Goal: Information Seeking & Learning: Learn about a topic

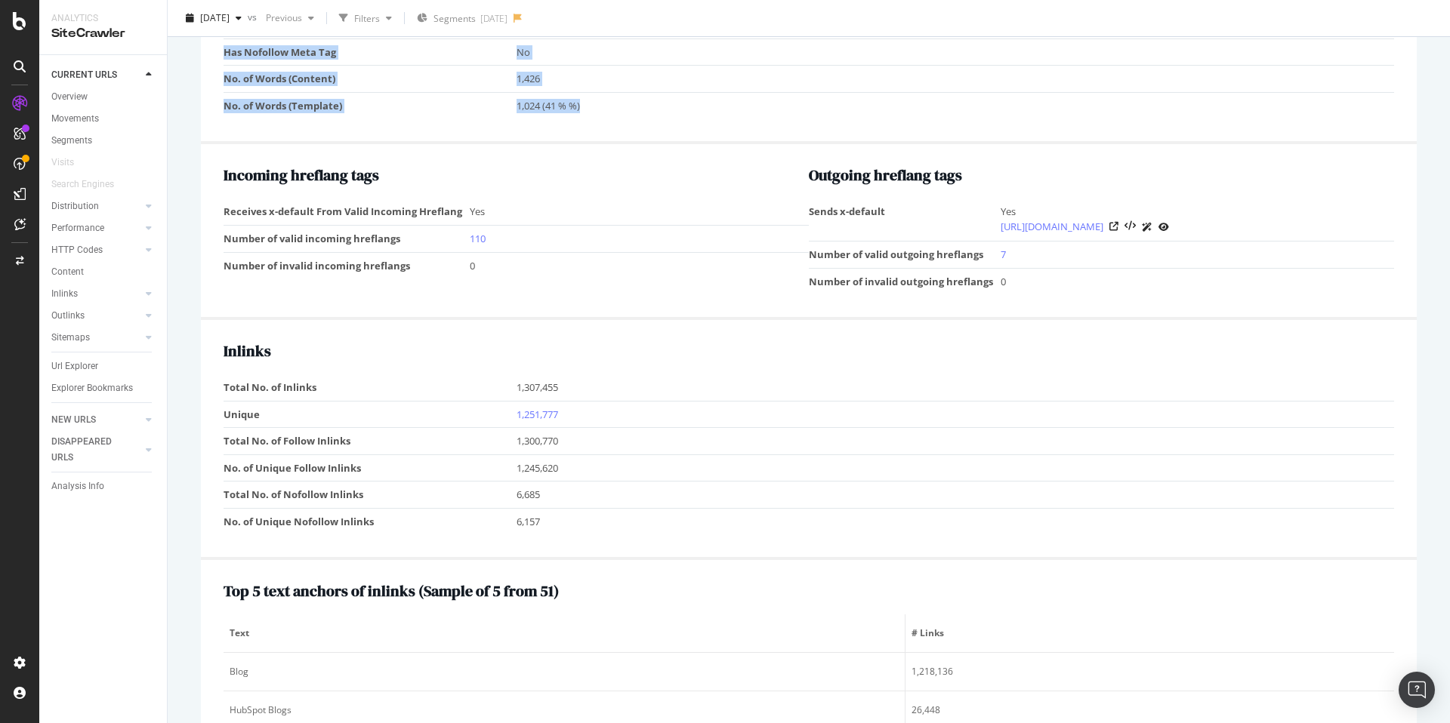
scroll to position [1471, 0]
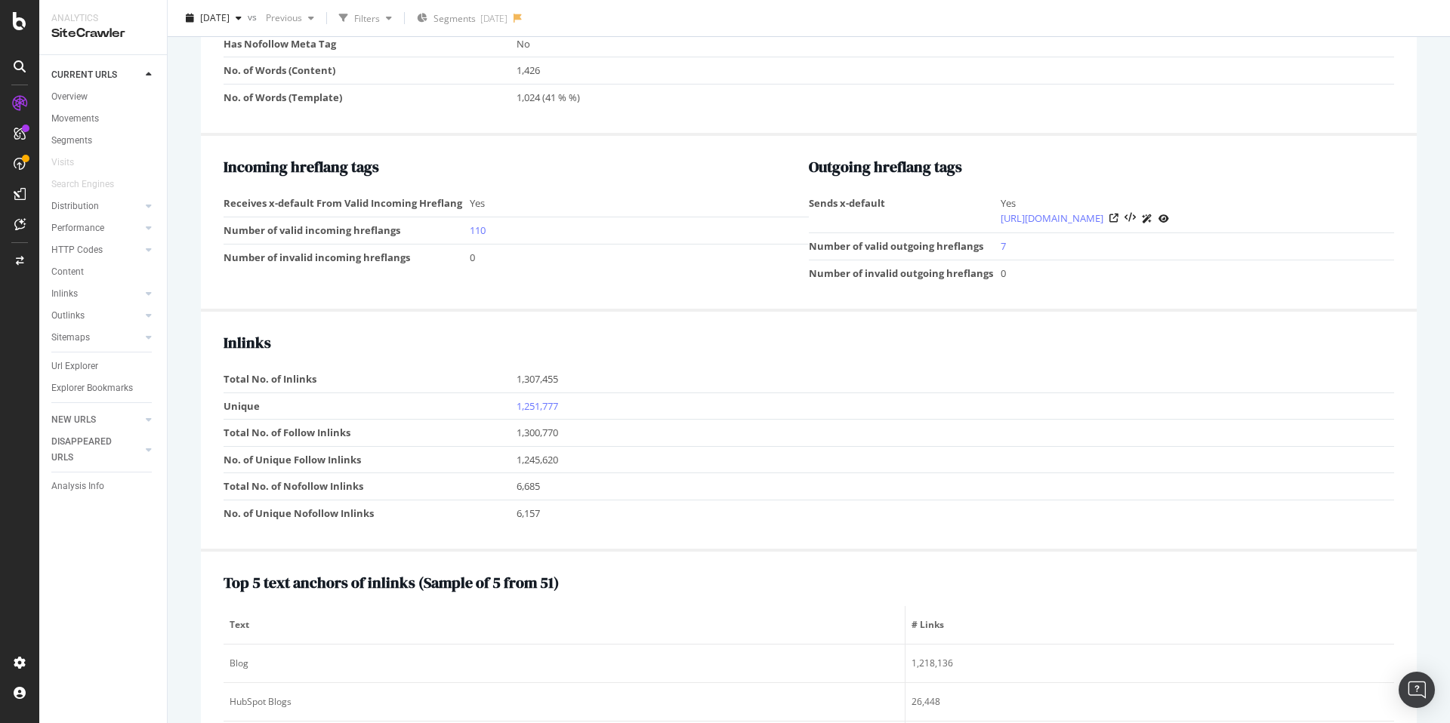
click at [334, 310] on div "Incoming hreflang tags Receives x-default From Valid Incoming Hreflang Yes Numb…" at bounding box center [809, 224] width 1216 height 176
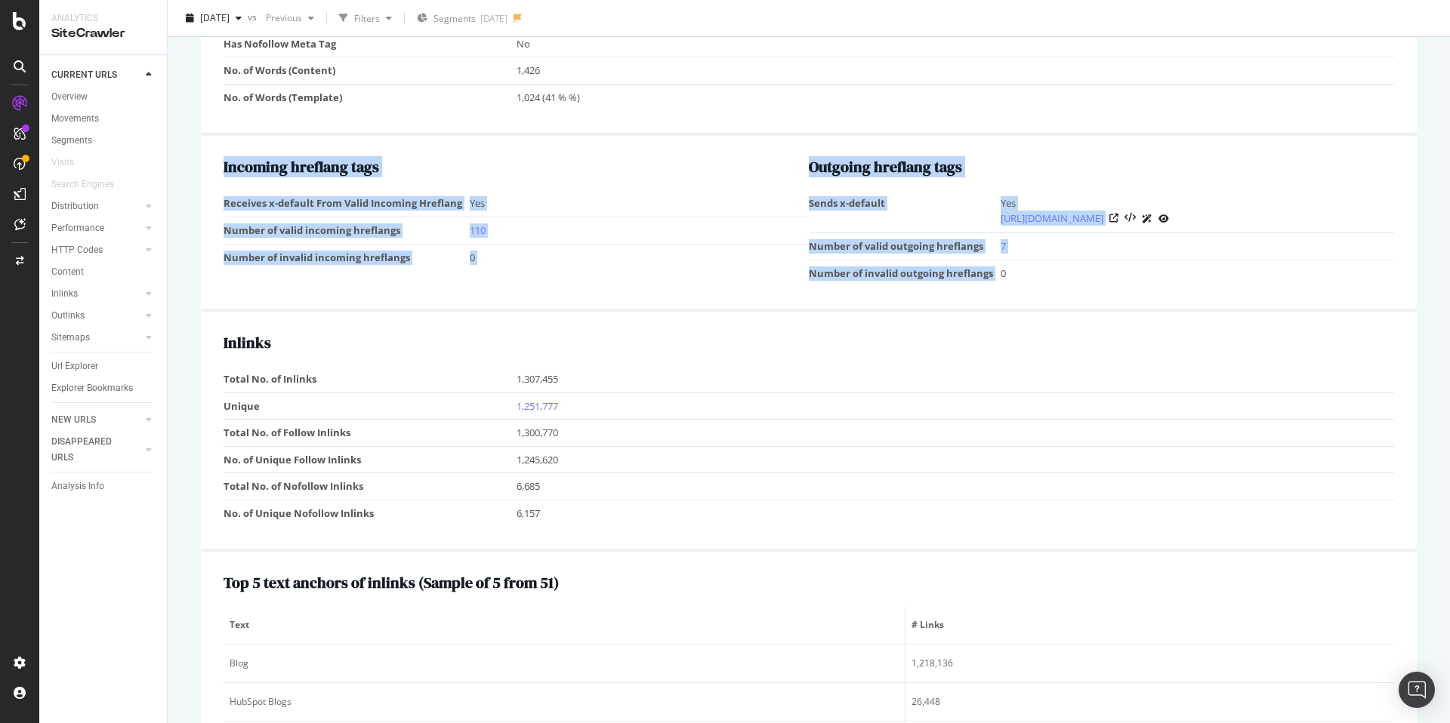
drag, startPoint x: 220, startPoint y: 167, endPoint x: 1124, endPoint y: 265, distance: 909.0
click at [1124, 265] on div "Incoming hreflang tags Receives x-default From Valid Incoming Hreflang Yes Numb…" at bounding box center [809, 224] width 1216 height 176
copy div "Incoming hreflang tags Receives x-default From Valid Incoming Hreflang Yes Numb…"
drag, startPoint x: 995, startPoint y: 270, endPoint x: 211, endPoint y: 156, distance: 792.8
click at [211, 156] on div "Incoming hreflang tags Receives x-default From Valid Incoming Hreflang Yes Numb…" at bounding box center [809, 224] width 1216 height 176
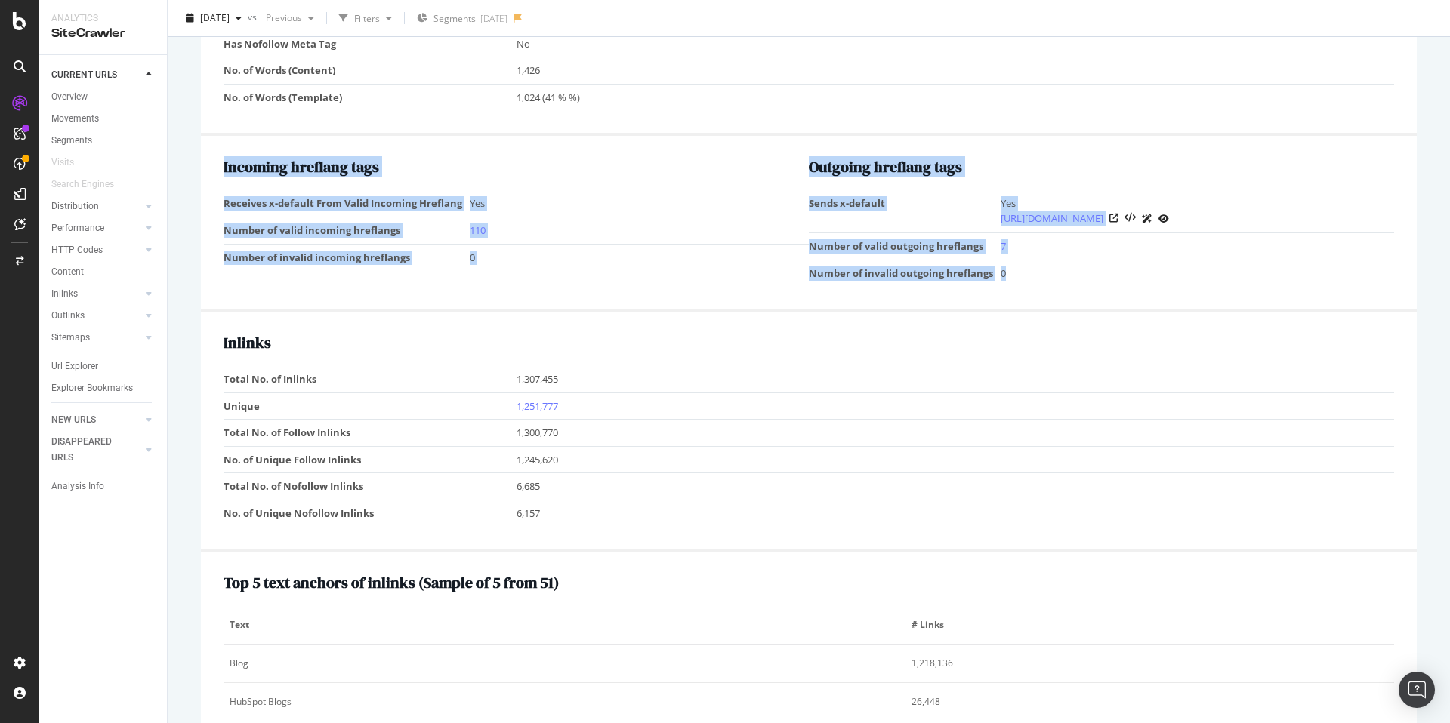
copy div "Incoming hreflang tags Receives x-default From Valid Incoming Hreflang Yes Numb…"
drag, startPoint x: 608, startPoint y: 245, endPoint x: 596, endPoint y: 245, distance: 11.4
click at [605, 245] on td "0" at bounding box center [639, 257] width 339 height 26
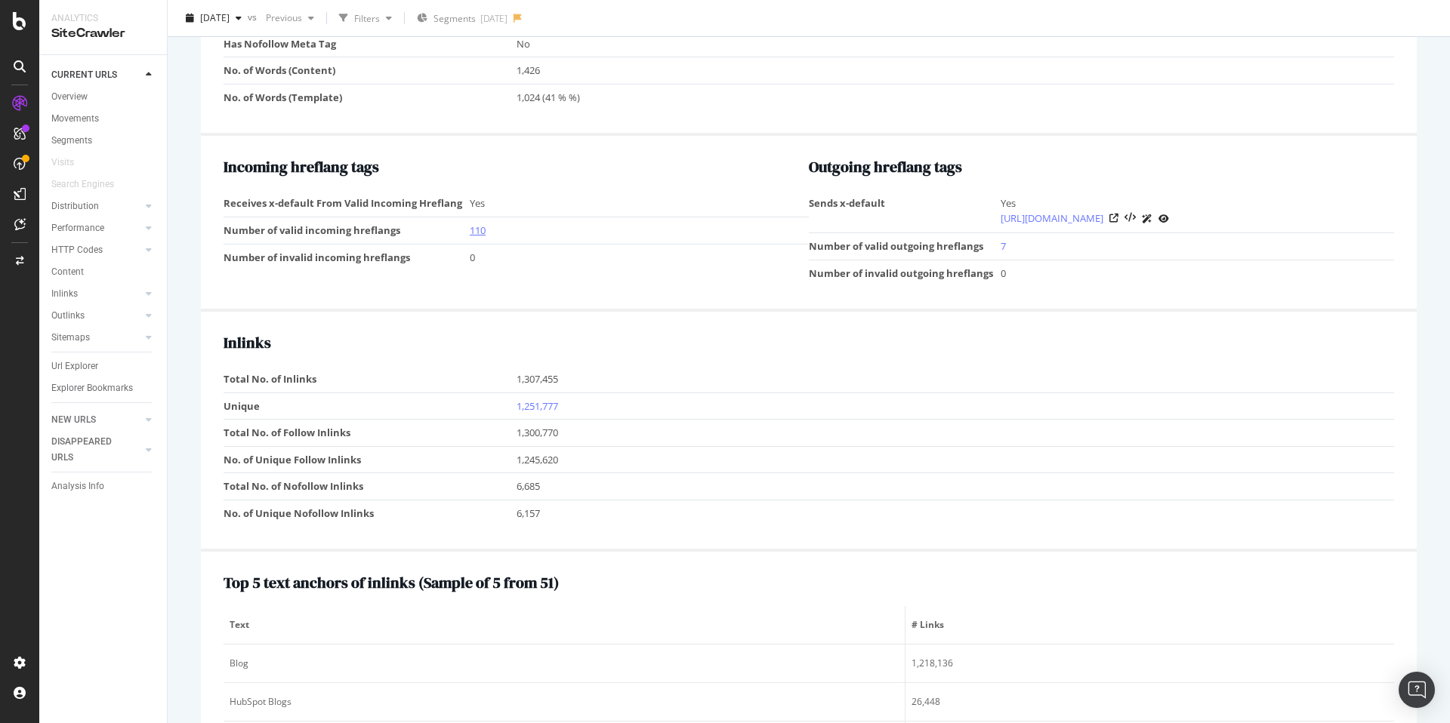
click at [476, 230] on link "110" at bounding box center [478, 230] width 16 height 14
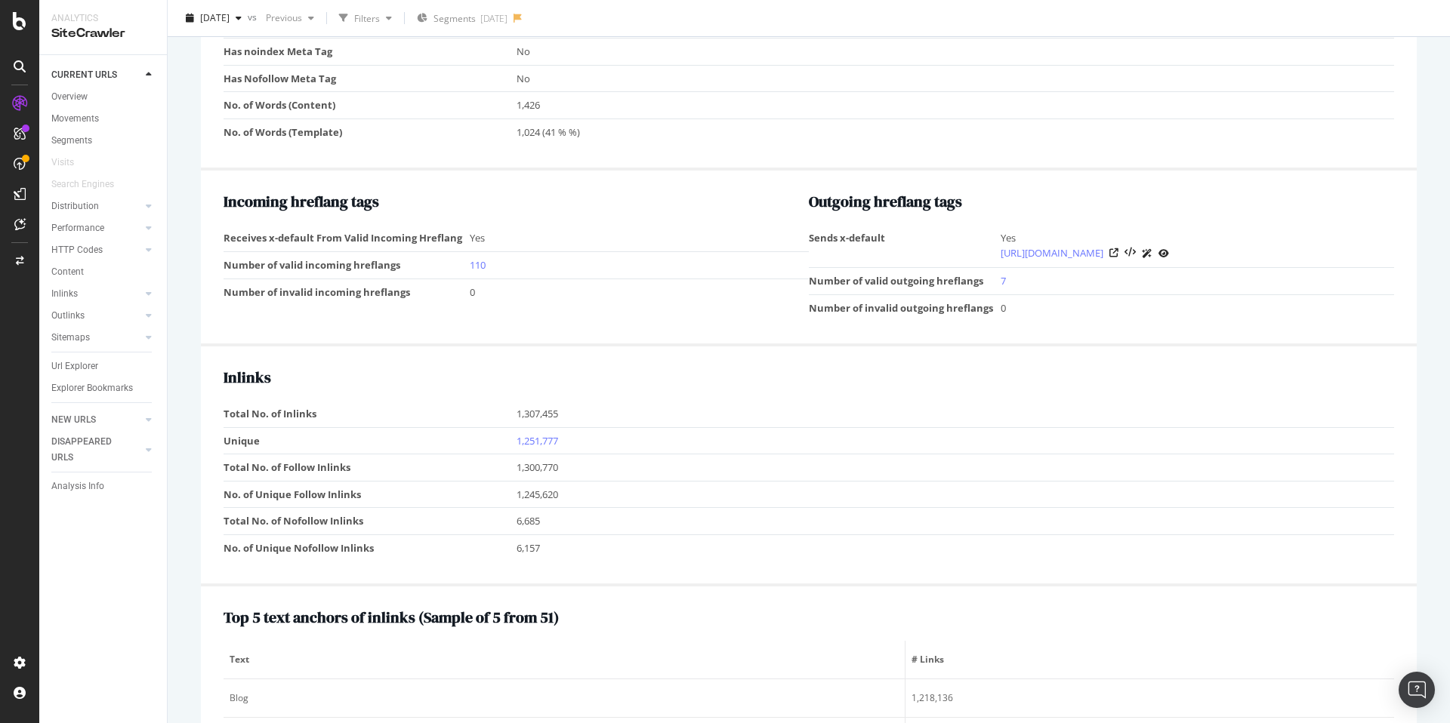
scroll to position [1438, 0]
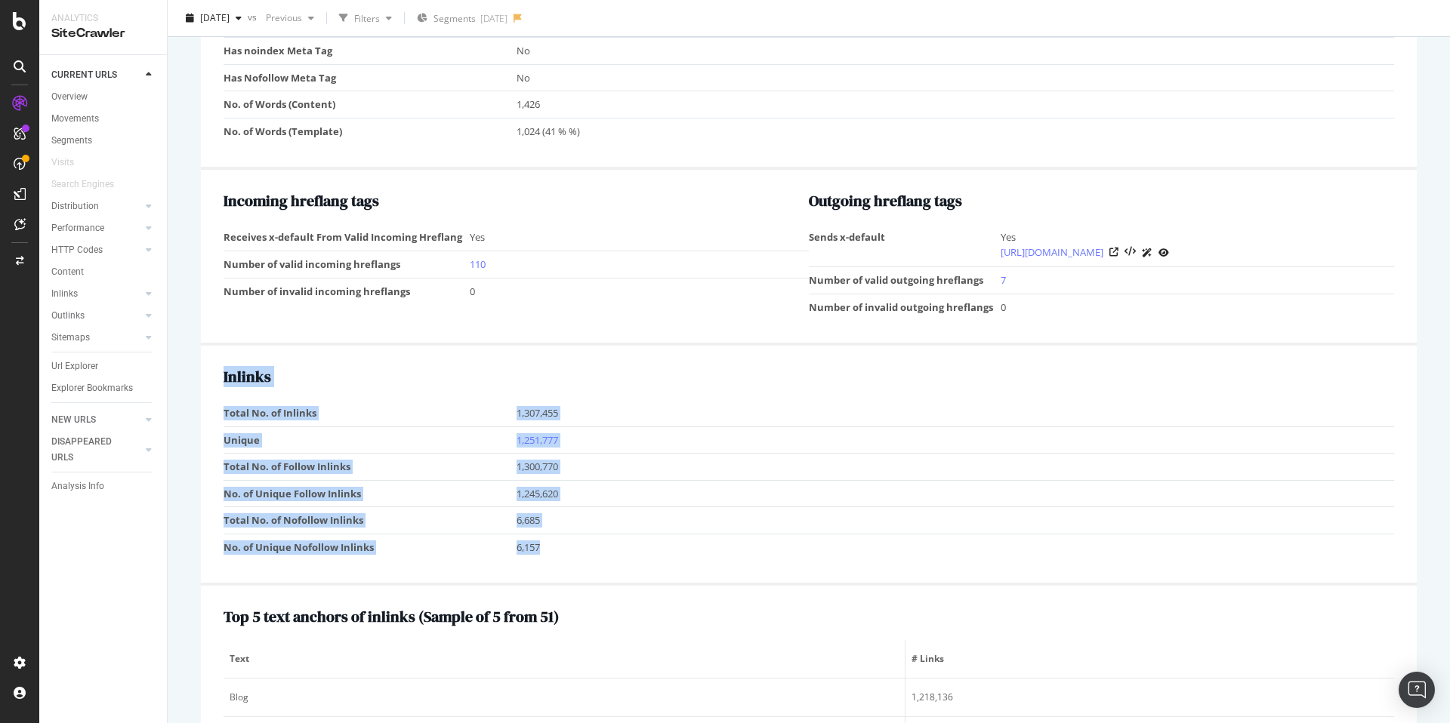
drag, startPoint x: 541, startPoint y: 547, endPoint x: 222, endPoint y: 377, distance: 361.7
click at [222, 377] on div "Inlinks Total No. of Inlinks 1,307,455 Unique 1,251,777 Total No. of Follow Inl…" at bounding box center [809, 466] width 1216 height 240
copy div "Inlinks Total No. of Inlinks 1,307,455 Unique 1,251,777 Total No. of Follow Inl…"
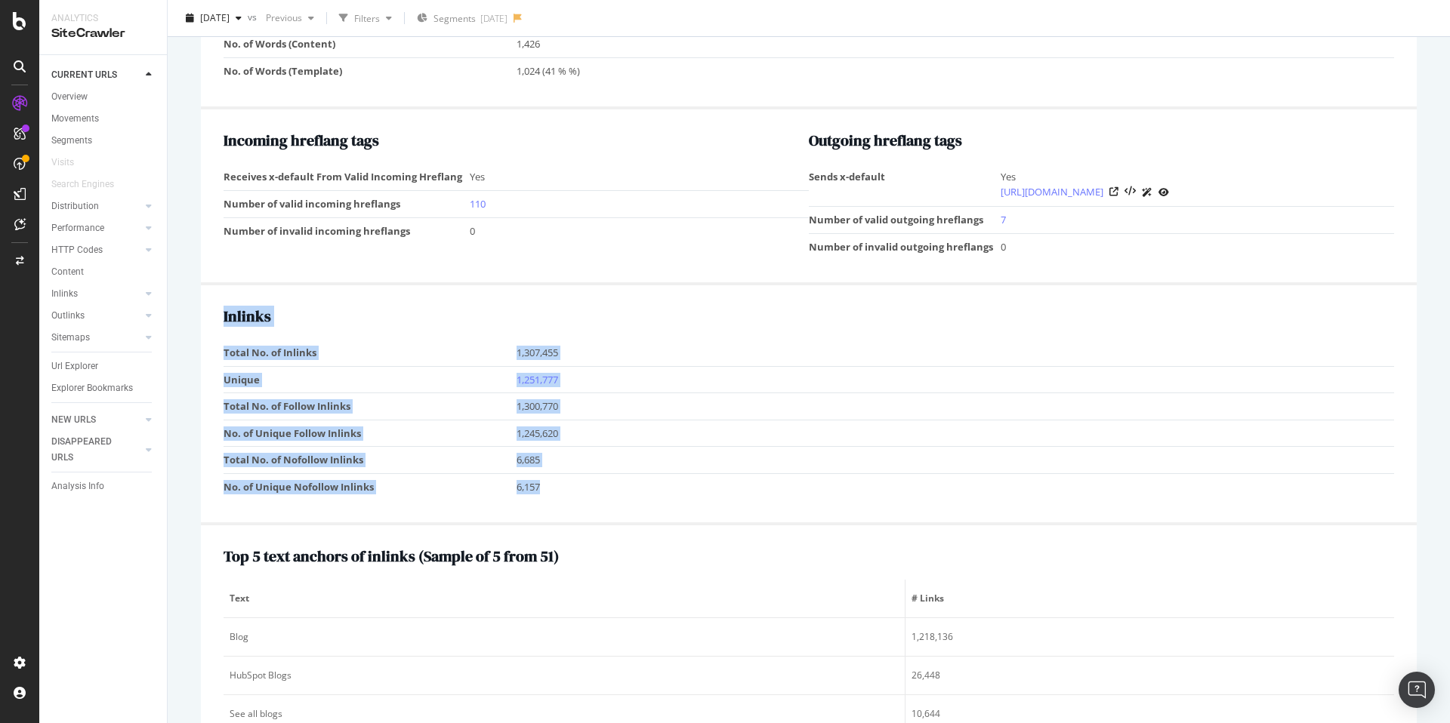
scroll to position [1531, 0]
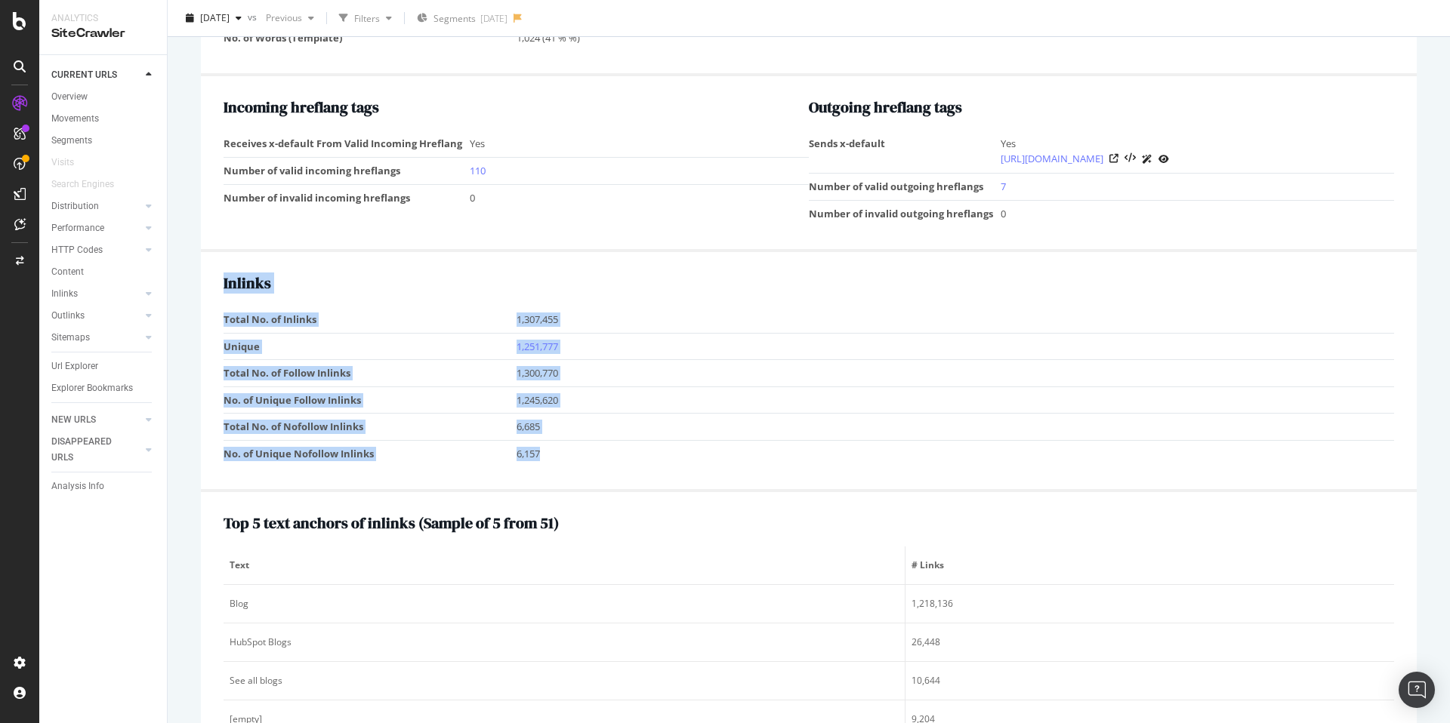
click at [376, 365] on td "Total No. of Follow Inlinks" at bounding box center [369, 373] width 293 height 27
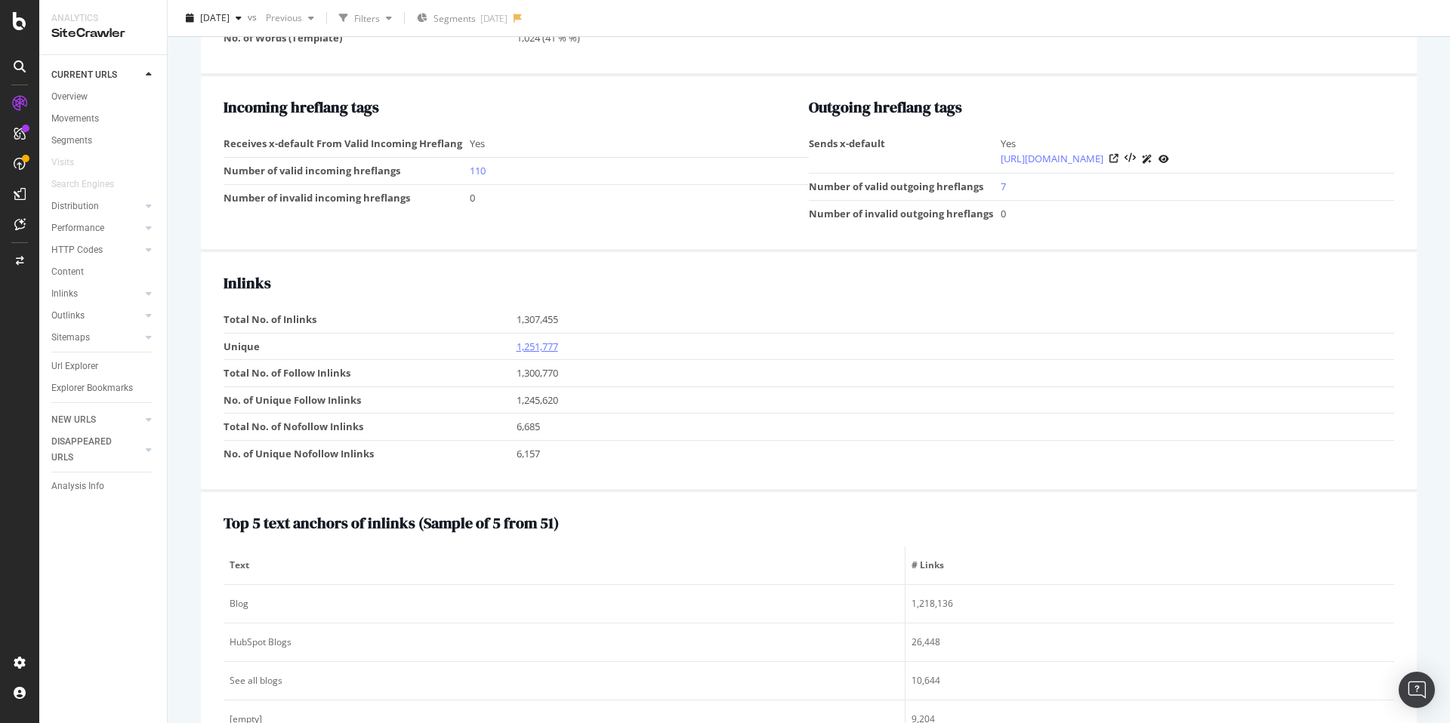
click at [532, 347] on link "1,251,777" at bounding box center [537, 347] width 42 height 14
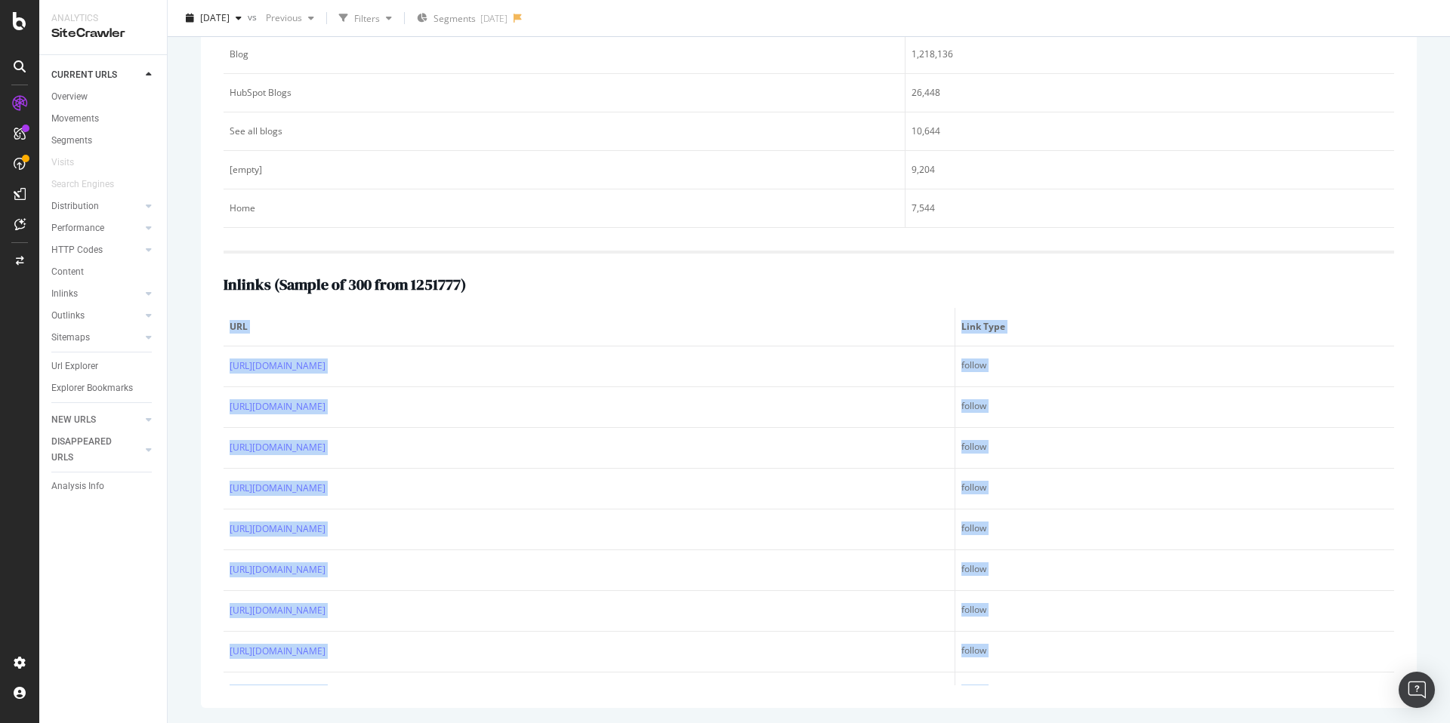
drag, startPoint x: 950, startPoint y: 665, endPoint x: 223, endPoint y: 324, distance: 803.2
click at [222, 324] on div "Top 5 text anchors of inlinks ( Sample of 5 from 51 ) Text # Links Blog 1,218,1…" at bounding box center [809, 326] width 1216 height 766
copy table "URL Link Type https://www.hubspot.com/ follow https://www.hubspot.com/ follow h…"
click at [609, 344] on th "URL" at bounding box center [589, 327] width 732 height 39
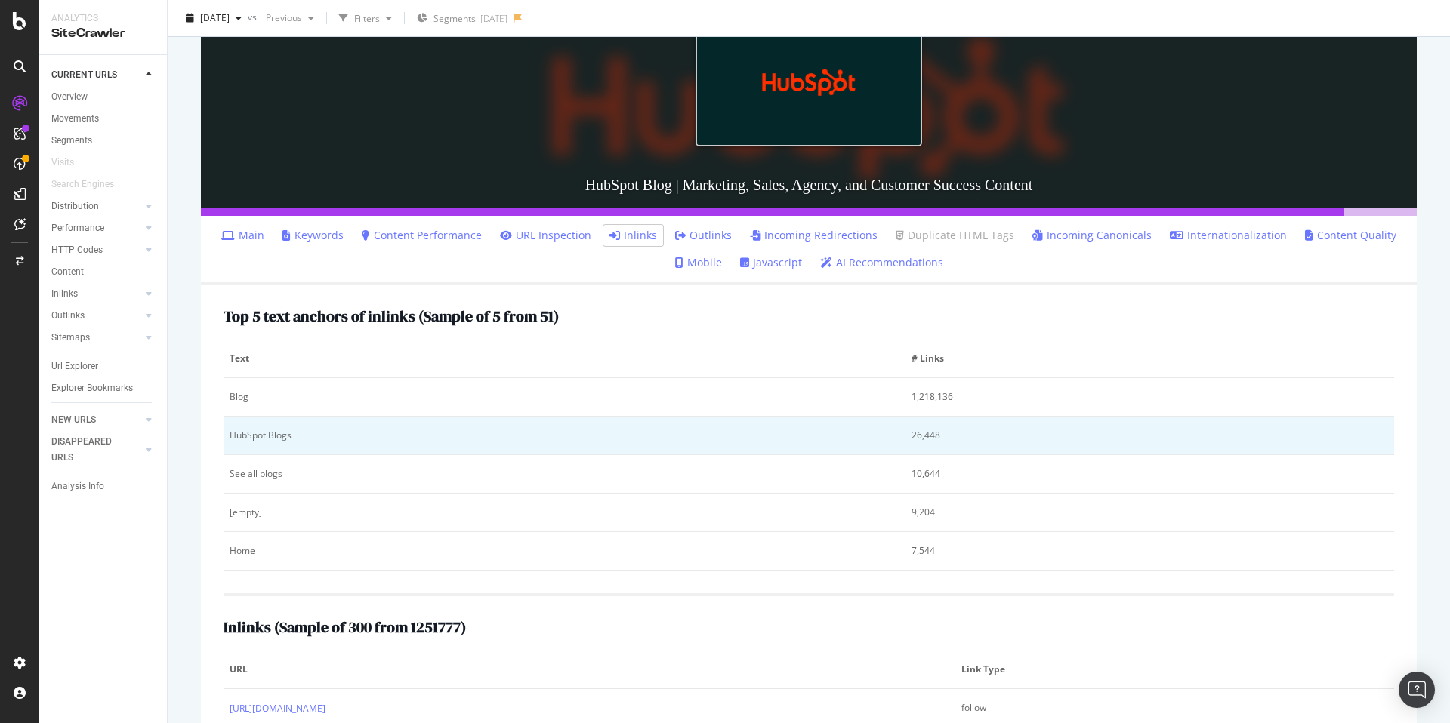
scroll to position [305, 0]
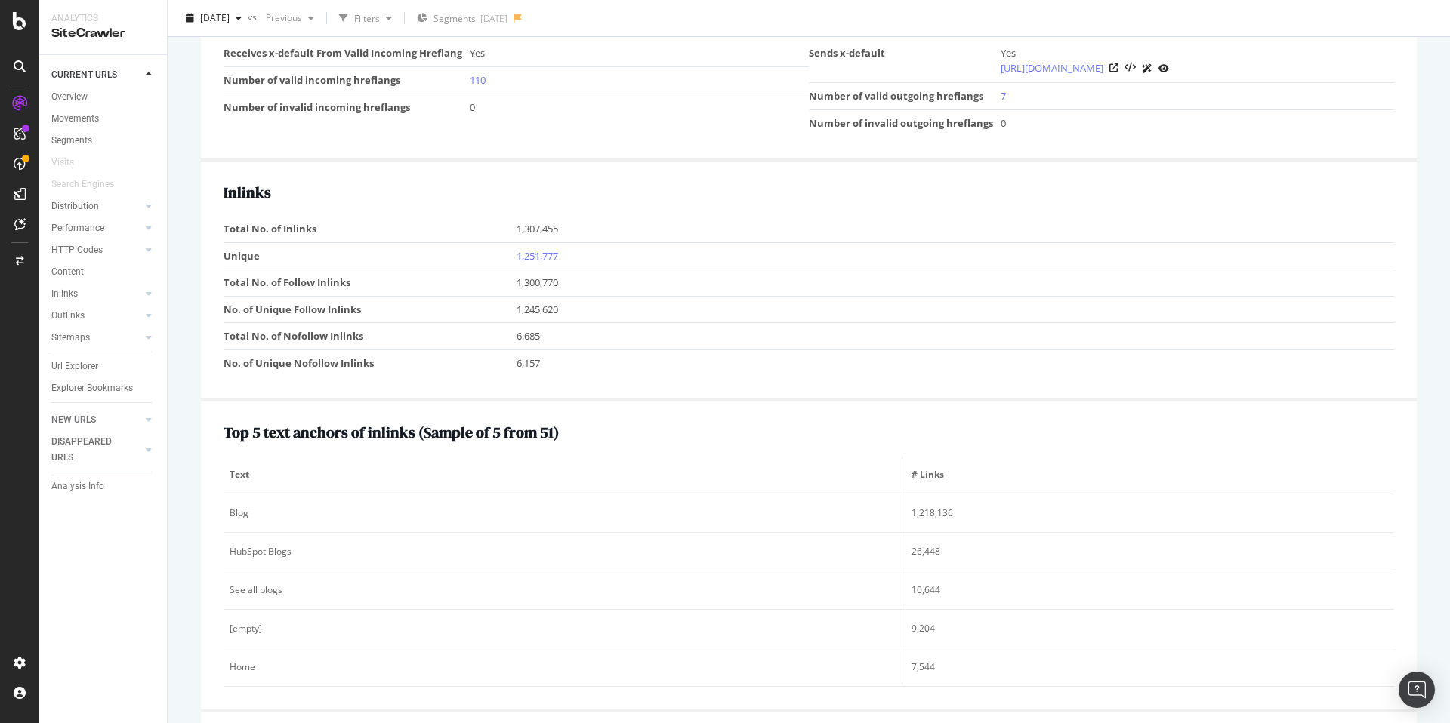
scroll to position [1623, 0]
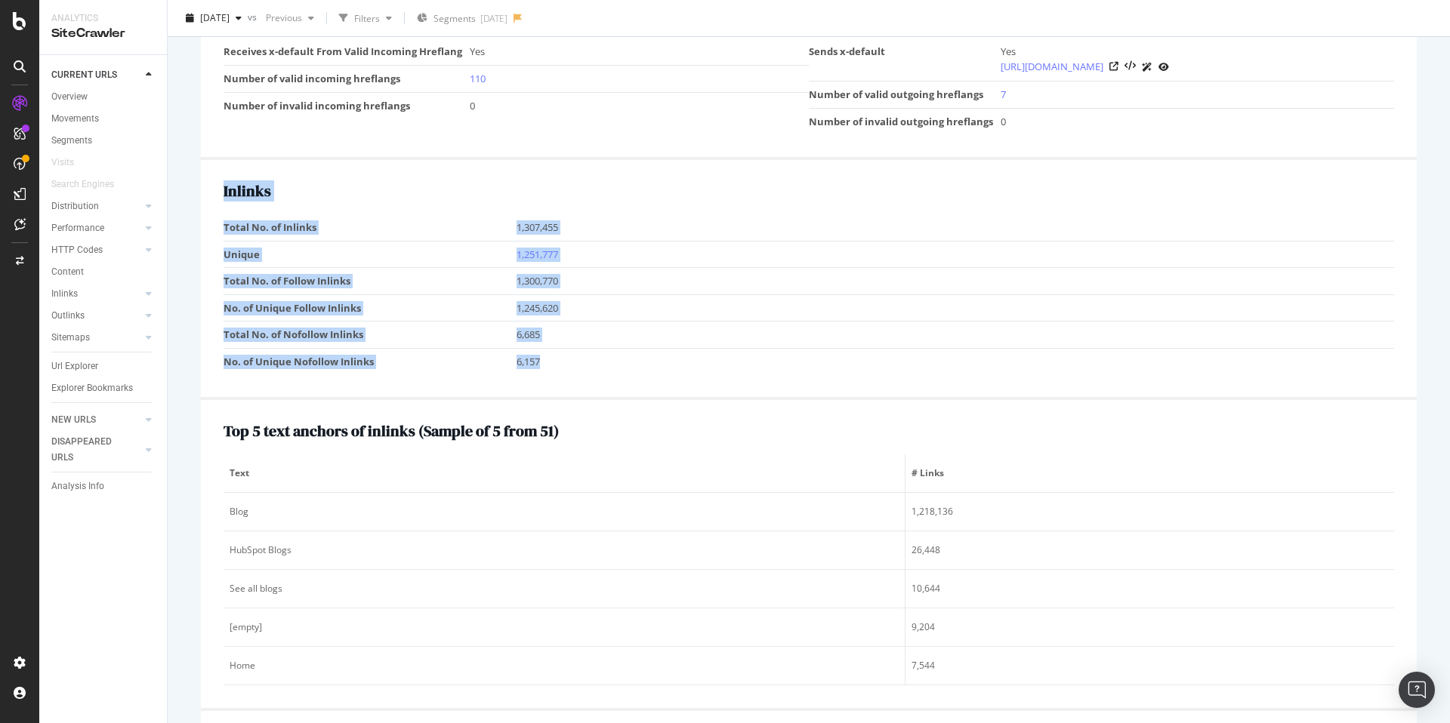
drag, startPoint x: 562, startPoint y: 368, endPoint x: 219, endPoint y: 187, distance: 387.4
click at [219, 187] on div "Inlinks Total No. of Inlinks 1,307,455 Unique 1,251,777 Total No. of Follow Inl…" at bounding box center [809, 280] width 1216 height 240
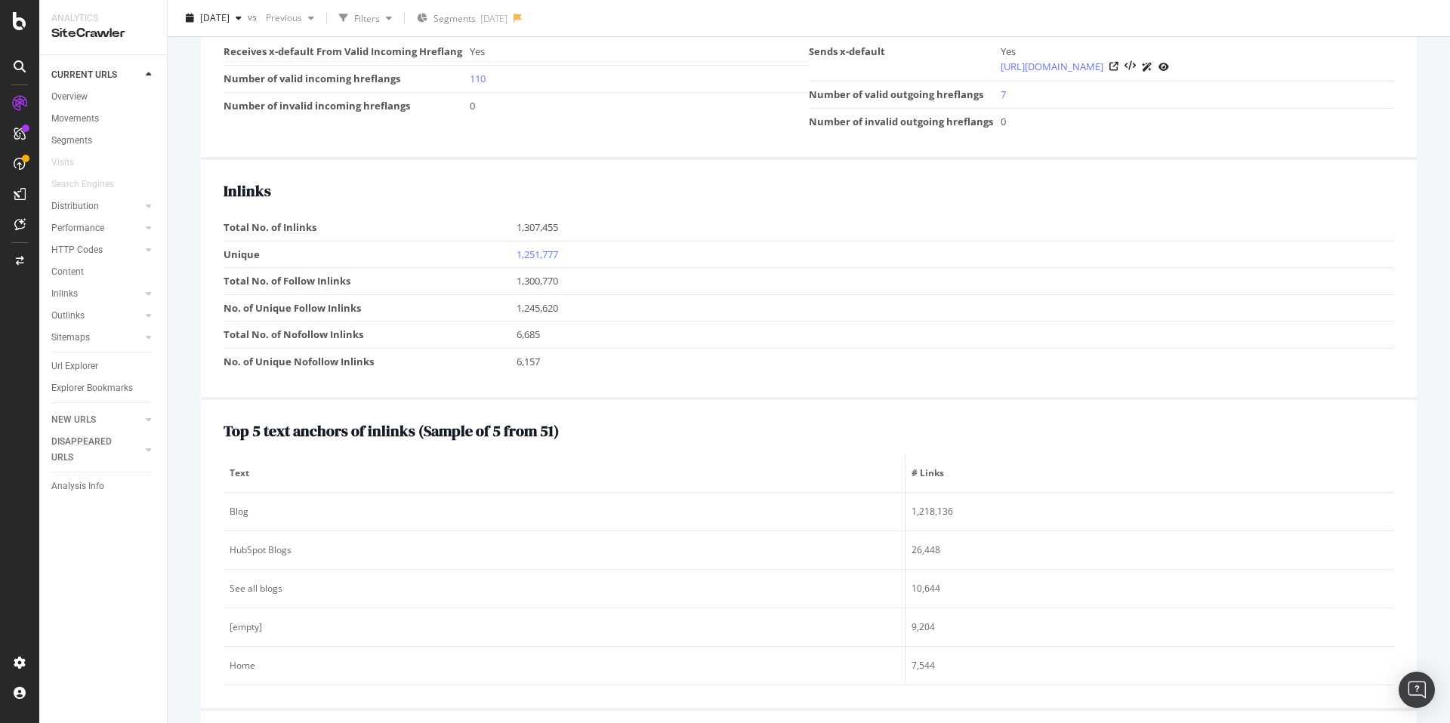
click at [596, 294] on td "1,245,620" at bounding box center [955, 307] width 878 height 27
click at [544, 255] on link "1,251,777" at bounding box center [537, 255] width 42 height 14
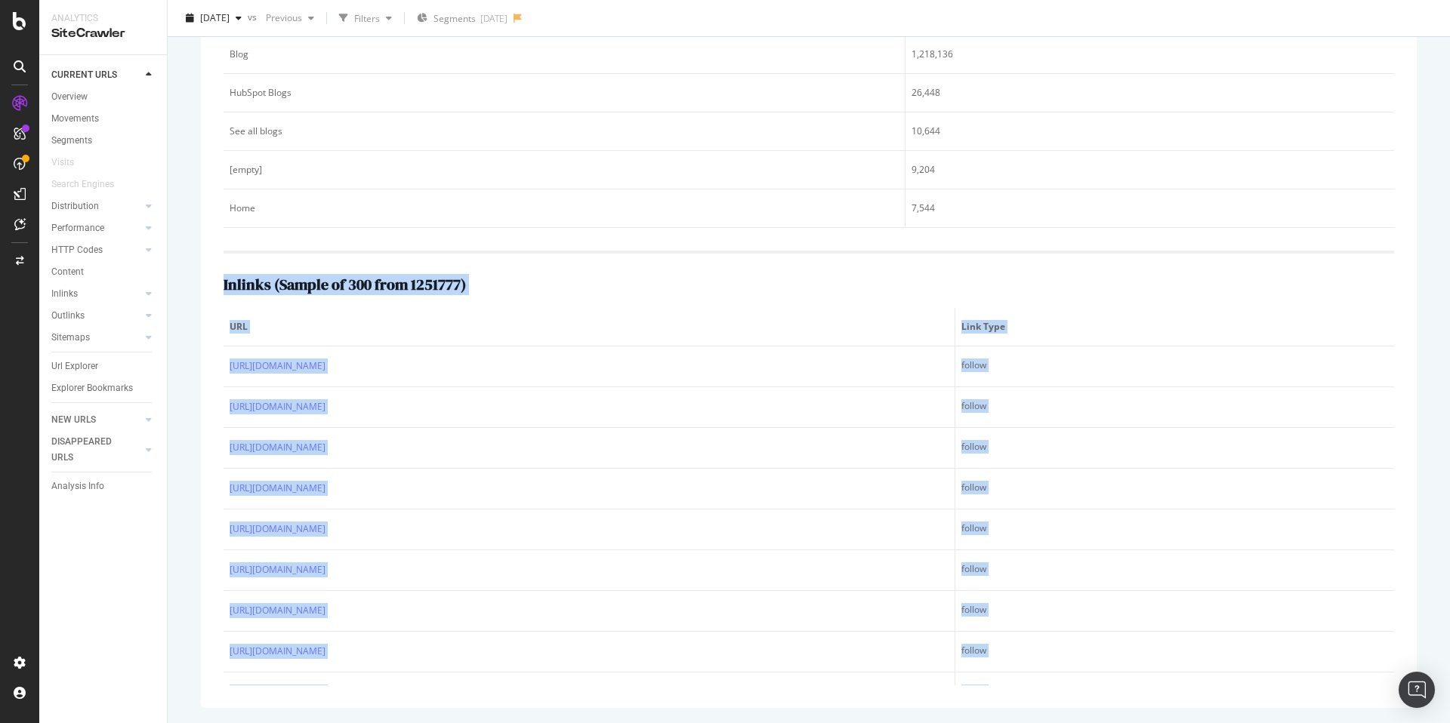
drag, startPoint x: 1009, startPoint y: 664, endPoint x: 211, endPoint y: 288, distance: 882.5
click at [211, 288] on div "Top 5 text anchors of inlinks ( Sample of 5 from 51 ) Text # Links Blog 1,218,1…" at bounding box center [809, 326] width 1216 height 766
copy div "Inlinks ( Sample of 300 from 1251777 ) URL Link Type https://www.hubspot.com/ f…"
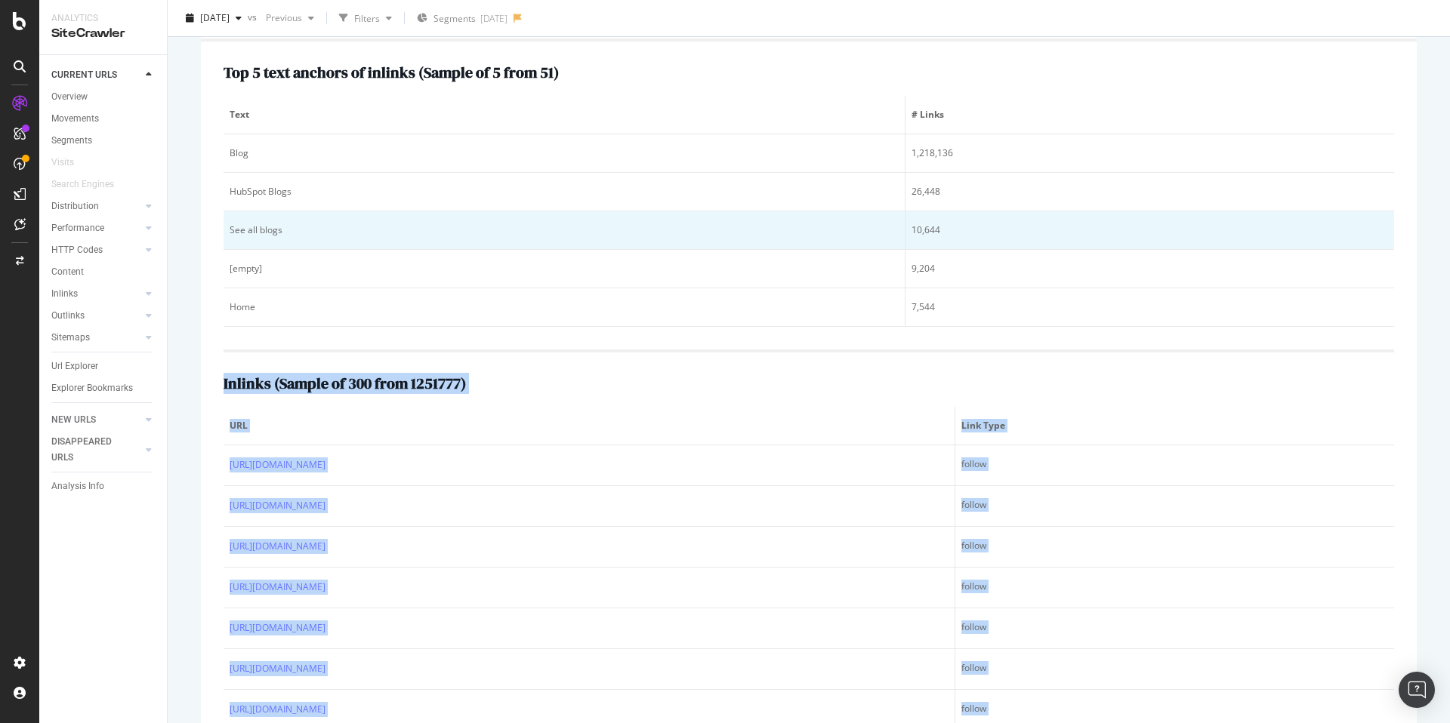
scroll to position [538, 0]
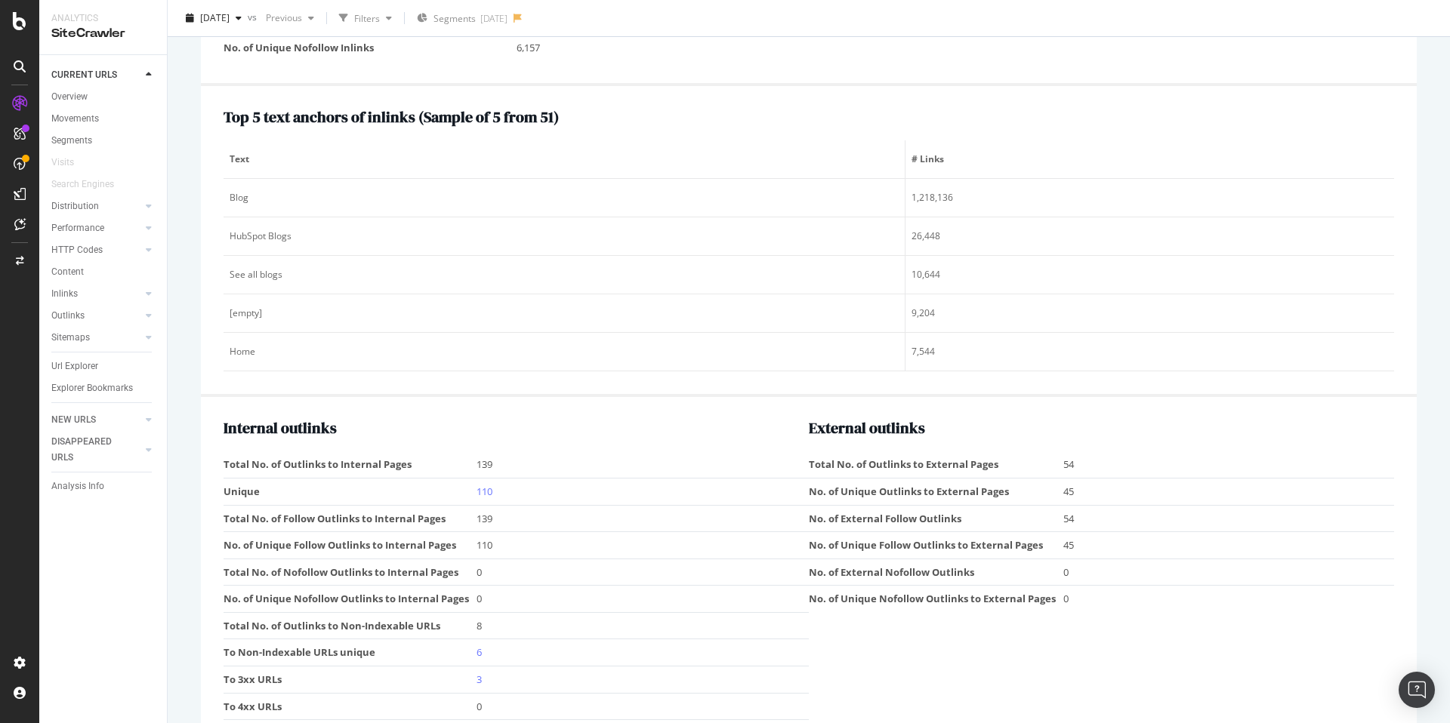
scroll to position [1998, 0]
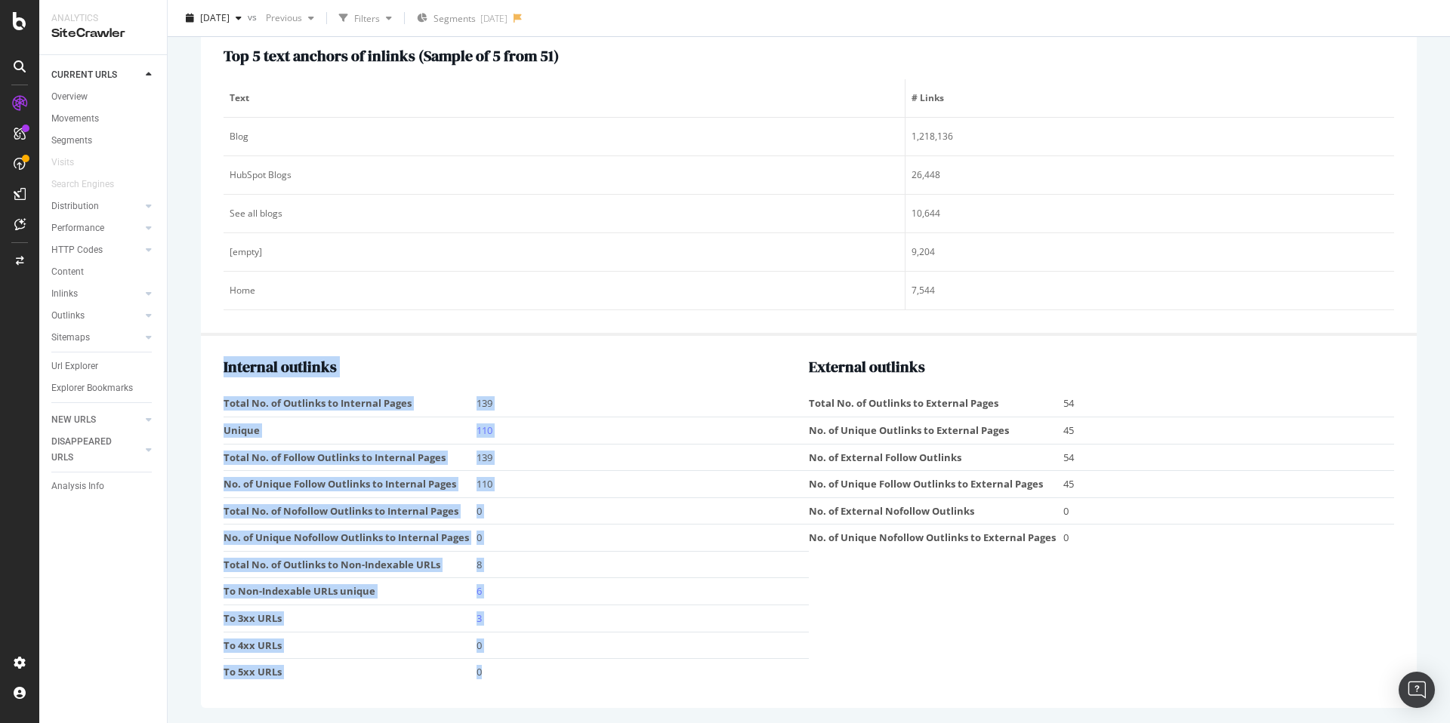
drag, startPoint x: 449, startPoint y: 670, endPoint x: 217, endPoint y: 367, distance: 381.8
click at [218, 365] on div "Internal outlinks Total No. of Outlinks to Internal Pages 139 Unique 110 Total …" at bounding box center [809, 521] width 1216 height 371
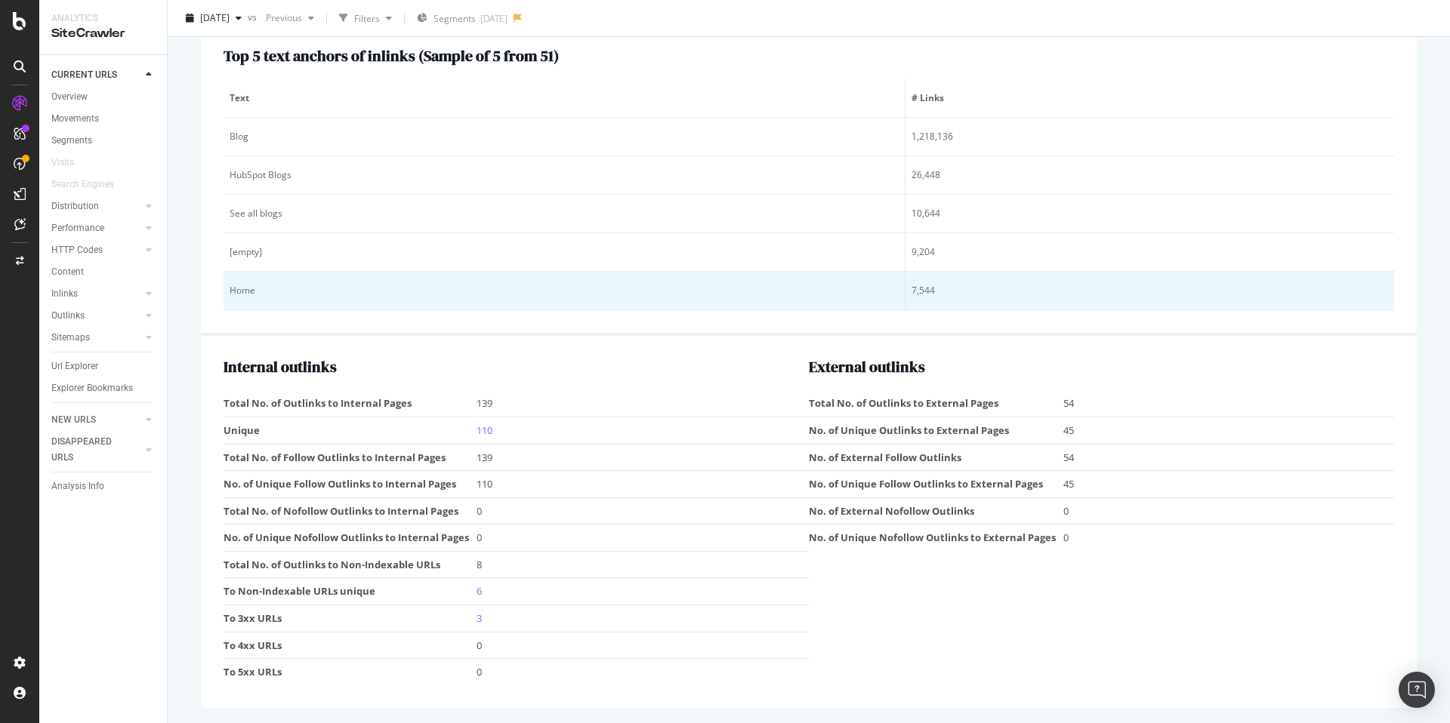
click at [595, 297] on div "Home" at bounding box center [564, 291] width 669 height 14
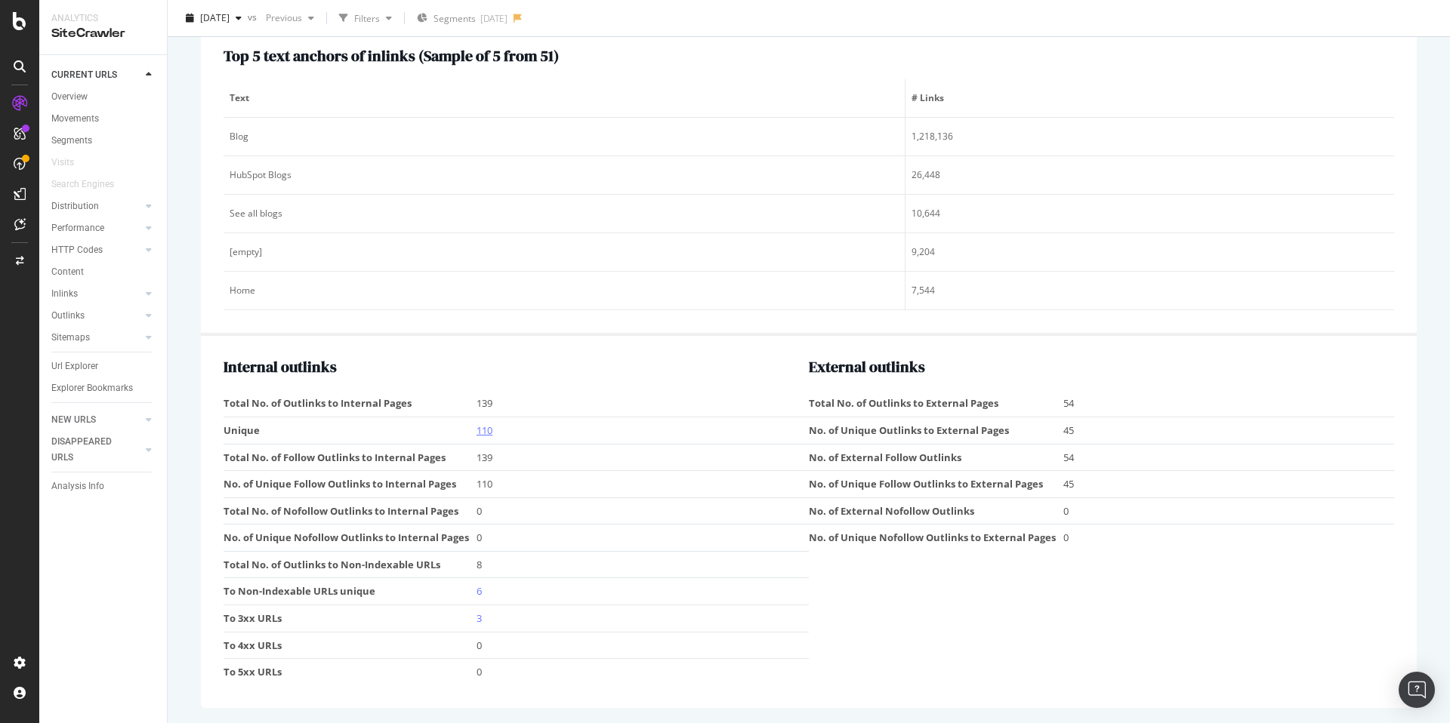
click at [481, 430] on link "110" at bounding box center [484, 431] width 16 height 14
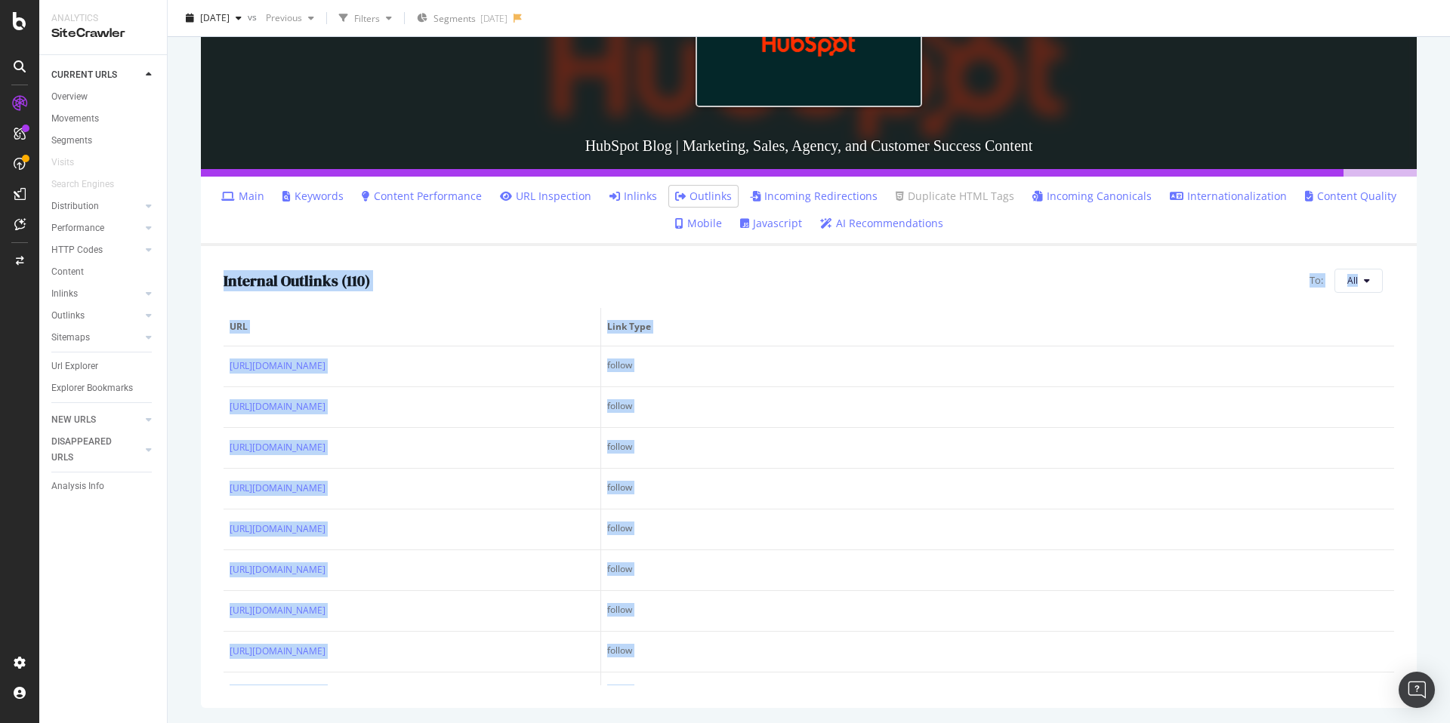
drag, startPoint x: 684, startPoint y: 655, endPoint x: 208, endPoint y: 281, distance: 605.4
click at [208, 281] on div "Internal Outlinks ( 110 ) To: All URL Link Type https://www.hubspot.com/ follow…" at bounding box center [809, 477] width 1216 height 462
copy div "Internal Outlinks ( 110 ) To: All URL Link Type https://www.hubspot.com/ follow…"
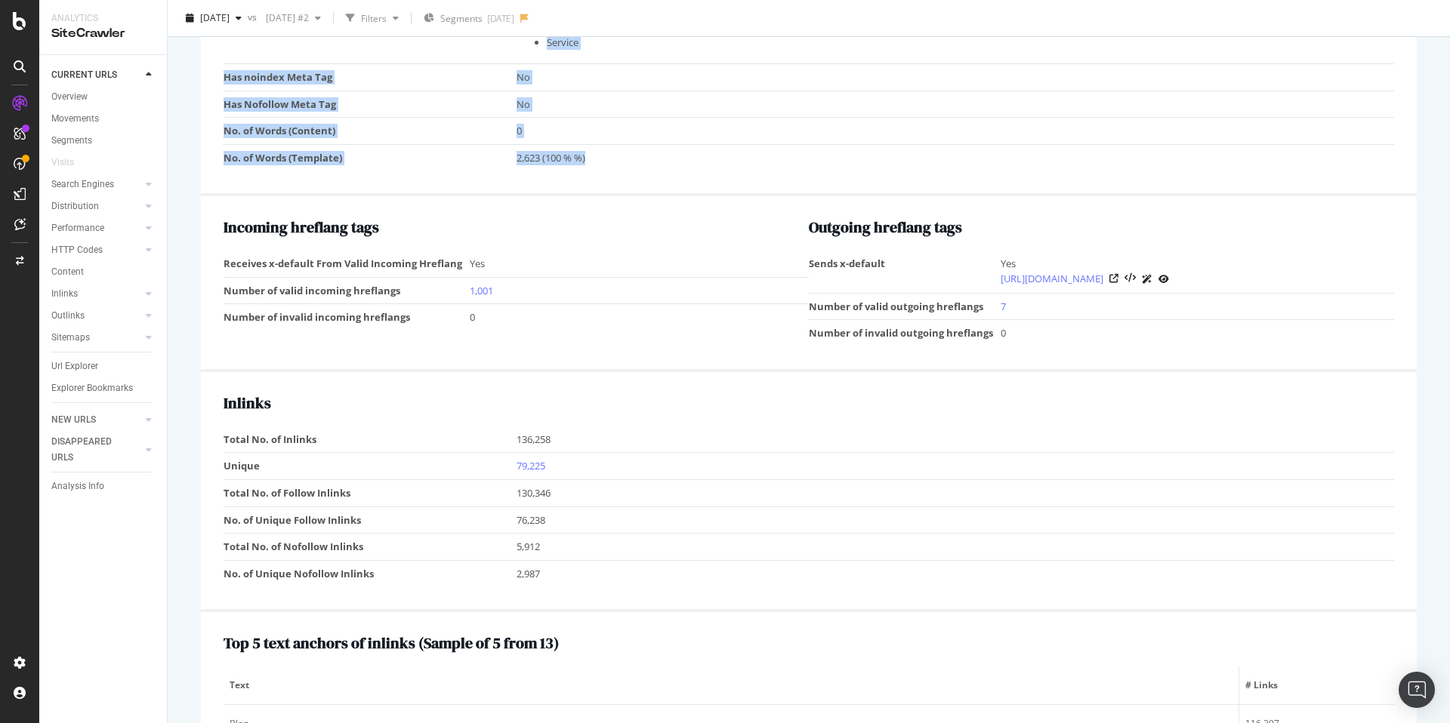
scroll to position [1511, 0]
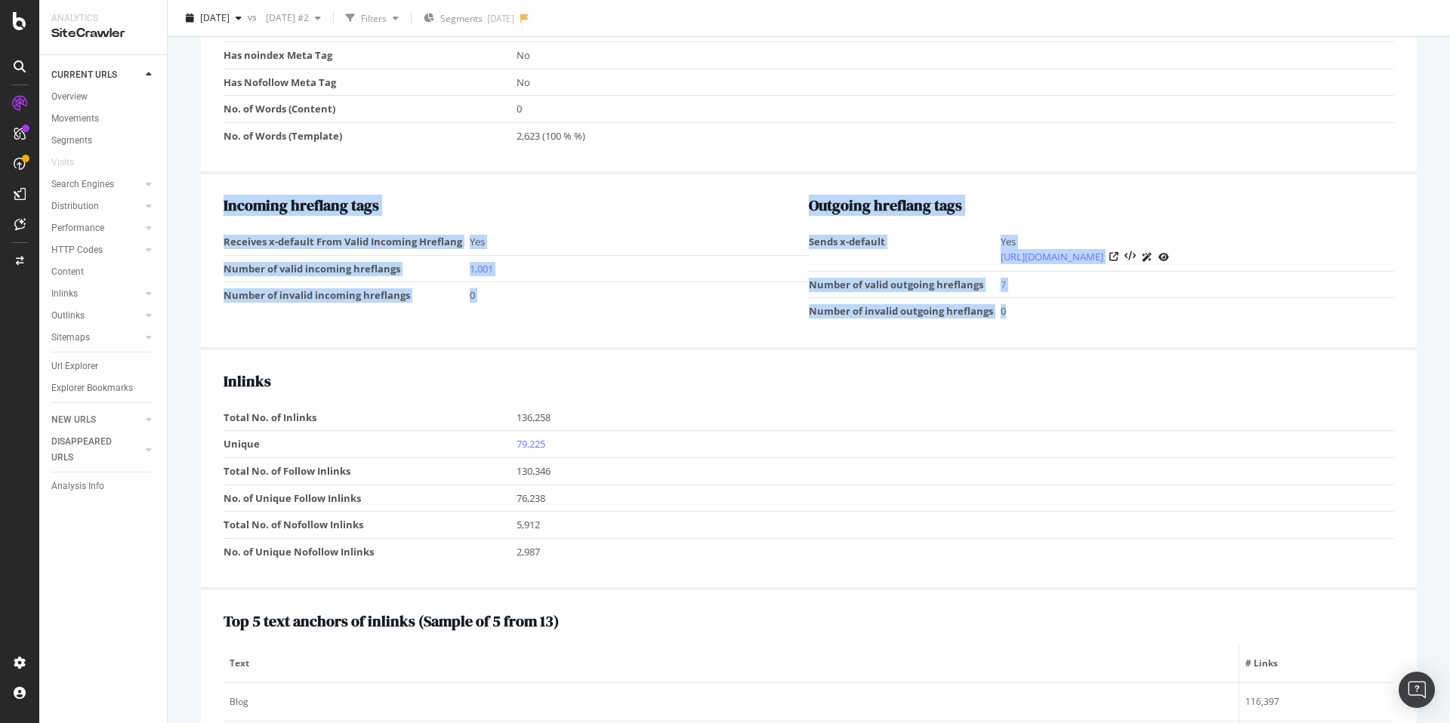
drag, startPoint x: 1060, startPoint y: 310, endPoint x: 211, endPoint y: 208, distance: 855.4
click at [211, 208] on div "Incoming hreflang tags Receives x-default From Valid Incoming Hreflang Yes Numb…" at bounding box center [809, 262] width 1216 height 176
copy div "Incoming hreflang tags Receives x-default From Valid Incoming Hreflang Yes Numb…"
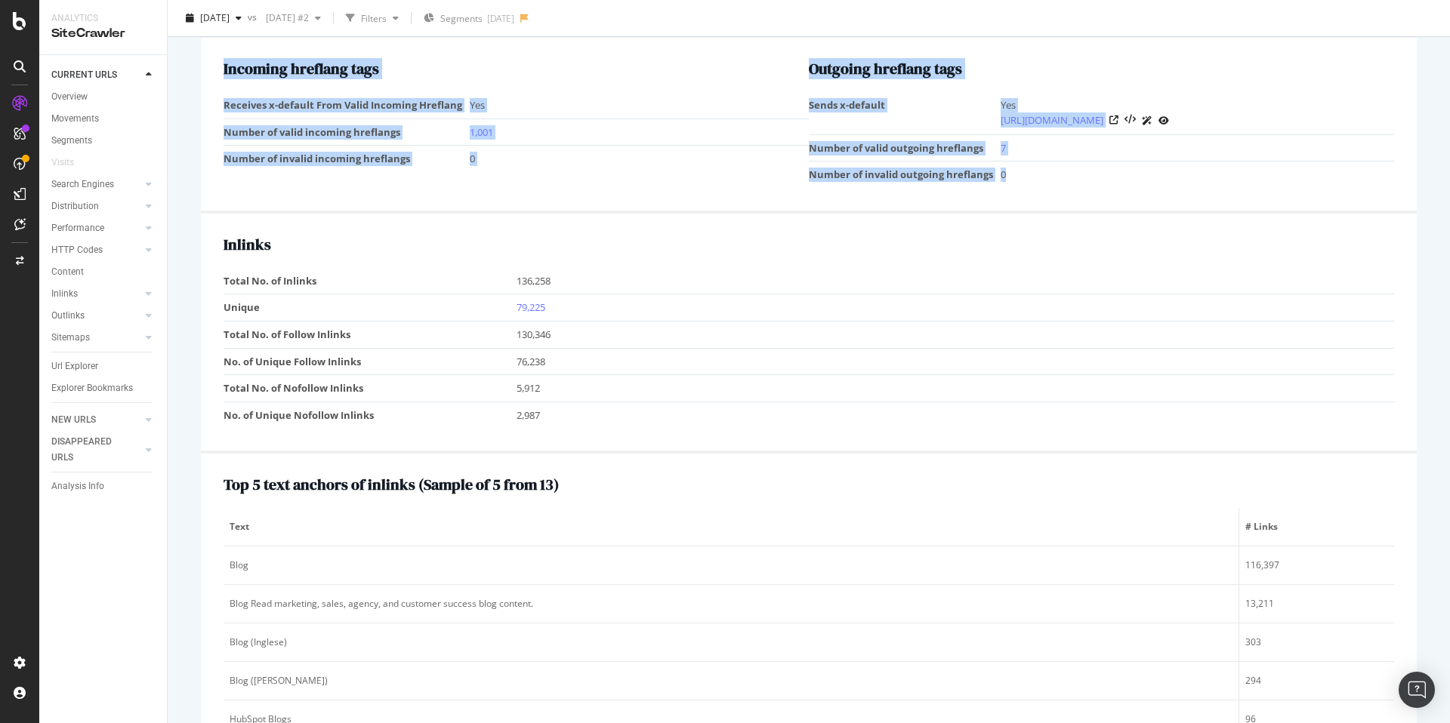
scroll to position [1654, 0]
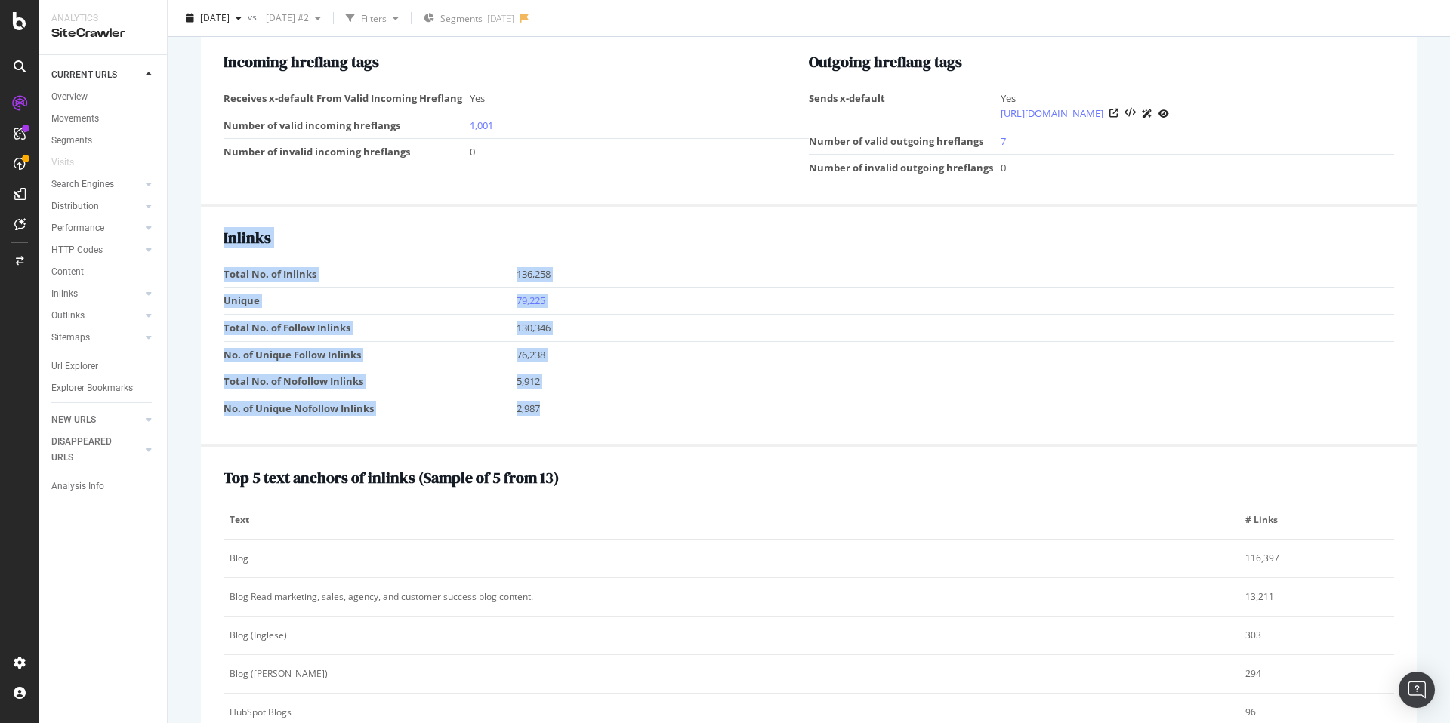
drag, startPoint x: 217, startPoint y: 237, endPoint x: 589, endPoint y: 397, distance: 405.2
click at [569, 407] on div "Inlinks Total No. of Inlinks 136,258 Unique 79,225 Total No. of Follow Inlinks …" at bounding box center [809, 327] width 1216 height 240
copy div "Inlinks Total No. of Inlinks 136,258 Unique 79,225 Total No. of Follow Inlinks …"
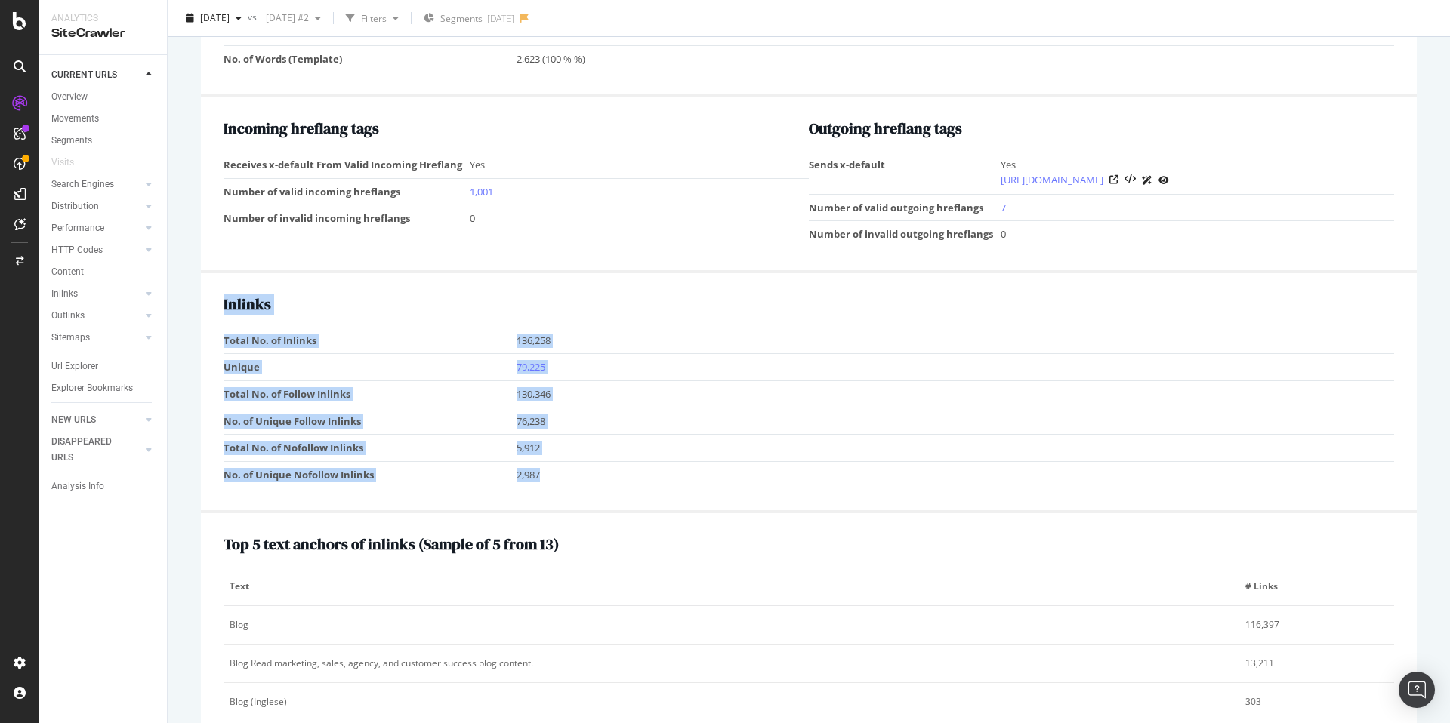
scroll to position [1630, 0]
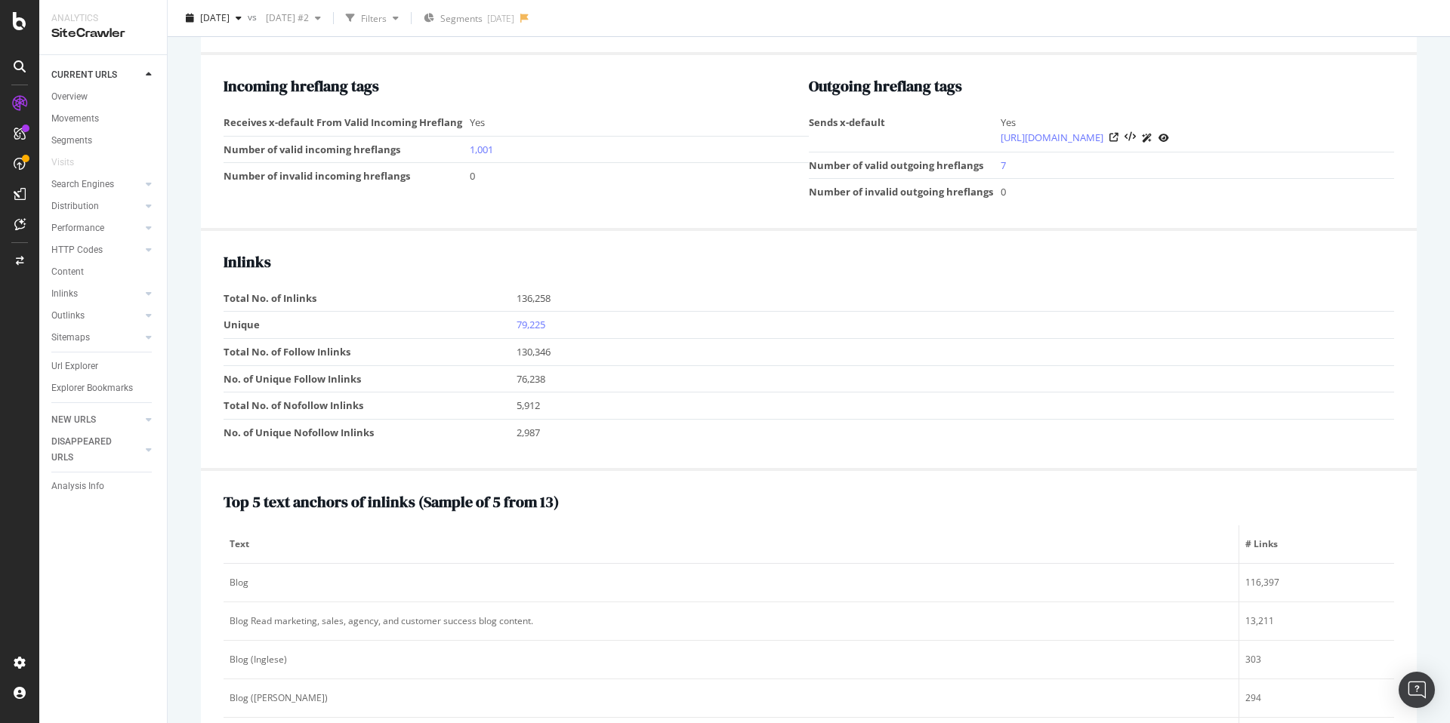
click at [515, 390] on tbody "Total No. of Inlinks 136,258 Unique 79,225 Total No. of Follow Inlinks 130,346 …" at bounding box center [808, 365] width 1170 height 160
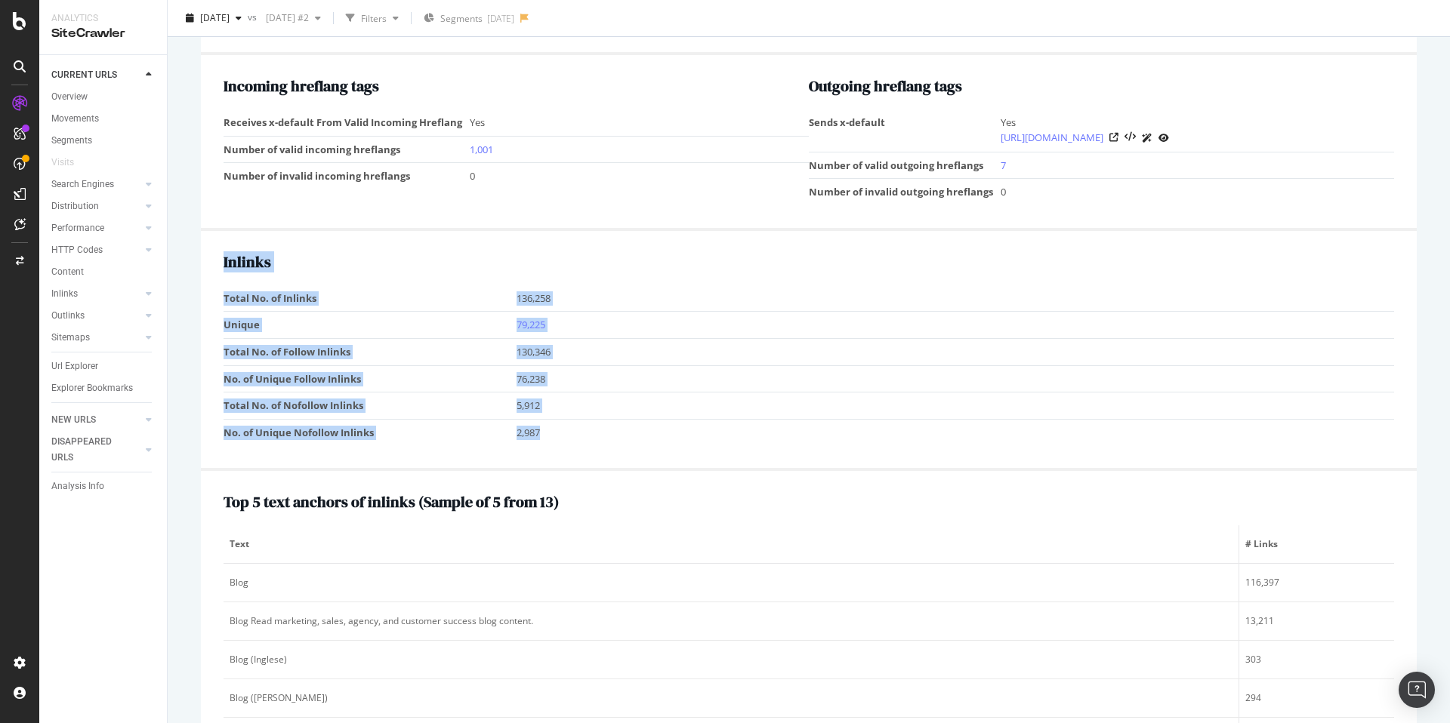
drag, startPoint x: 519, startPoint y: 440, endPoint x: 242, endPoint y: 260, distance: 330.2
click at [212, 297] on div "Inlinks Total No. of Inlinks 136,258 Unique 79,225 Total No. of Follow Inlinks …" at bounding box center [809, 351] width 1216 height 240
copy div "Inlinks Total No. of Inlinks 136,258 Unique 79,225 Total No. of Follow Inlinks …"
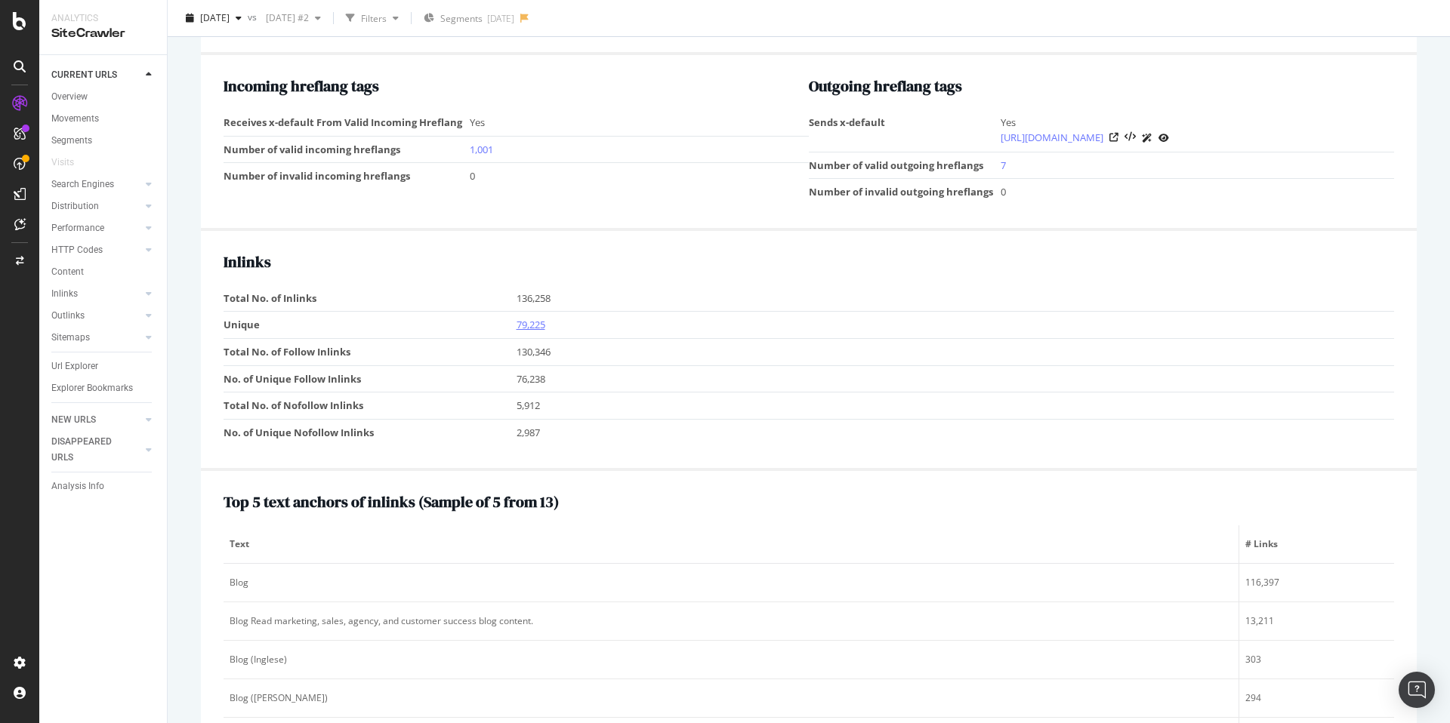
drag, startPoint x: 583, startPoint y: 337, endPoint x: 536, endPoint y: 331, distance: 47.2
click at [581, 337] on td "79,225" at bounding box center [955, 325] width 878 height 27
click at [531, 330] on link "79,225" at bounding box center [530, 325] width 29 height 14
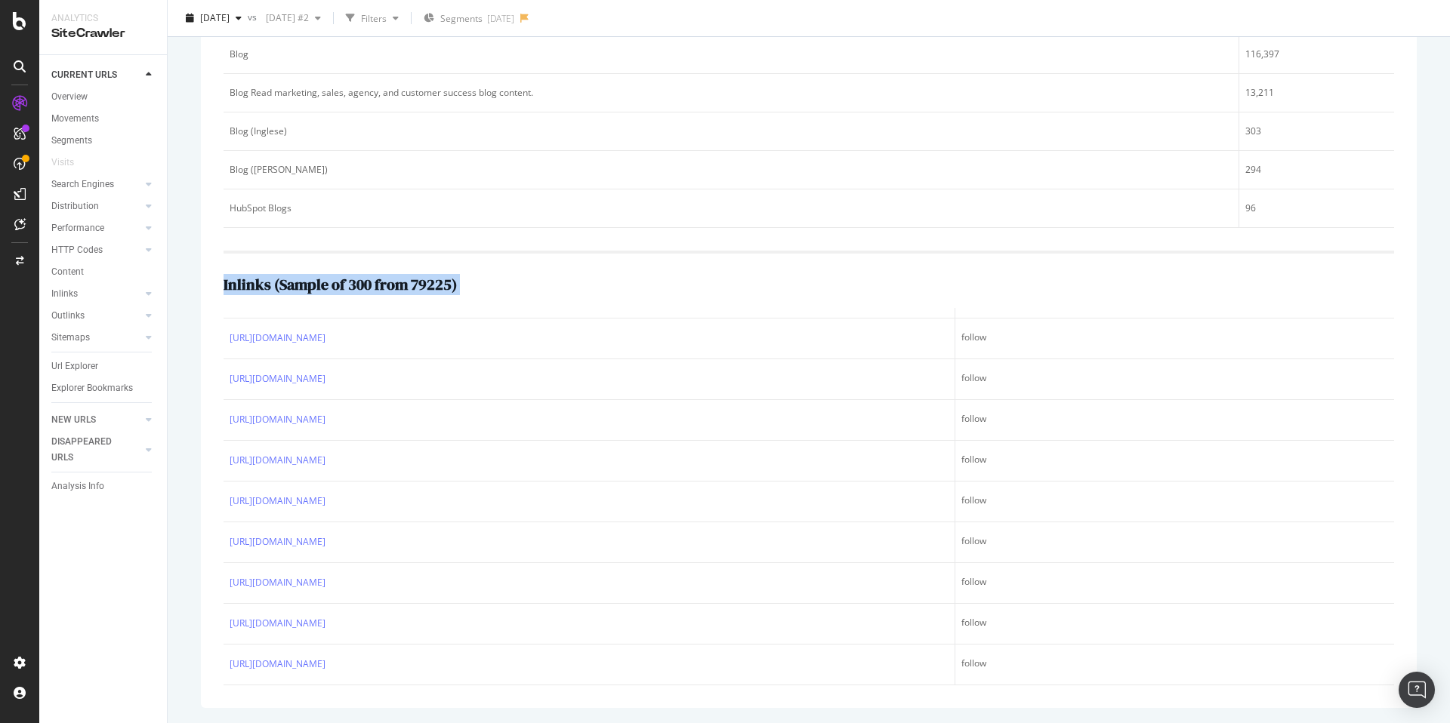
scroll to position [13283, 0]
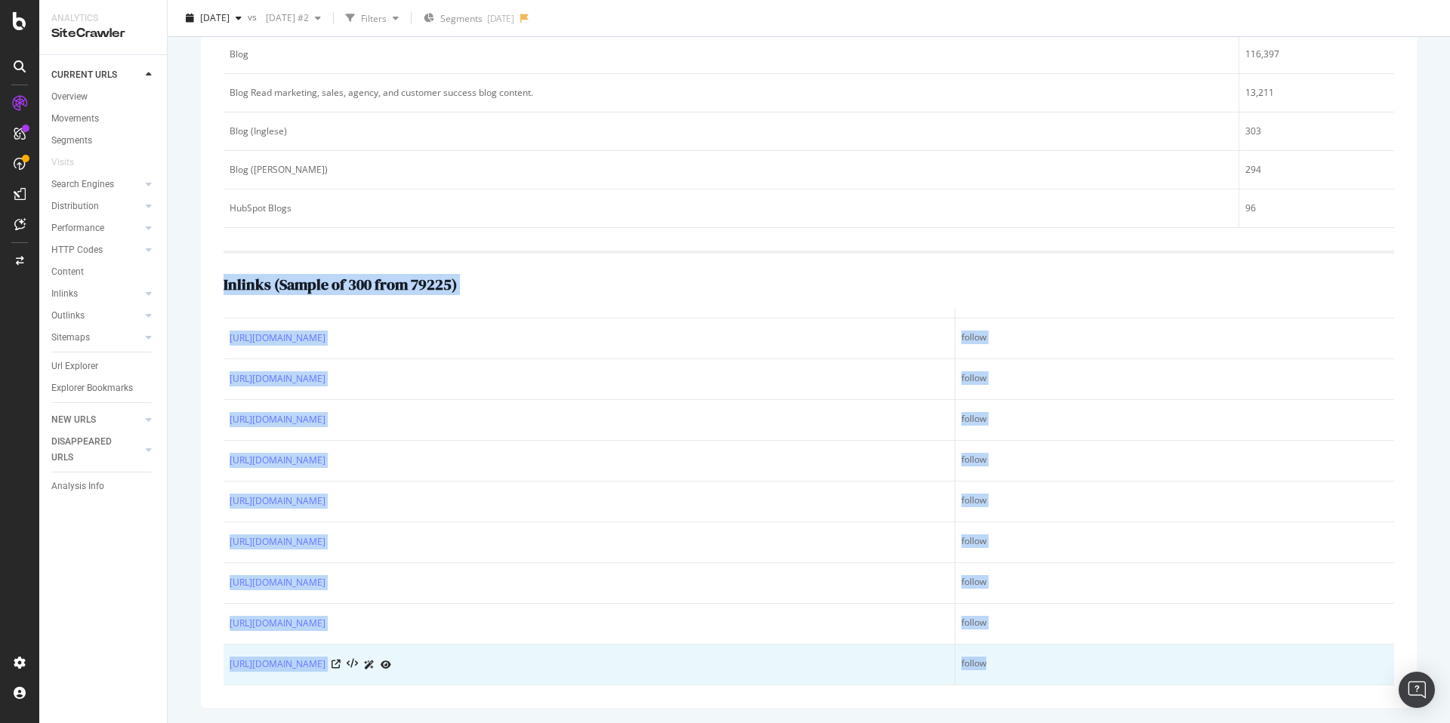
drag, startPoint x: 220, startPoint y: 286, endPoint x: 999, endPoint y: 669, distance: 867.4
click at [998, 669] on div "Top 5 text anchors of inlinks ( Sample of 5 from 13 ) Text # Links Blog 116,397…" at bounding box center [809, 326] width 1216 height 766
copy div "Inlinks ( Sample of 300 from 79225 ) URL Link Type https://legal.hubspot.com/co…"
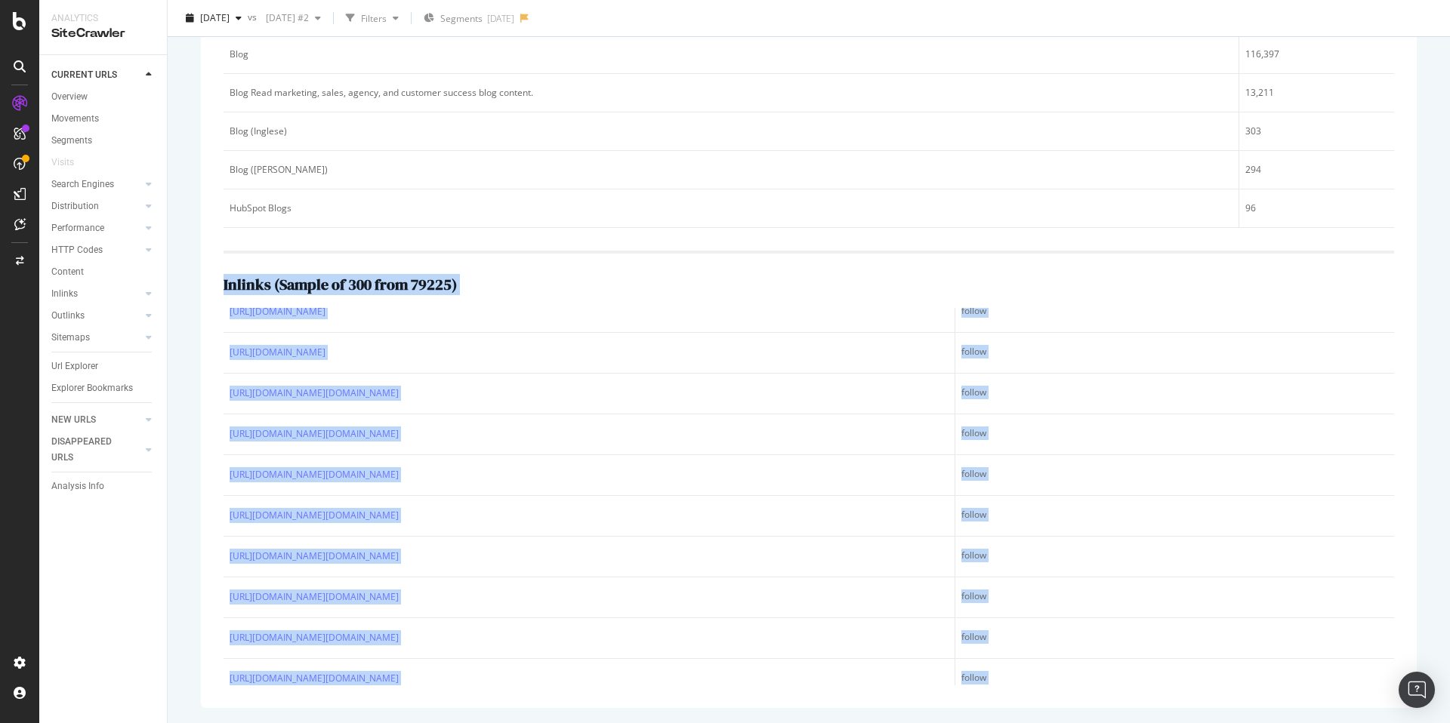
scroll to position [0, 0]
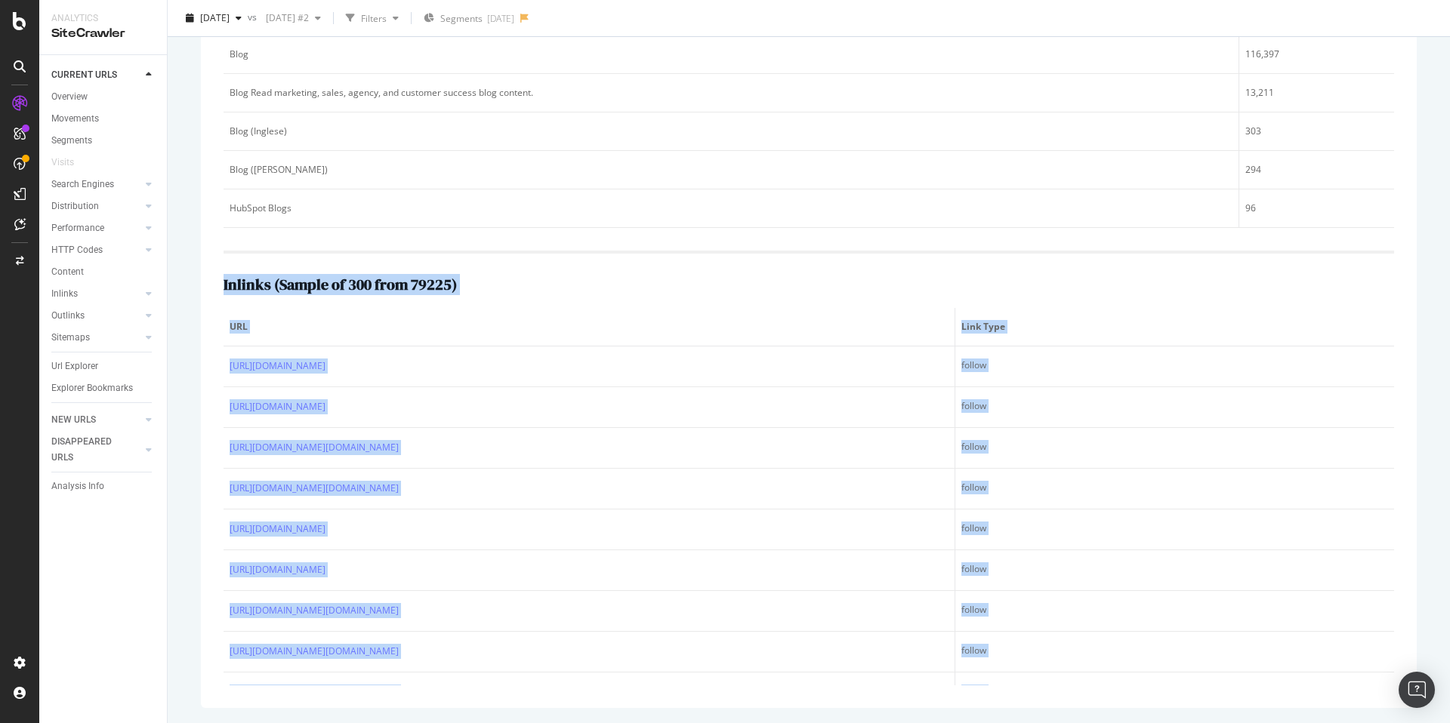
copy div "Inlinks ( Sample of 300 from 79225 ) URL Link Type https://legal.hubspot.com/co…"
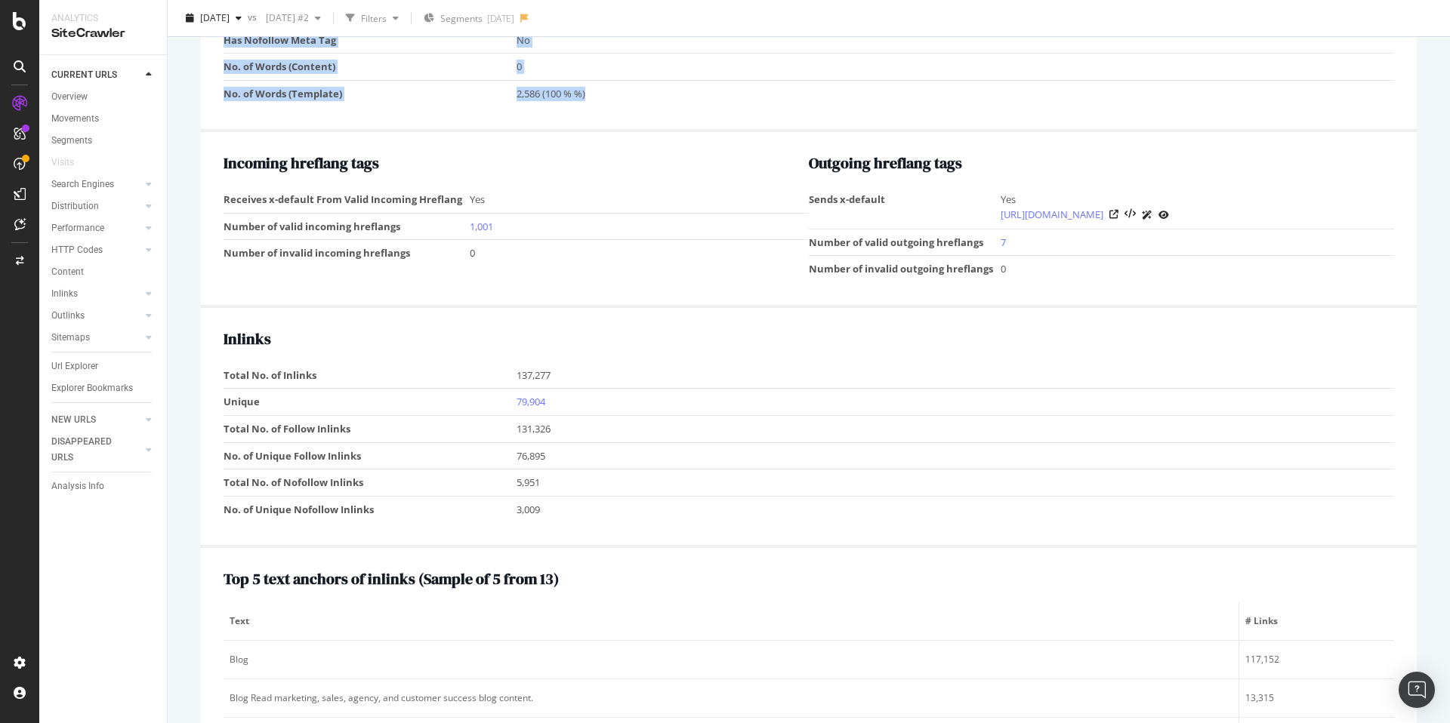
scroll to position [1552, 0]
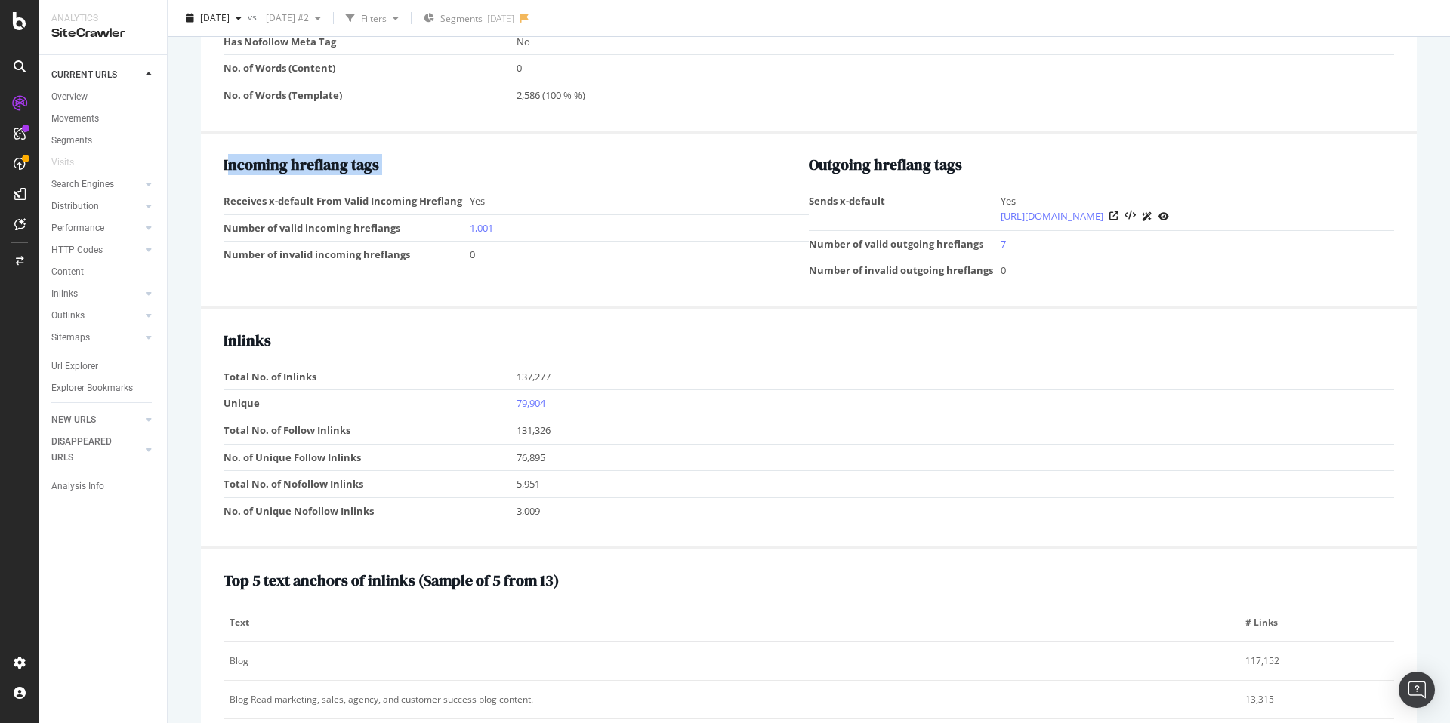
drag, startPoint x: 228, startPoint y: 168, endPoint x: 299, endPoint y: 184, distance: 72.9
click at [326, 188] on div "Incoming hreflang tags Receives x-default From Valid Incoming Hreflang Yes Numb…" at bounding box center [515, 220] width 585 height 128
click at [296, 182] on div "Incoming hreflang tags Receives x-default From Valid Incoming Hreflang Yes Numb…" at bounding box center [515, 220] width 585 height 128
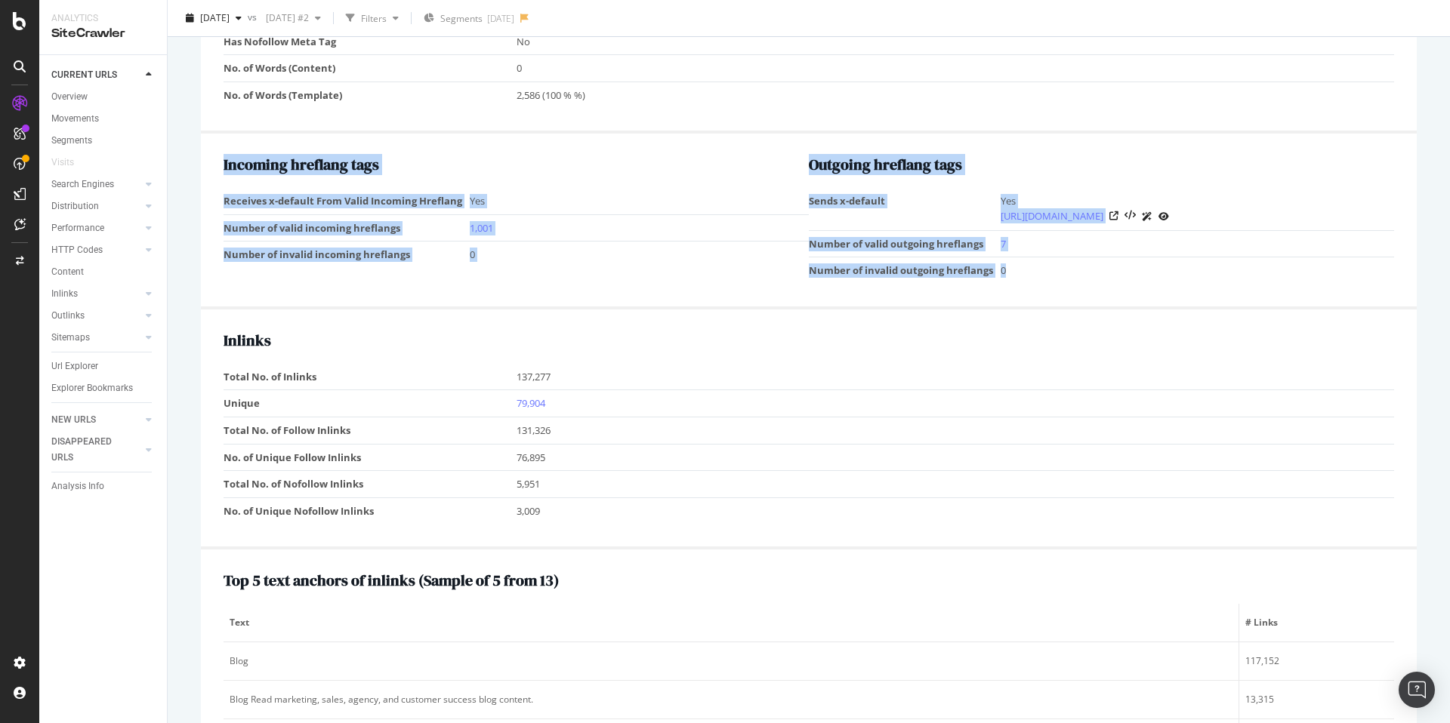
drag, startPoint x: 220, startPoint y: 166, endPoint x: 1024, endPoint y: 279, distance: 811.9
click at [1024, 279] on div "Incoming hreflang tags Receives x-default From Valid Incoming Hreflang Yes Numb…" at bounding box center [809, 222] width 1216 height 176
copy div "Incoming hreflang tags Receives x-default From Valid Incoming Hreflang Yes Numb…"
click at [639, 205] on td "Yes" at bounding box center [639, 201] width 339 height 26
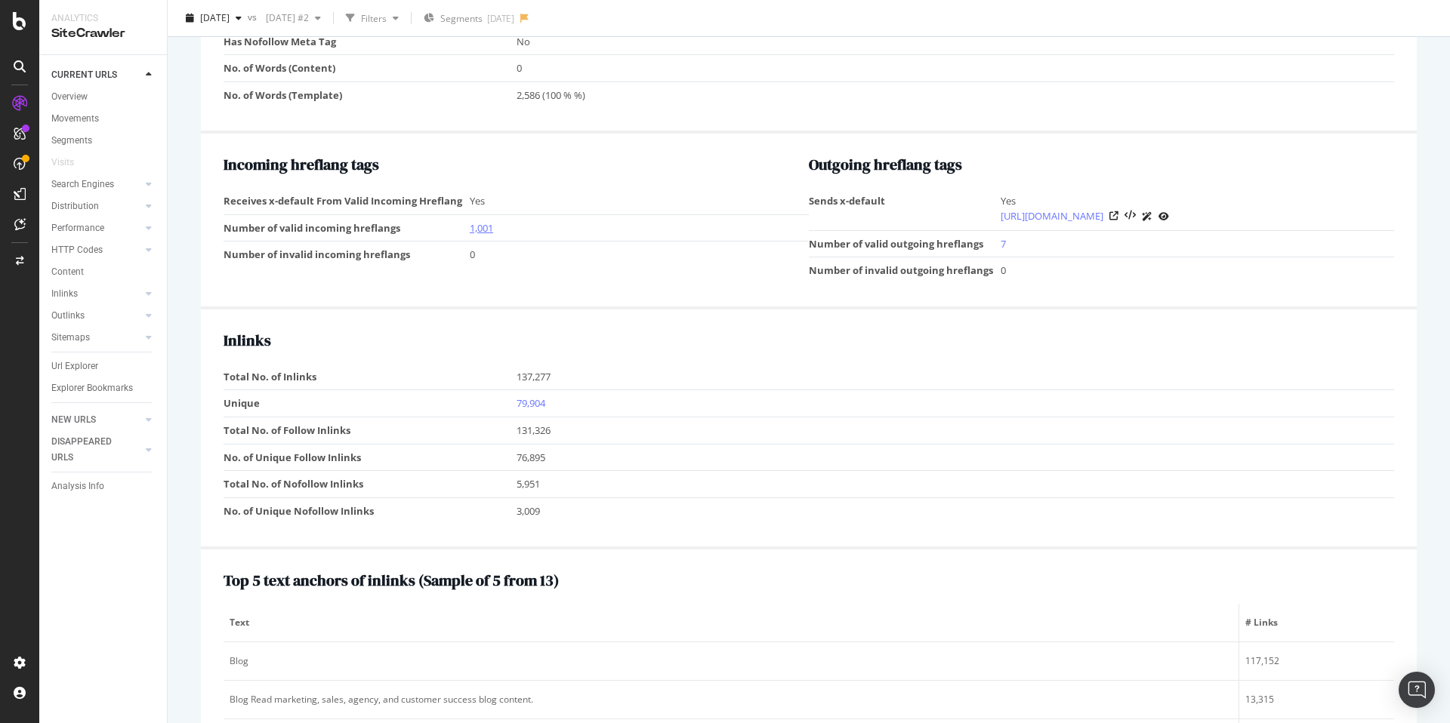
click at [485, 226] on link "1,001" at bounding box center [481, 228] width 23 height 14
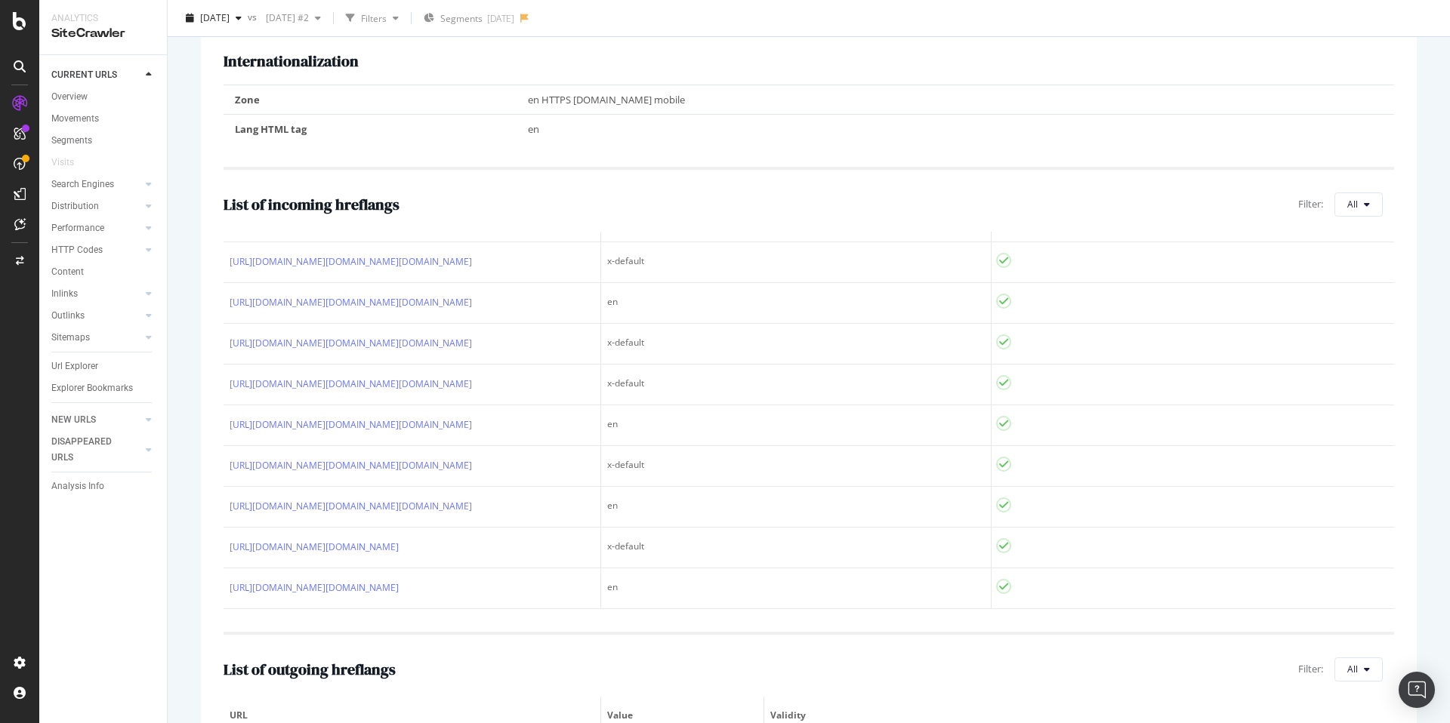
scroll to position [6741, 0]
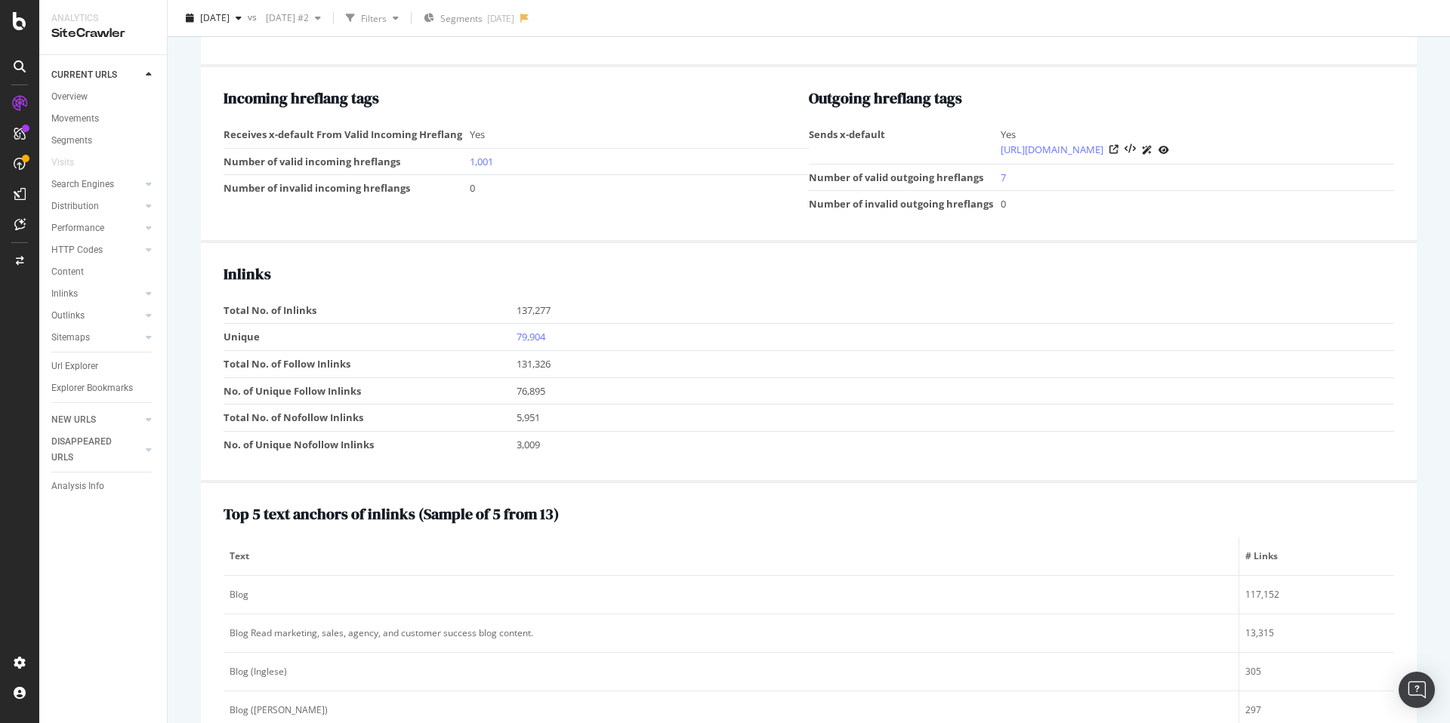
scroll to position [1715, 0]
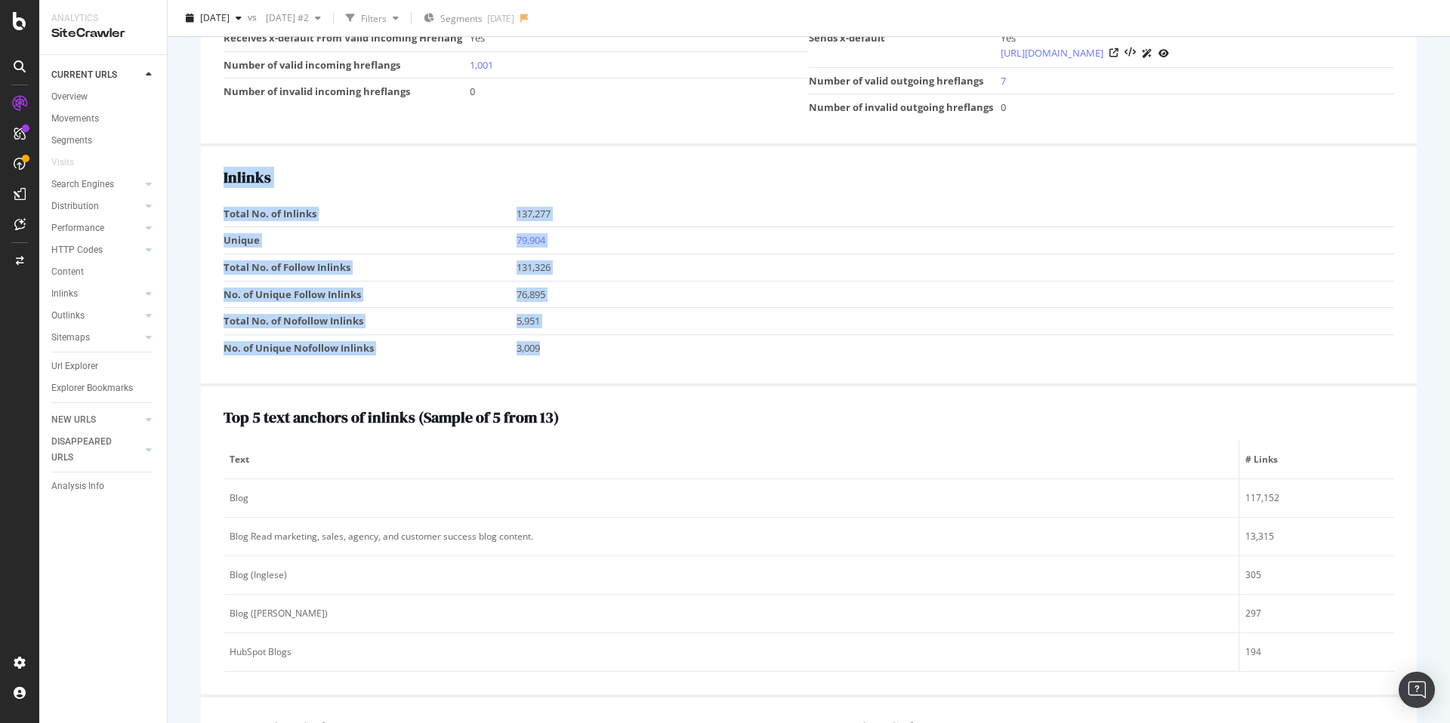
drag, startPoint x: 547, startPoint y: 344, endPoint x: 222, endPoint y: 174, distance: 367.1
click at [222, 174] on div "Inlinks Total No. of Inlinks 137,277 Unique 79,904 Total No. of Follow Inlinks …" at bounding box center [809, 266] width 1216 height 240
copy div "Inlinks Total No. of Inlinks 137,277 Unique 79,904 Total No. of Follow Inlinks …"
click at [524, 242] on link "79,904" at bounding box center [530, 240] width 29 height 14
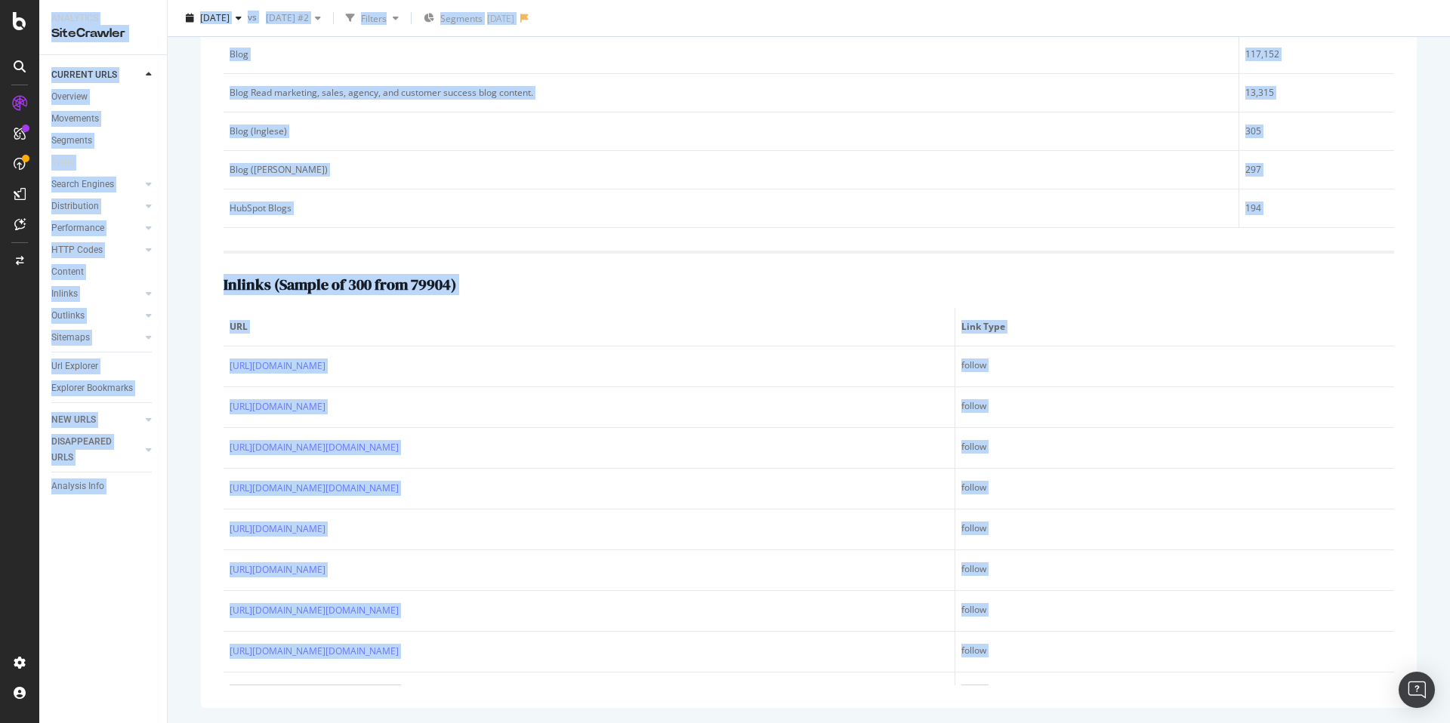
scroll to position [501, 0]
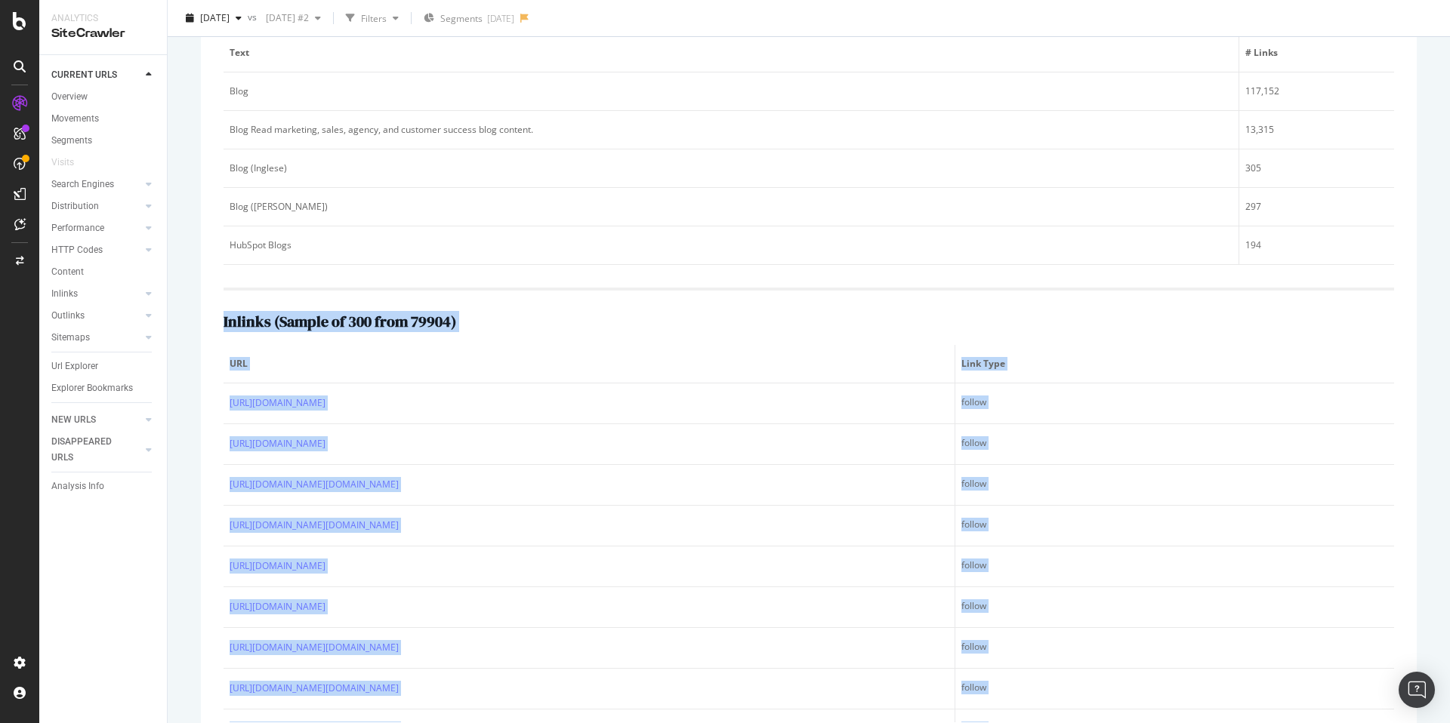
drag, startPoint x: 992, startPoint y: 667, endPoint x: 221, endPoint y: 323, distance: 843.9
click at [221, 323] on div "Top 5 text anchors of inlinks ( Sample of 5 from 13 ) Text # Links Blog 117,152…" at bounding box center [809, 363] width 1216 height 766
copy div "Inlinks ( Sample of 300 from 79904 ) URL Link Type https://legal.hubspot.com/co…"
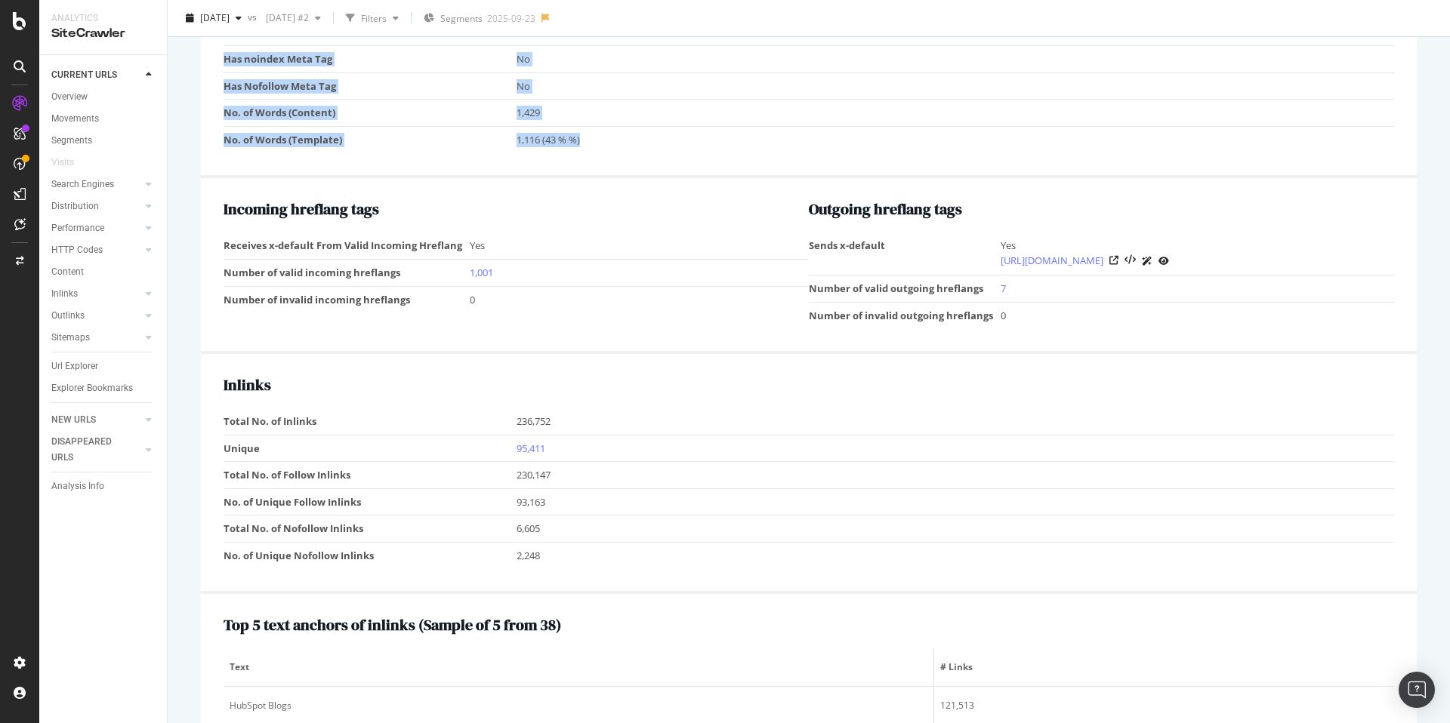
scroll to position [1446, 0]
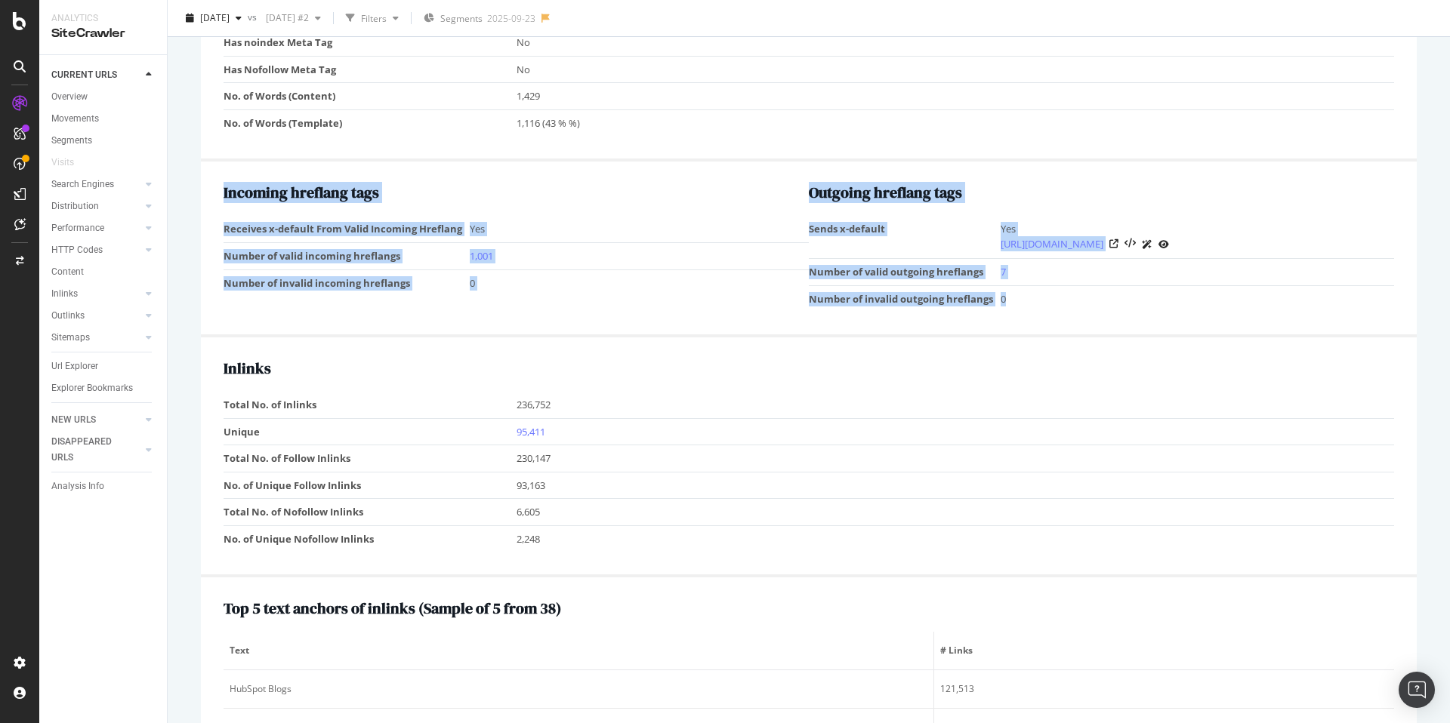
drag, startPoint x: 223, startPoint y: 192, endPoint x: 1044, endPoint y: 304, distance: 829.0
click at [1057, 309] on div "Incoming hreflang tags Receives x-default From Valid Incoming Hreflang Yes Numb…" at bounding box center [808, 248] width 1170 height 128
copy div "Incoming hreflang tags Receives x-default From Valid Incoming Hreflang Yes Numb…"
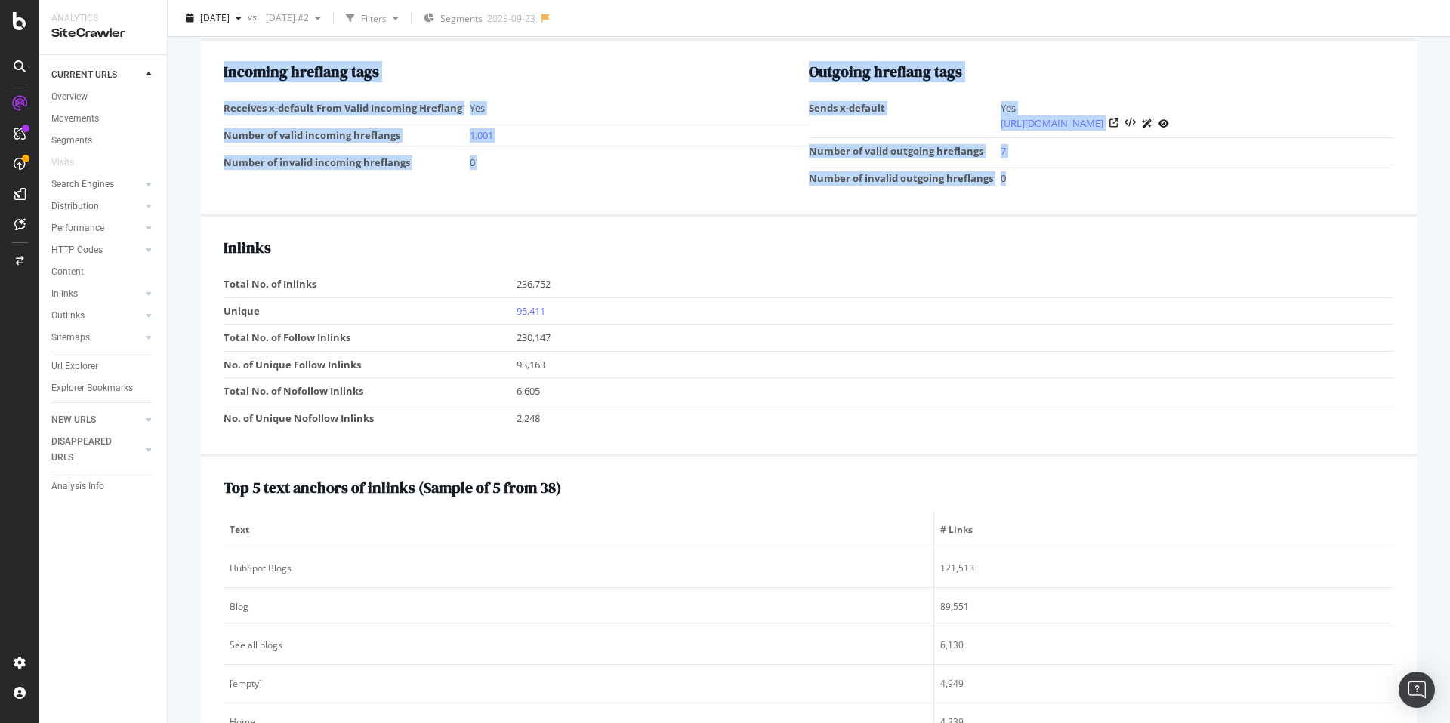
scroll to position [1567, 0]
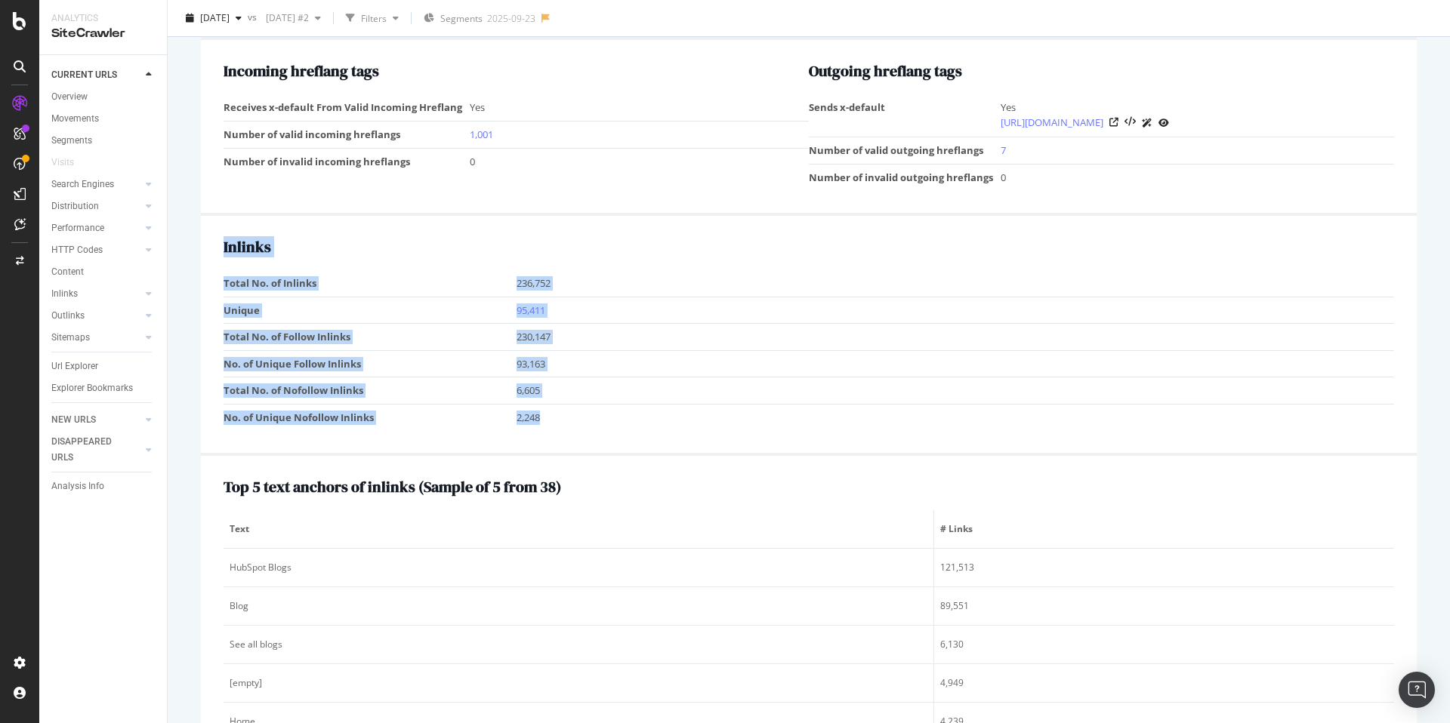
drag, startPoint x: 538, startPoint y: 415, endPoint x: 221, endPoint y: 280, distance: 344.7
click at [219, 280] on div "Inlinks Total No. of Inlinks 236,752 Unique 95,411 Total No. of Follow Inlinks …" at bounding box center [809, 336] width 1216 height 240
copy div "Inlinks Total No. of Inlinks 236,752 Unique 95,411 Total No. of Follow Inlinks …"
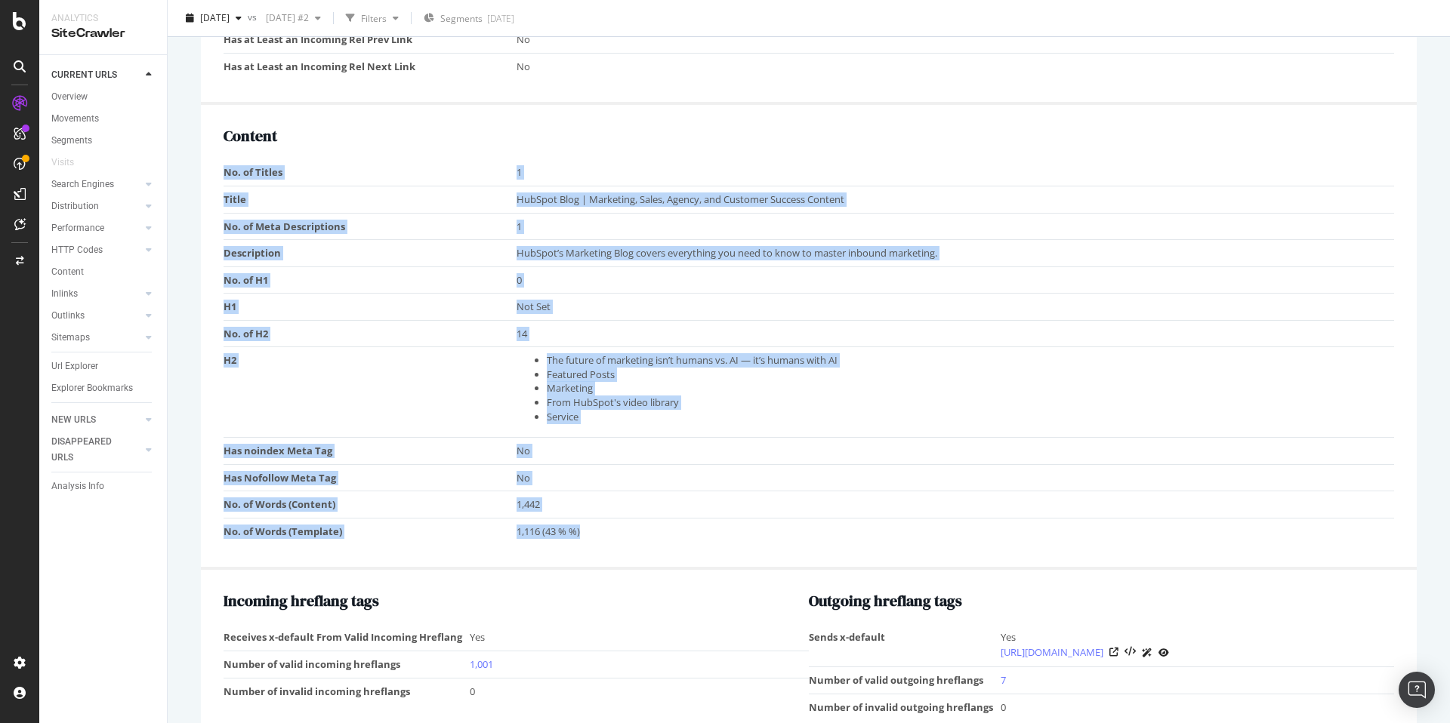
scroll to position [1333, 0]
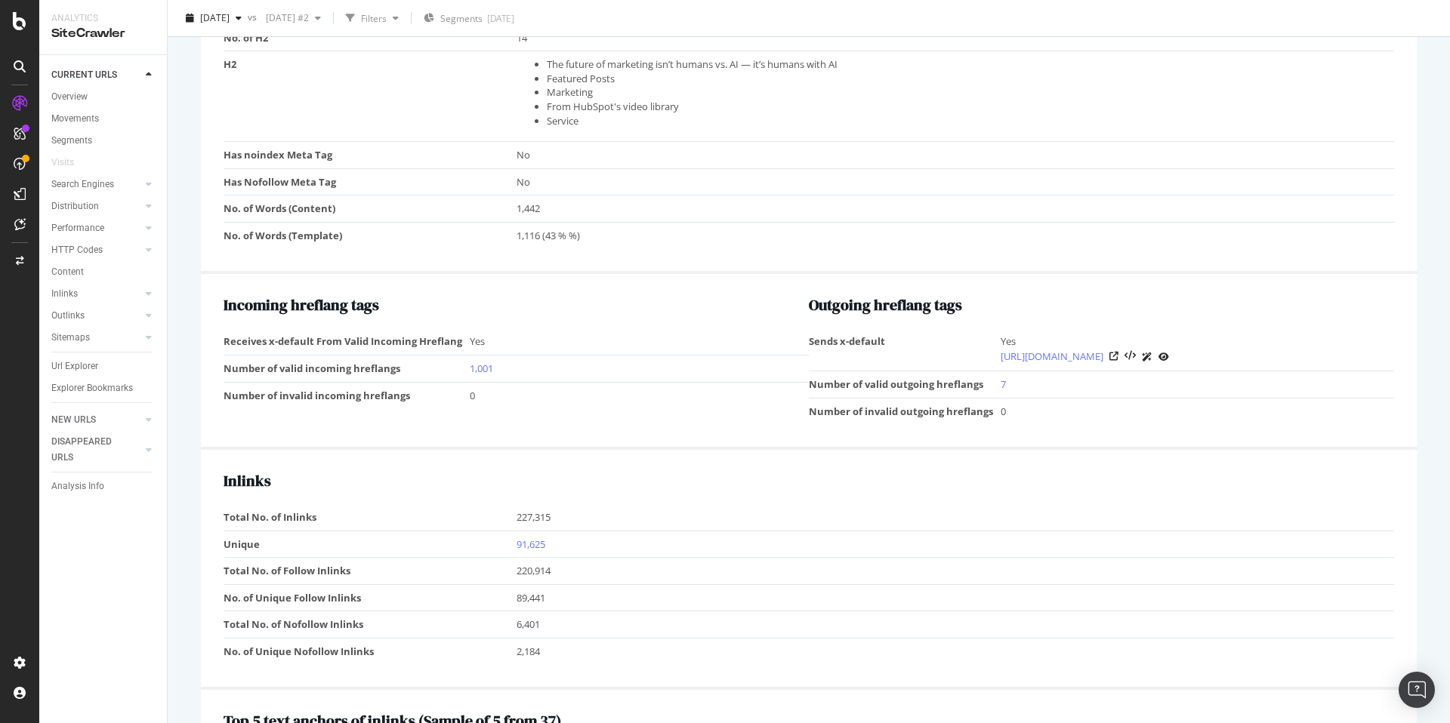
click at [571, 320] on div "Incoming hreflang tags Receives x-default From Valid Incoming Hreflang Yes Numb…" at bounding box center [515, 361] width 585 height 128
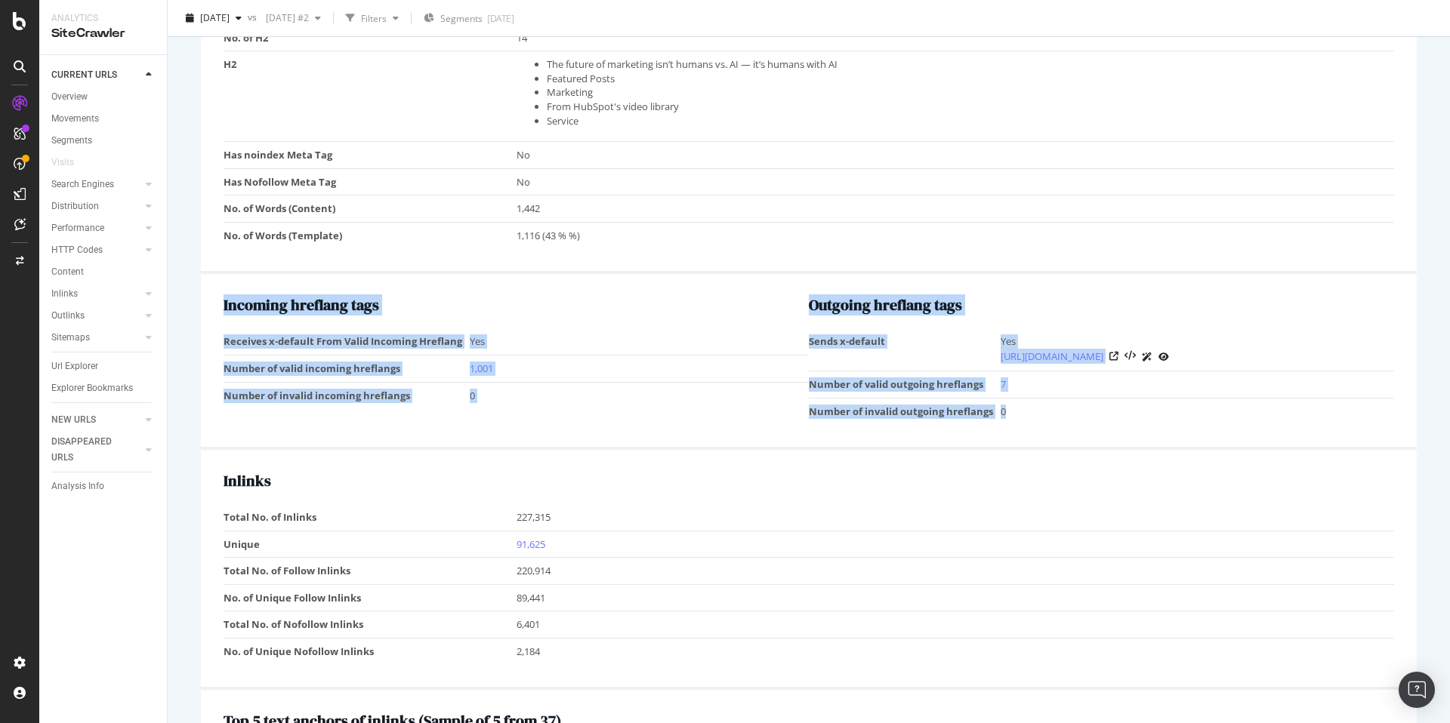
drag, startPoint x: 224, startPoint y: 298, endPoint x: 1032, endPoint y: 413, distance: 816.0
click at [1032, 413] on div "Incoming hreflang tags Receives x-default From Valid Incoming Hreflang Yes Numb…" at bounding box center [808, 361] width 1170 height 128
copy div "Incoming hreflang tags Receives x-default From Valid Incoming Hreflang Yes Numb…"
click at [595, 343] on td "Yes" at bounding box center [639, 341] width 339 height 26
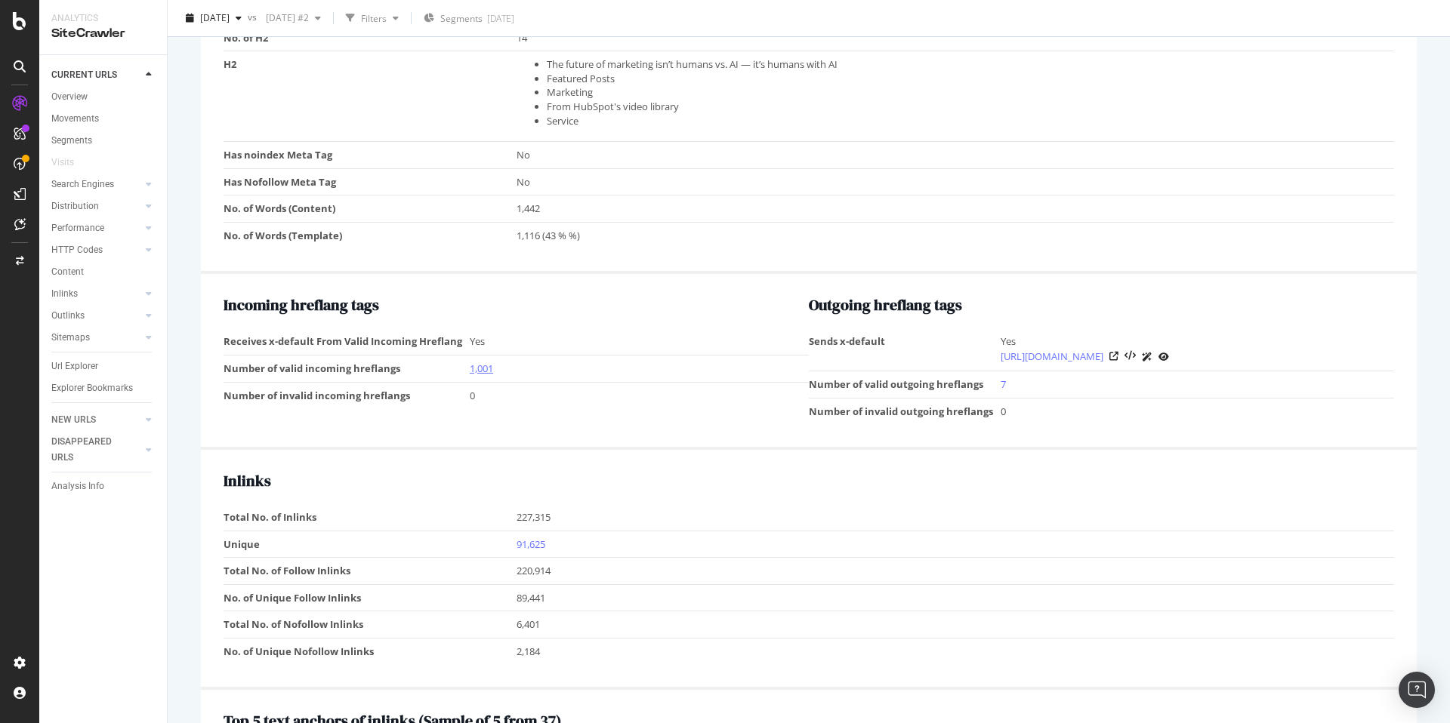
click at [477, 370] on link "1,001" at bounding box center [481, 369] width 23 height 14
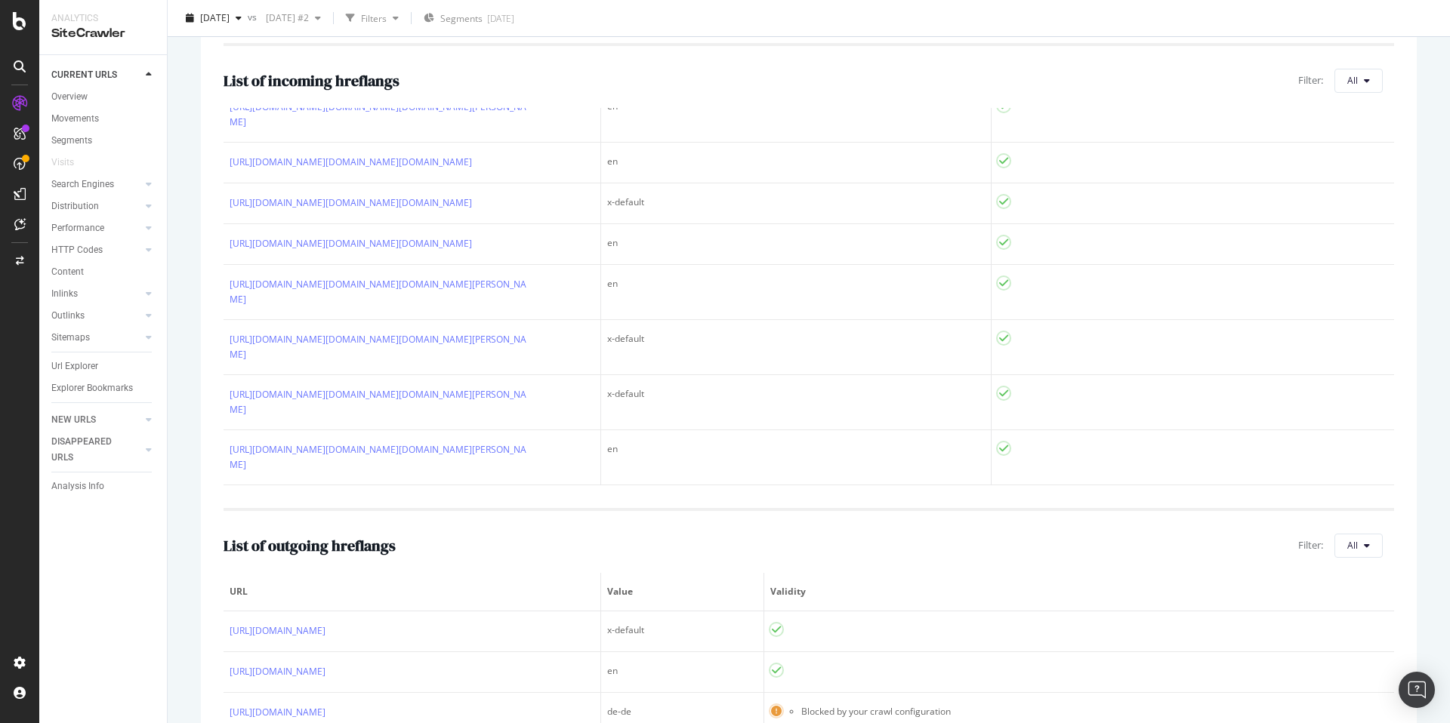
scroll to position [5173, 0]
drag, startPoint x: 263, startPoint y: 303, endPoint x: 325, endPoint y: 355, distance: 80.3
click at [325, 355] on div "Internationalization Zone en HTTPS blog.hubspot.com mobile Lang HTML tag en Lis…" at bounding box center [809, 412] width 1216 height 1013
click at [220, 328] on div "Internationalization Zone en HTTPS blog.hubspot.com mobile Lang HTML tag en Lis…" at bounding box center [809, 412] width 1216 height 1013
drag, startPoint x: 224, startPoint y: 305, endPoint x: 298, endPoint y: 356, distance: 89.6
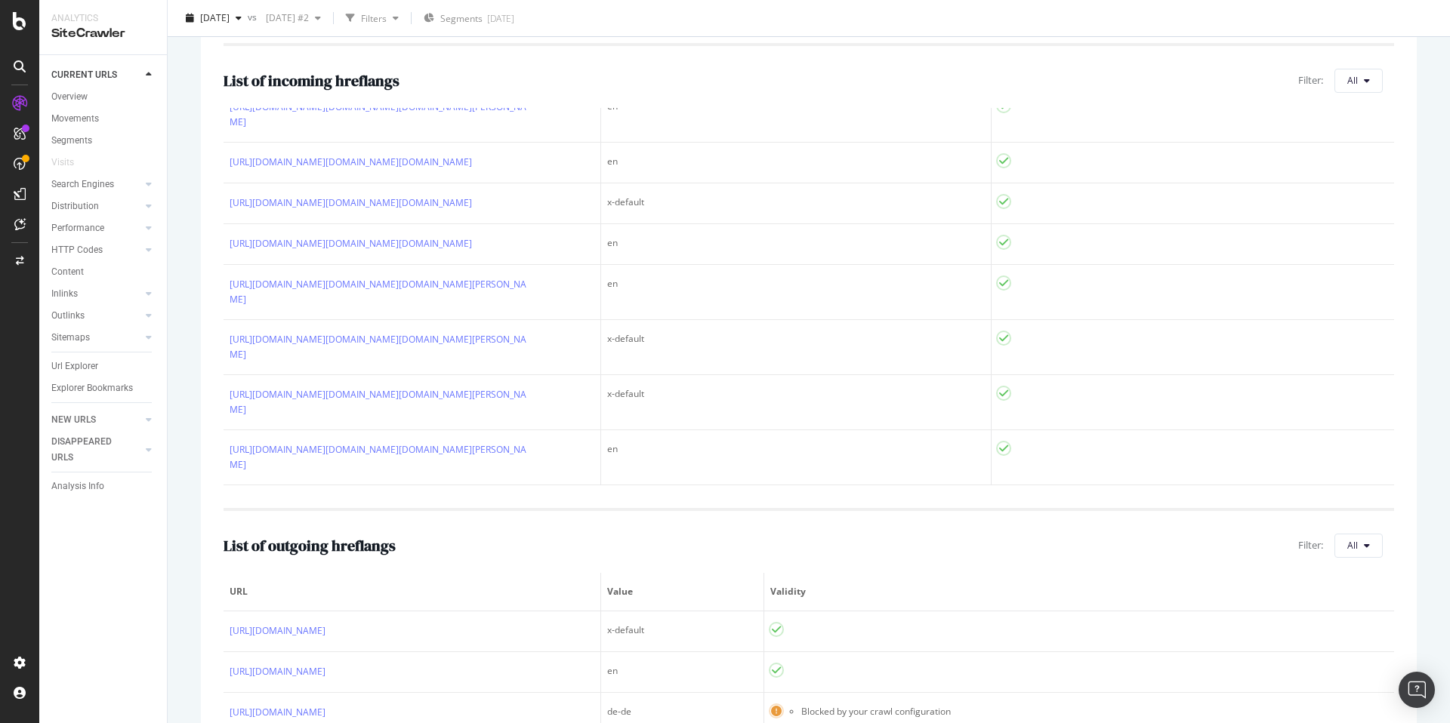
copy link "https://br.hubspot.com/blog?hubs_content=br.hubspot.com/products/marketing/soci…"
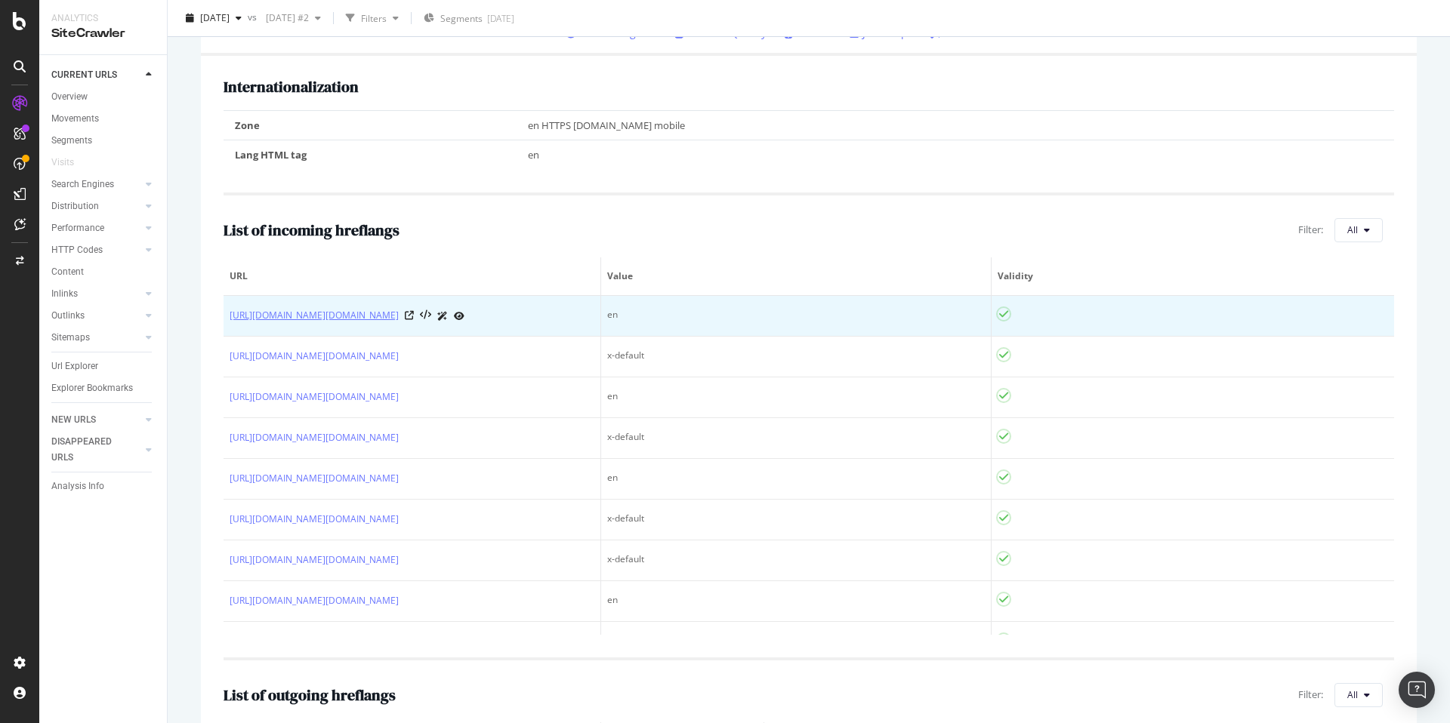
scroll to position [428, 0]
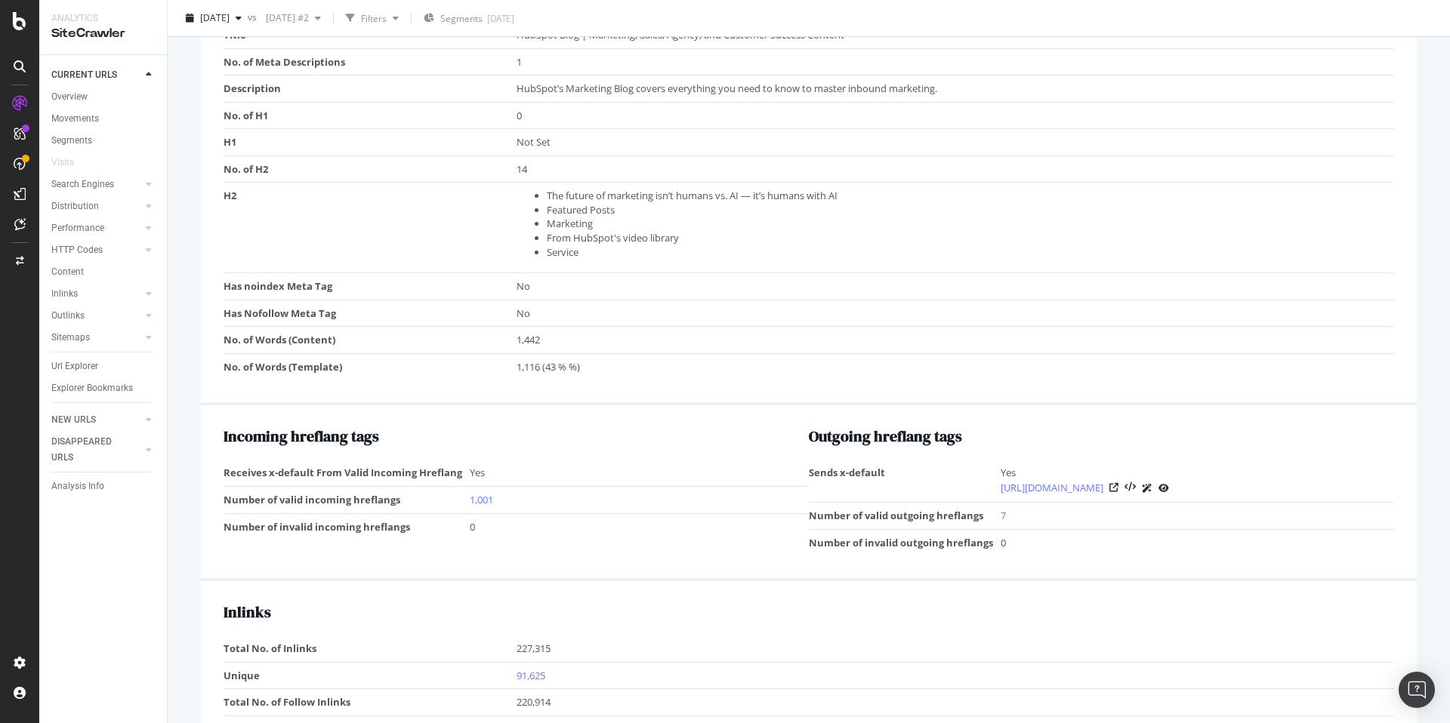
scroll to position [1462, 0]
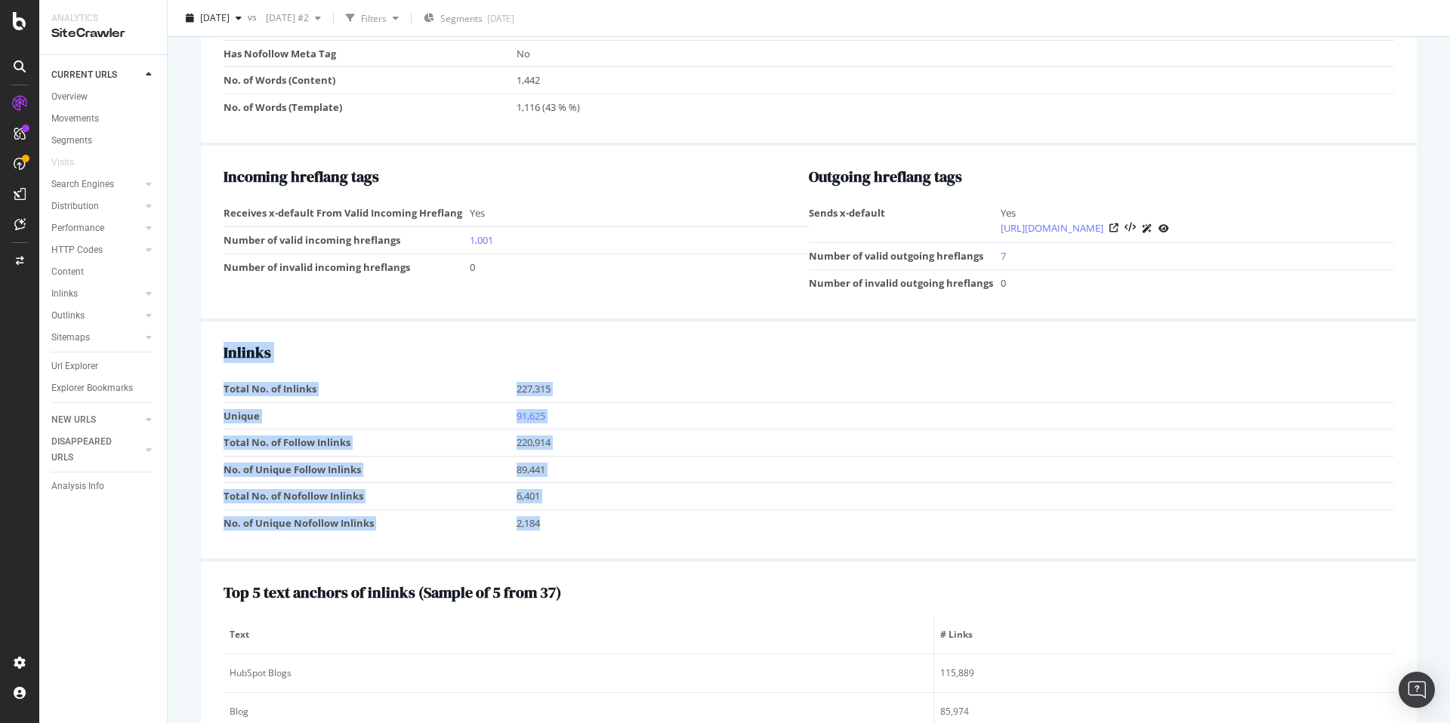
drag, startPoint x: 544, startPoint y: 528, endPoint x: 331, endPoint y: 341, distance: 284.6
click at [217, 384] on div "Inlinks Total No. of Inlinks 227,315 Unique 91,625 Total No. of Follow Inlinks …" at bounding box center [809, 442] width 1216 height 240
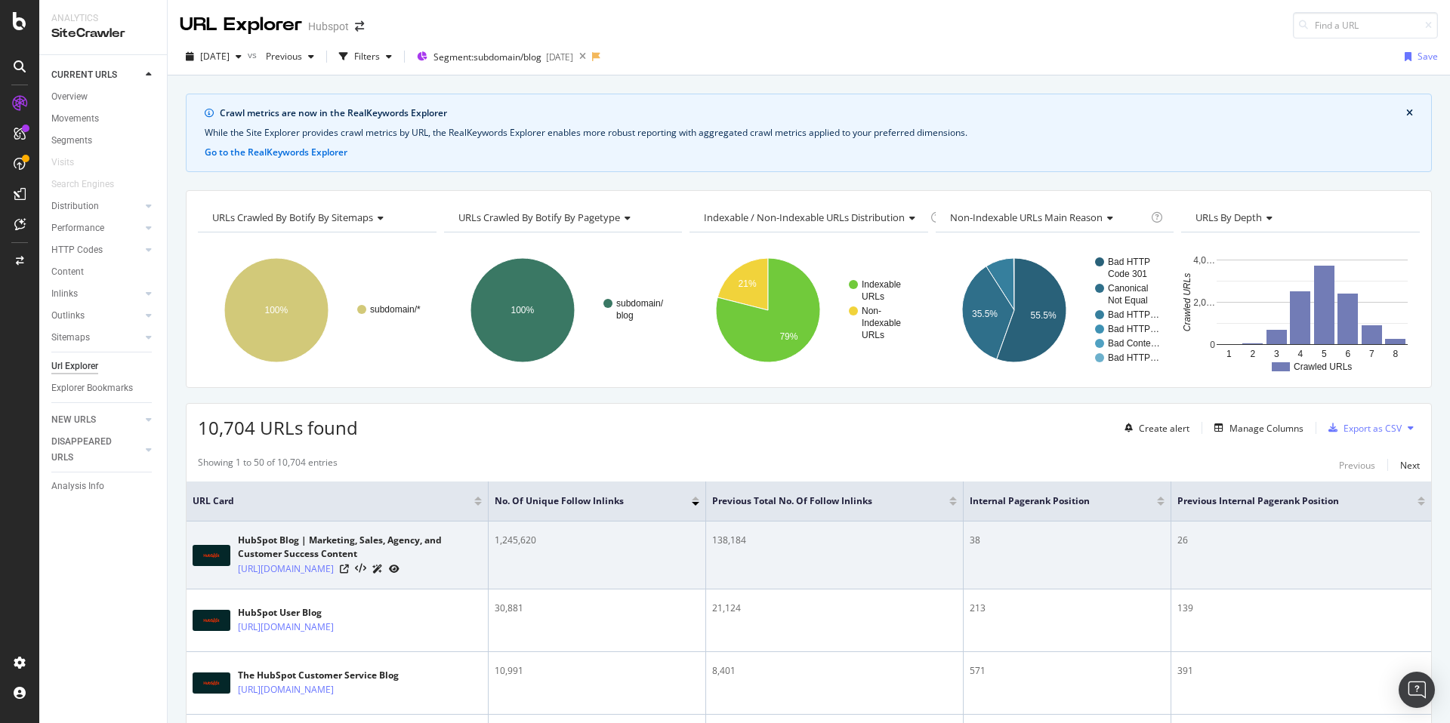
scroll to position [293, 0]
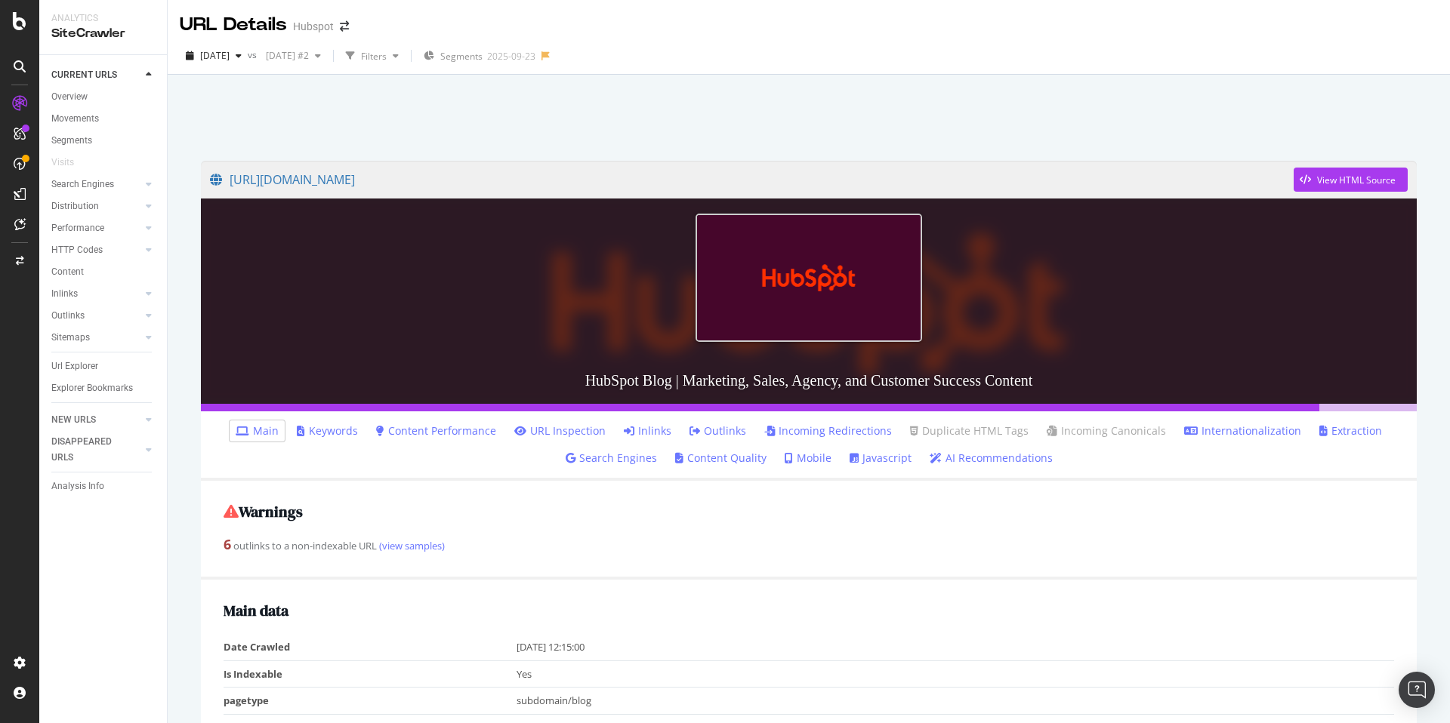
scroll to position [1422, 0]
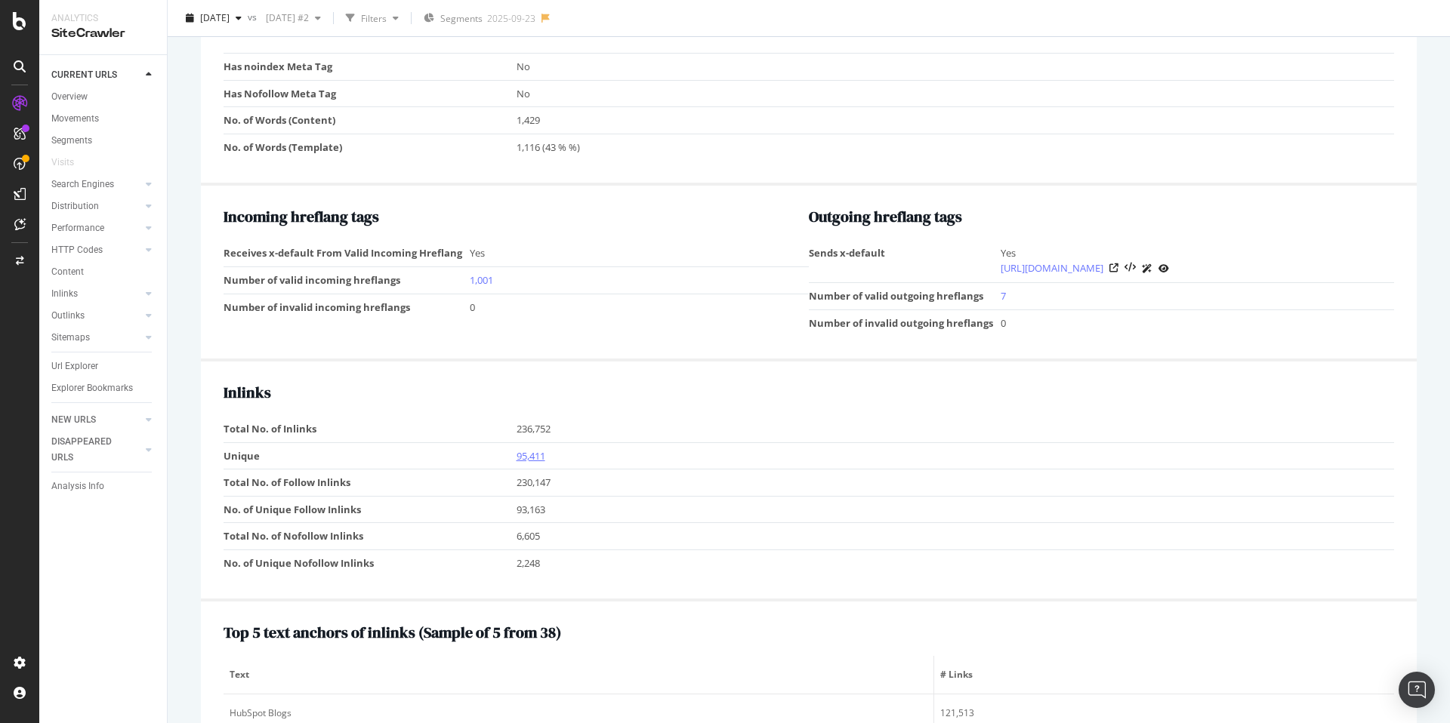
click at [534, 457] on link "95,411" at bounding box center [530, 456] width 29 height 14
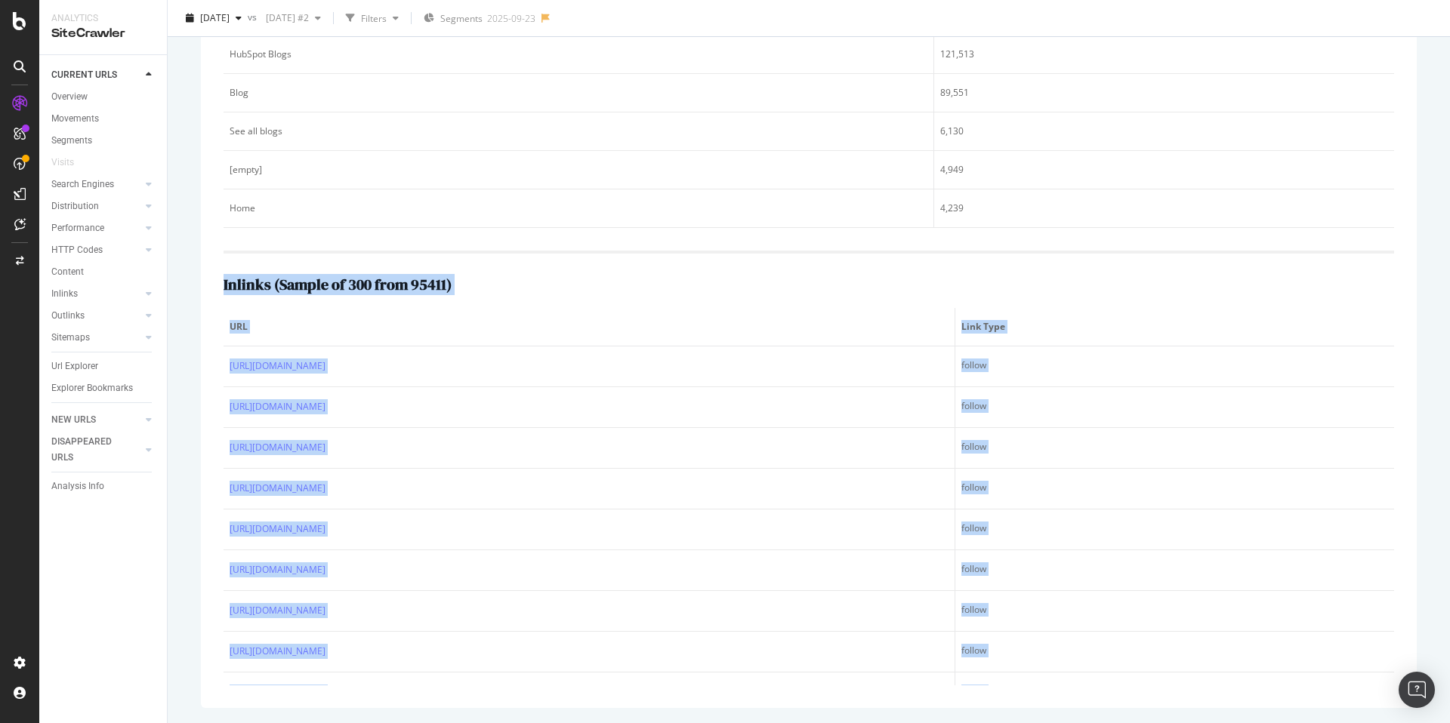
drag, startPoint x: 1059, startPoint y: 667, endPoint x: 220, endPoint y: 281, distance: 922.6
click at [220, 281] on div "Top 5 text anchors of inlinks ( Sample of 5 from 38 ) Text # Links HubSpot Blog…" at bounding box center [809, 326] width 1216 height 766
copy div "Inlinks ( Sample of 300 from 95411 ) URL Link Type [URL][DOMAIN_NAME] follow [U…"
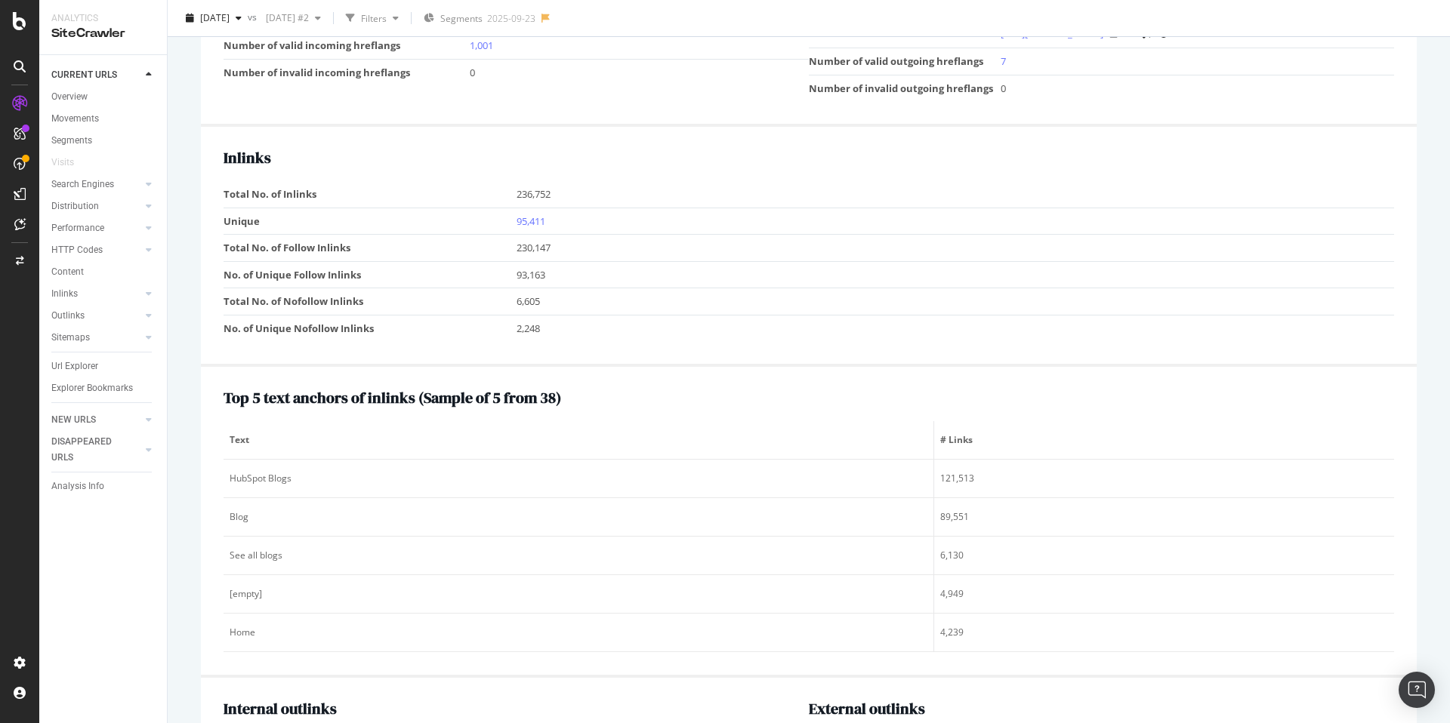
scroll to position [1998, 0]
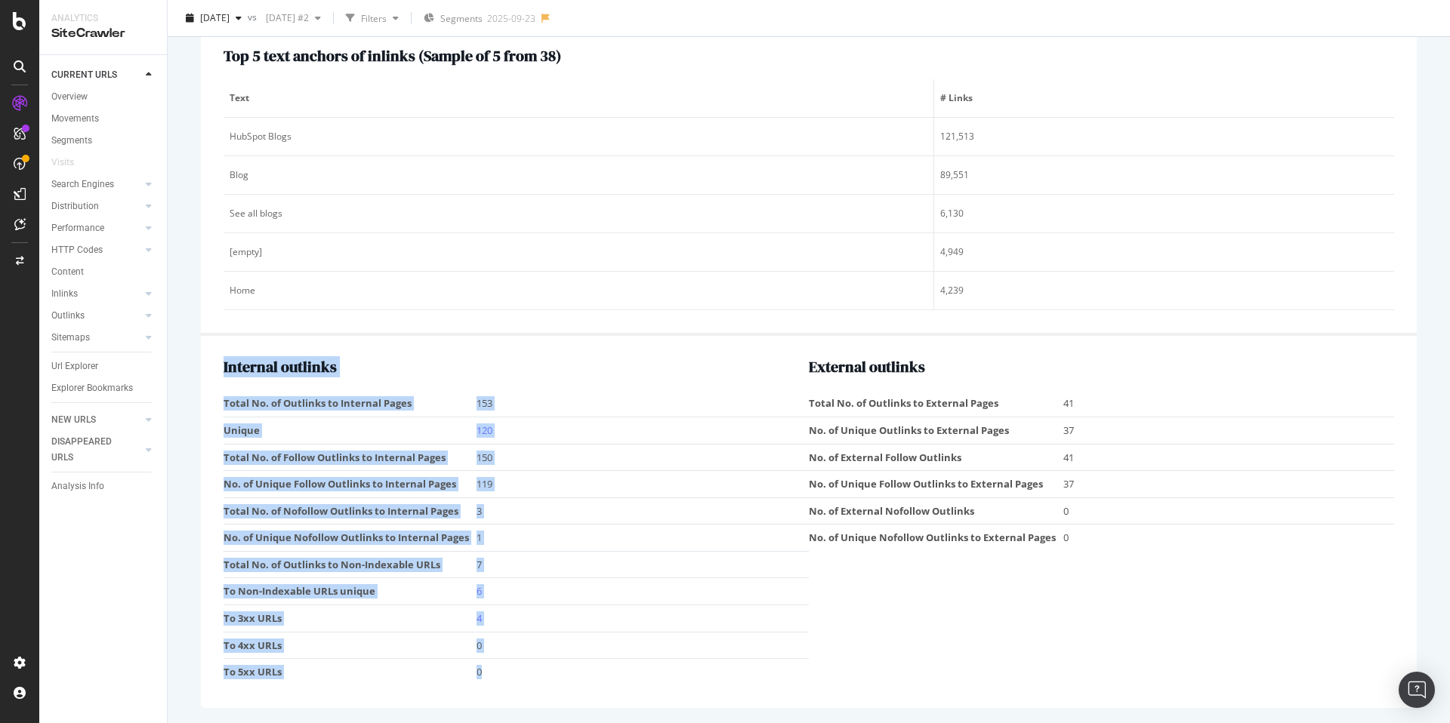
drag, startPoint x: 412, startPoint y: 667, endPoint x: 267, endPoint y: 387, distance: 315.1
click at [220, 399] on div "Internal outlinks Total No. of Outlinks to Internal Pages 153 Unique 120 Total …" at bounding box center [809, 521] width 1216 height 371
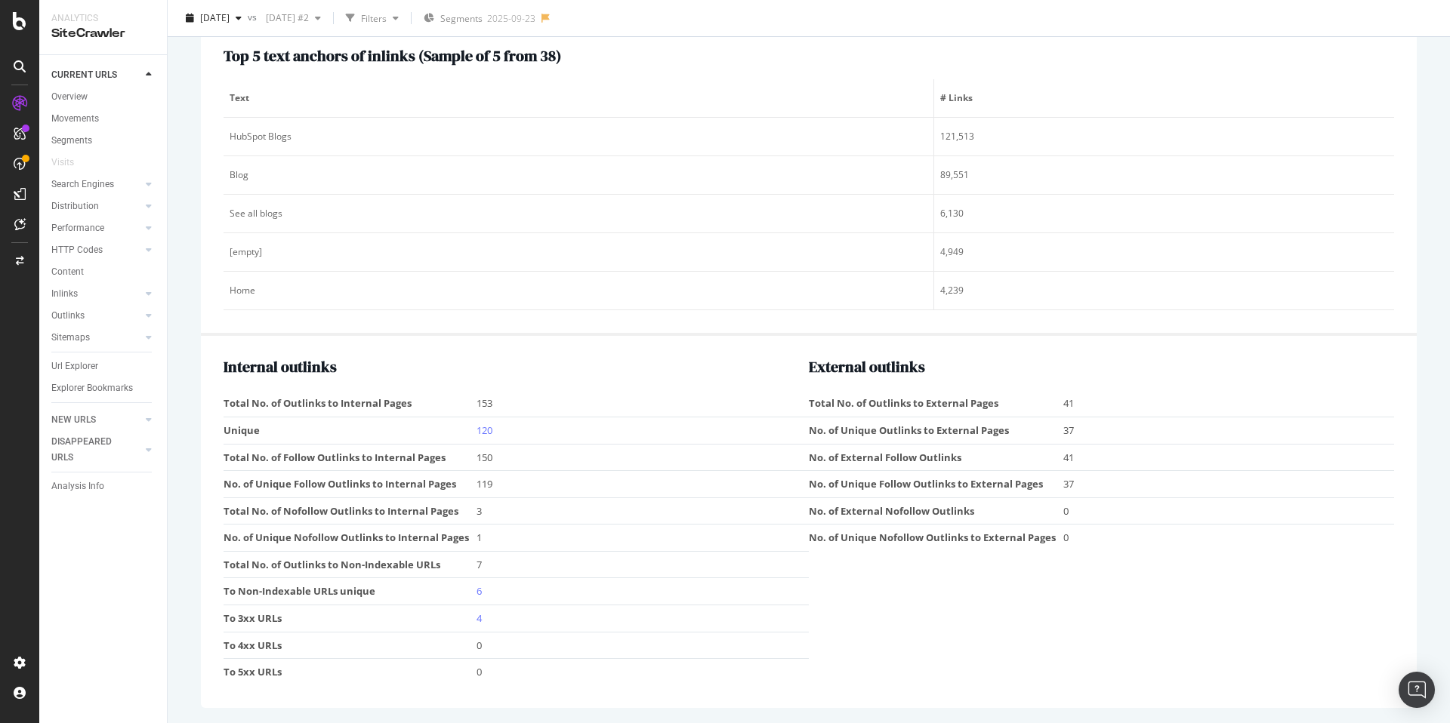
click at [575, 437] on td "120" at bounding box center [642, 431] width 332 height 27
click at [482, 427] on link "120" at bounding box center [484, 431] width 16 height 14
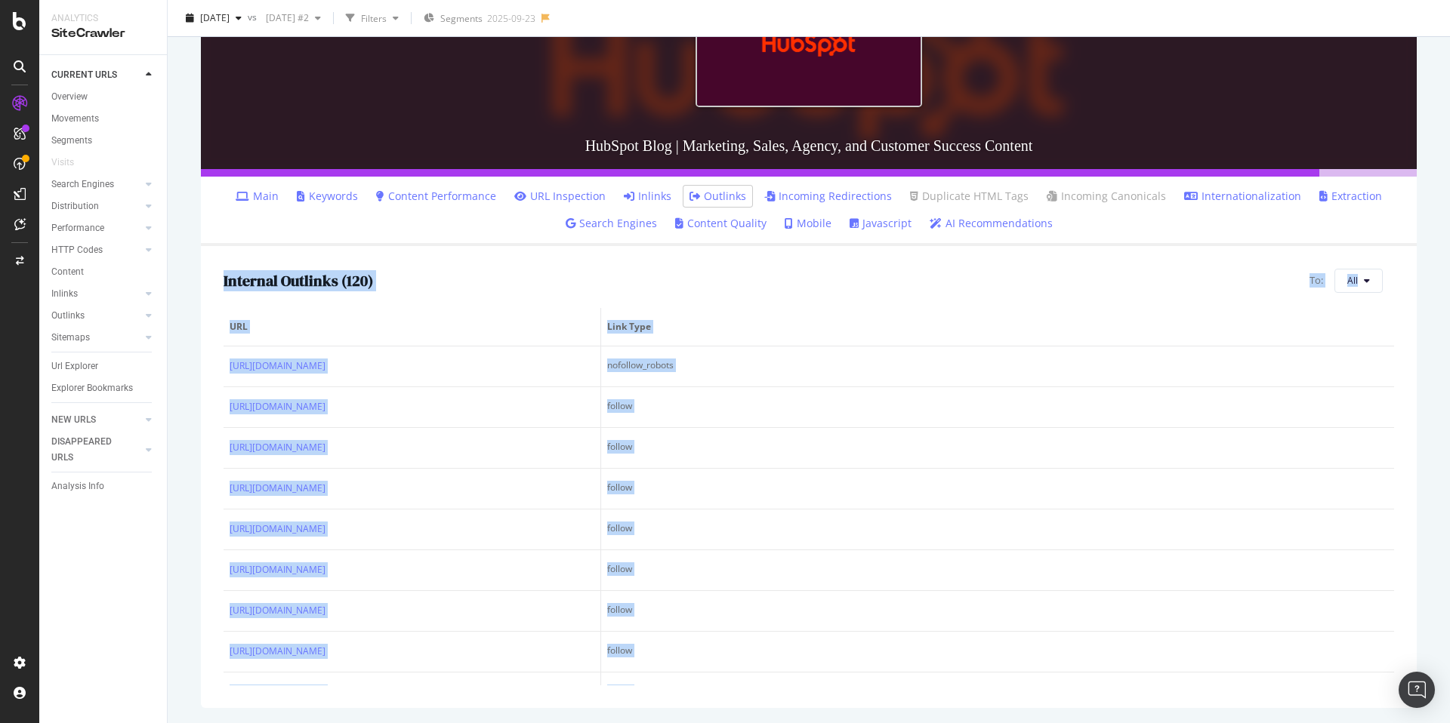
drag, startPoint x: 744, startPoint y: 665, endPoint x: 257, endPoint y: 271, distance: 627.1
click at [212, 277] on div "Internal Outlinks ( 120 ) To: All URL Link Type https://app.hubspot.com/home no…" at bounding box center [809, 477] width 1216 height 462
copy div "Internal Outlinks ( 120 ) To: All URL Link Type https://app.hubspot.com/home no…"
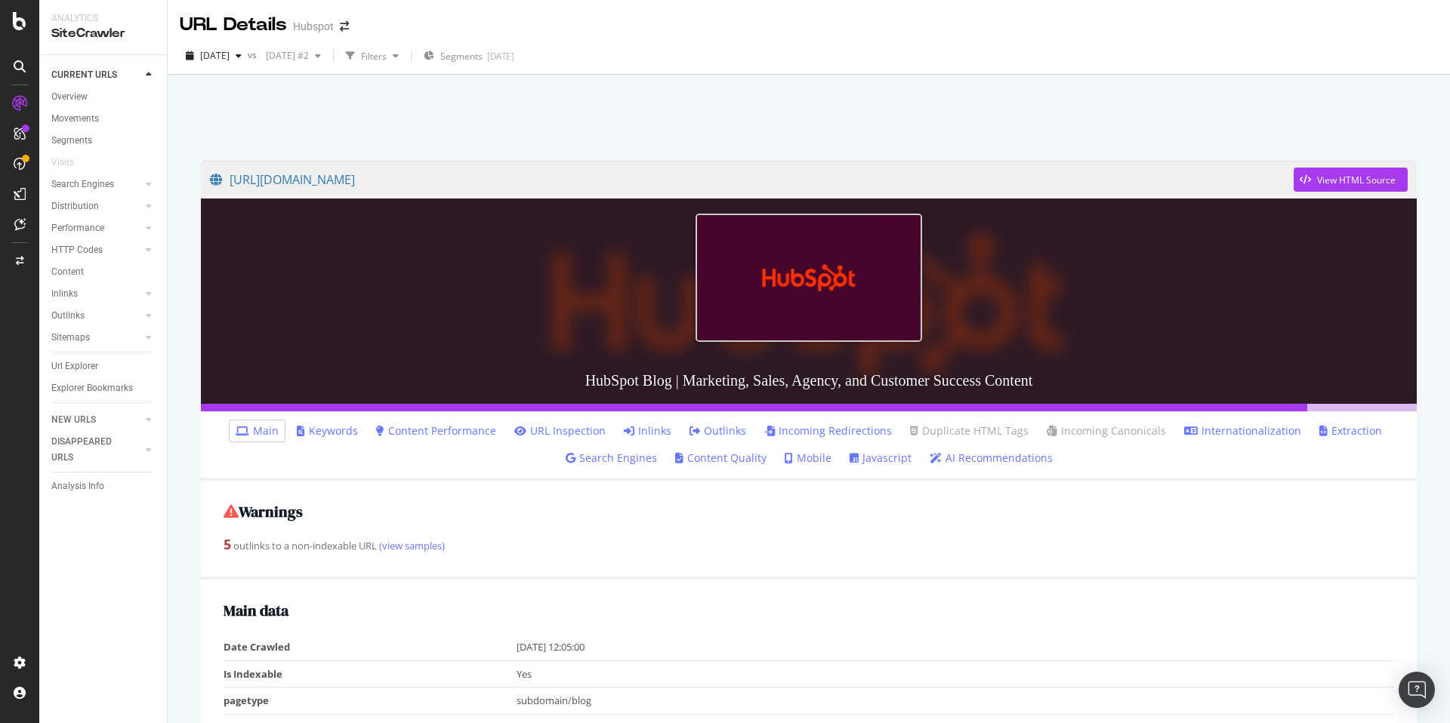
scroll to position [1462, 0]
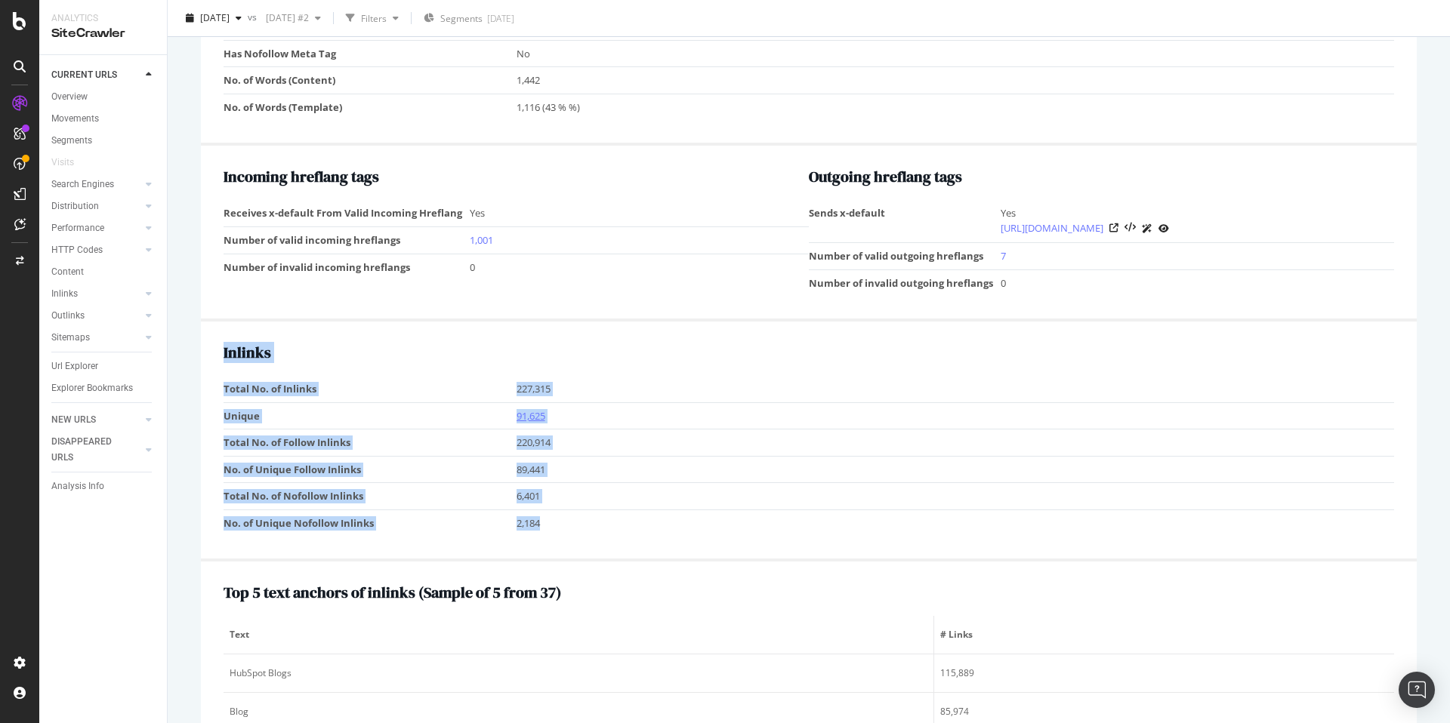
click at [532, 417] on link "91,625" at bounding box center [530, 416] width 29 height 14
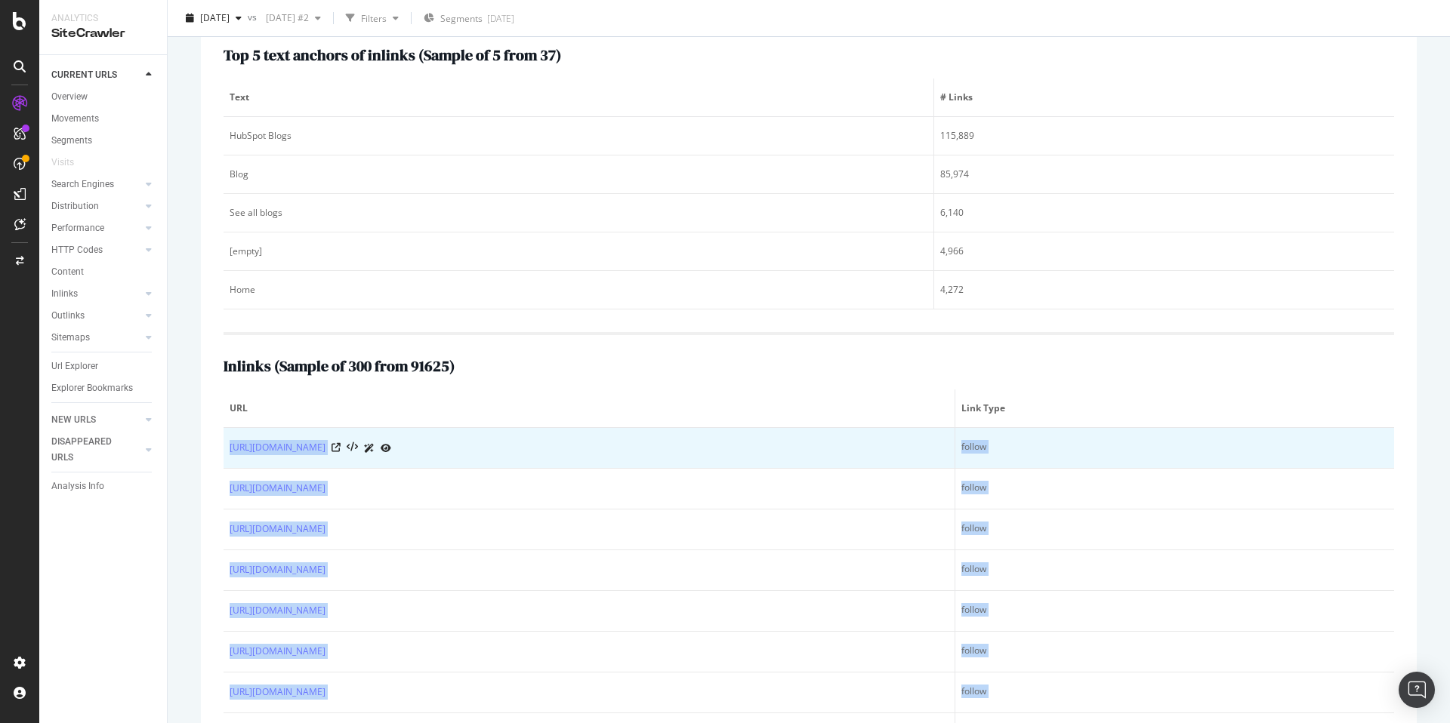
drag, startPoint x: 753, startPoint y: 651, endPoint x: 320, endPoint y: 426, distance: 487.6
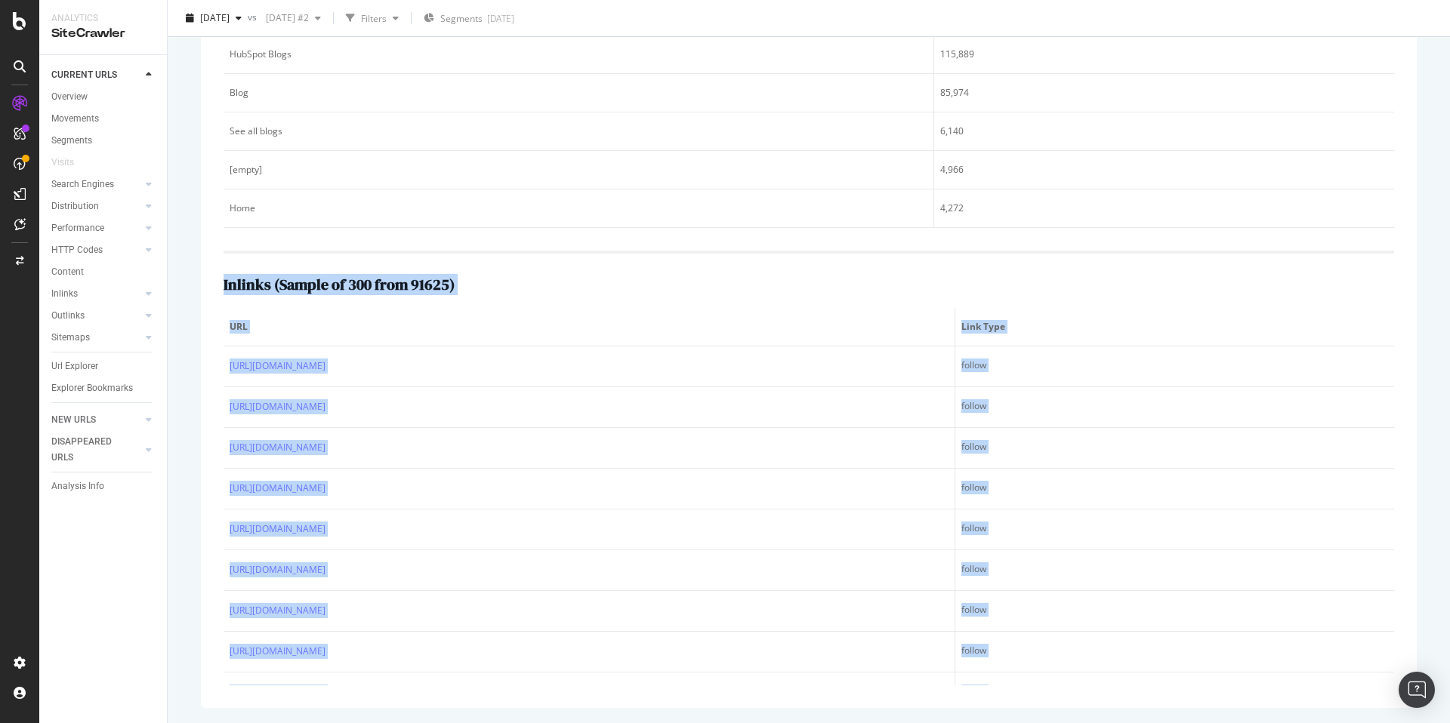
drag, startPoint x: 1024, startPoint y: 670, endPoint x: 218, endPoint y: 279, distance: 895.5
click at [217, 279] on div "Top 5 text anchors of inlinks ( Sample of 5 from 37 ) Text # Links HubSpot Blog…" at bounding box center [809, 326] width 1216 height 766
copy div "Inlinks ( Sample of 300 from 91625 ) URL Link Type [URL][DOMAIN_NAME] follow [U…"
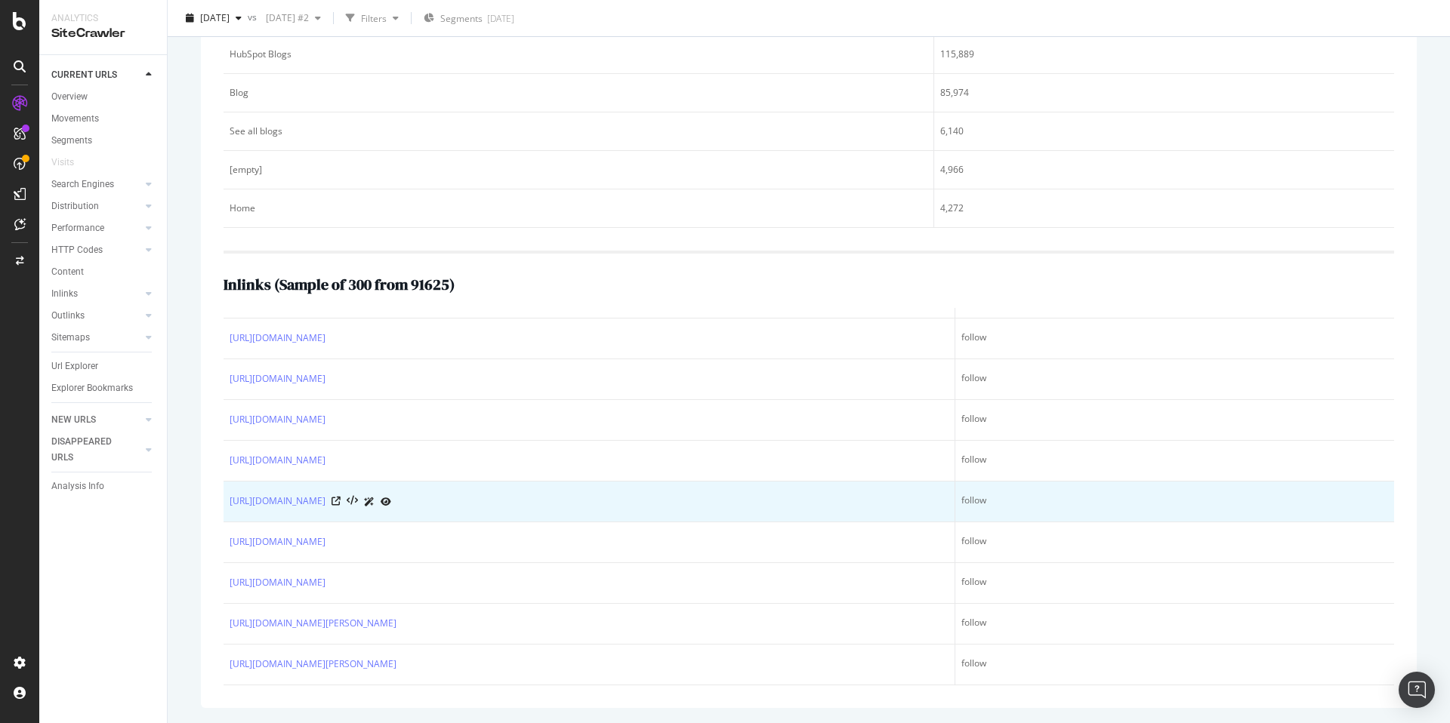
click at [1163, 518] on td "follow" at bounding box center [1174, 502] width 439 height 41
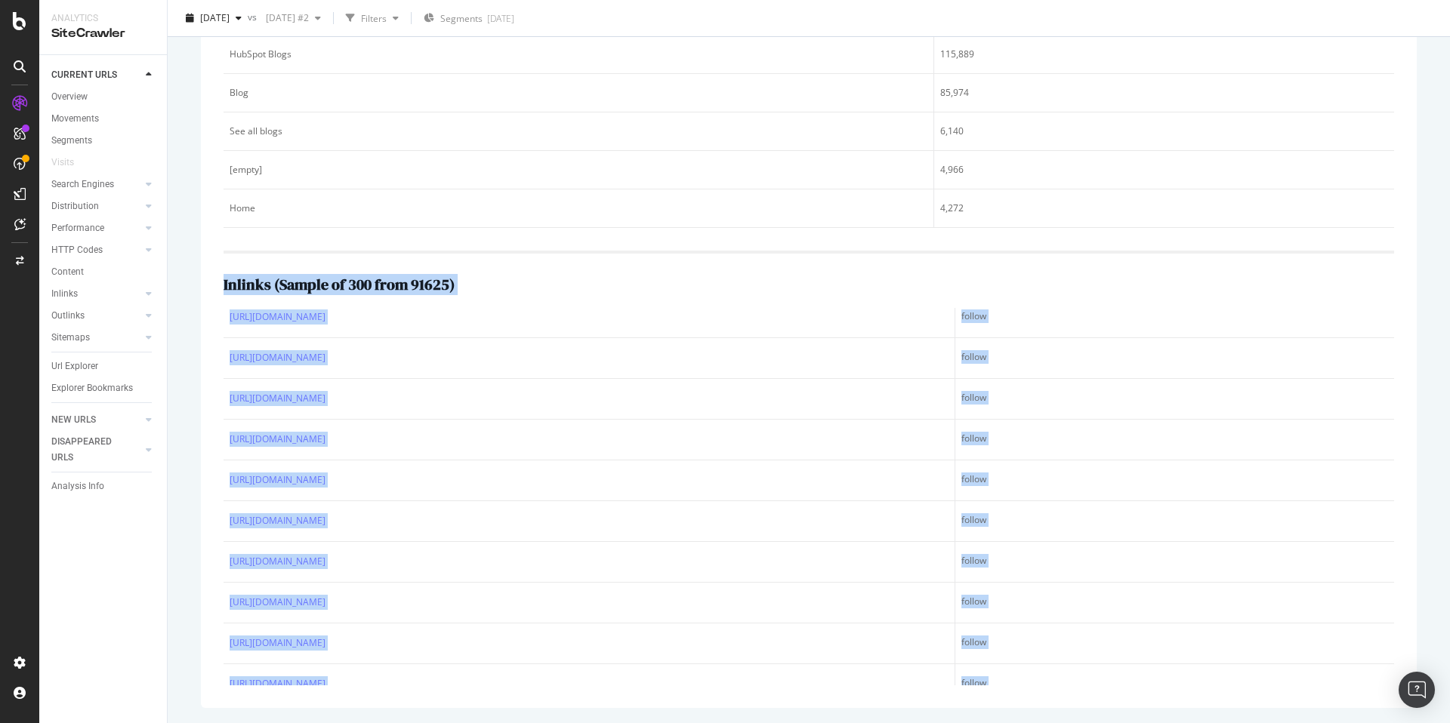
scroll to position [0, 0]
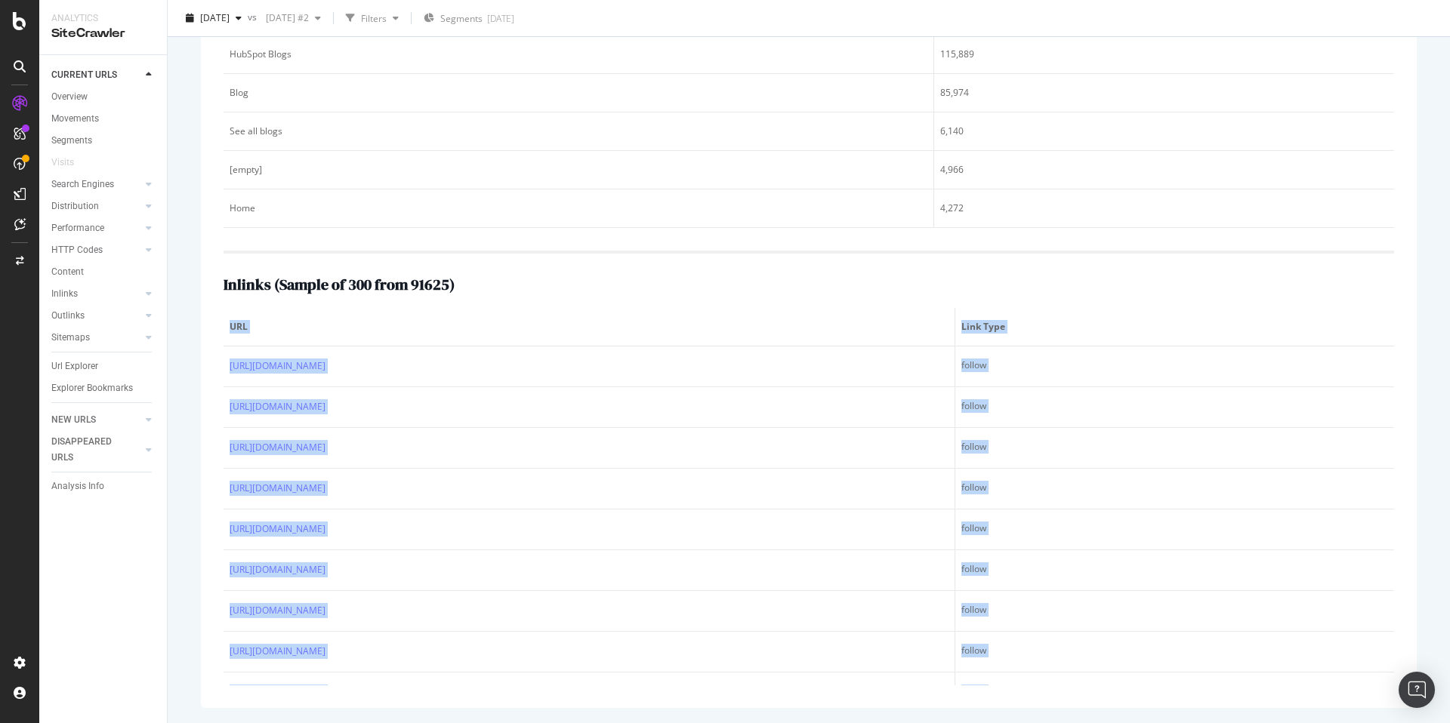
drag, startPoint x: 995, startPoint y: 673, endPoint x: 230, endPoint y: 317, distance: 843.4
copy table "URL Link Type https://www.hubspot.com/ follow https://www.hubspot.com/ follow h…"
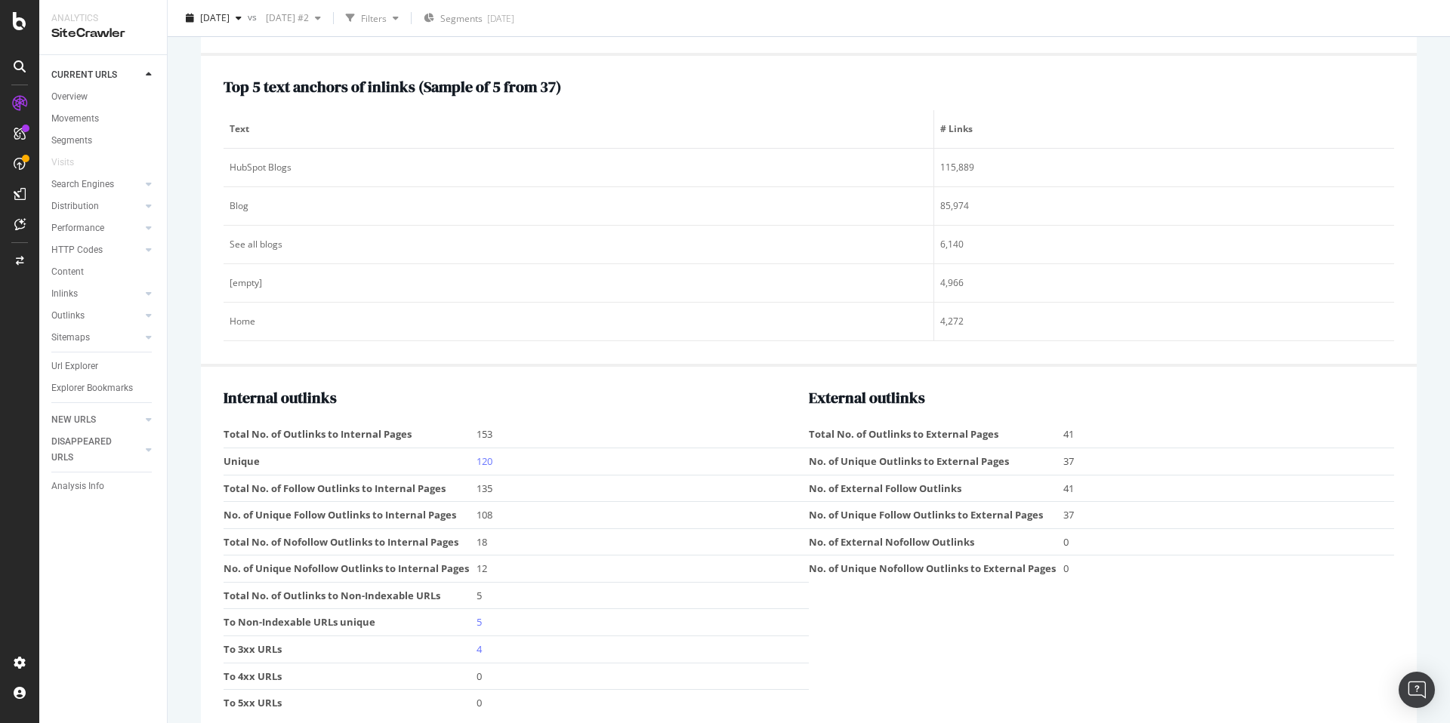
scroll to position [1998, 0]
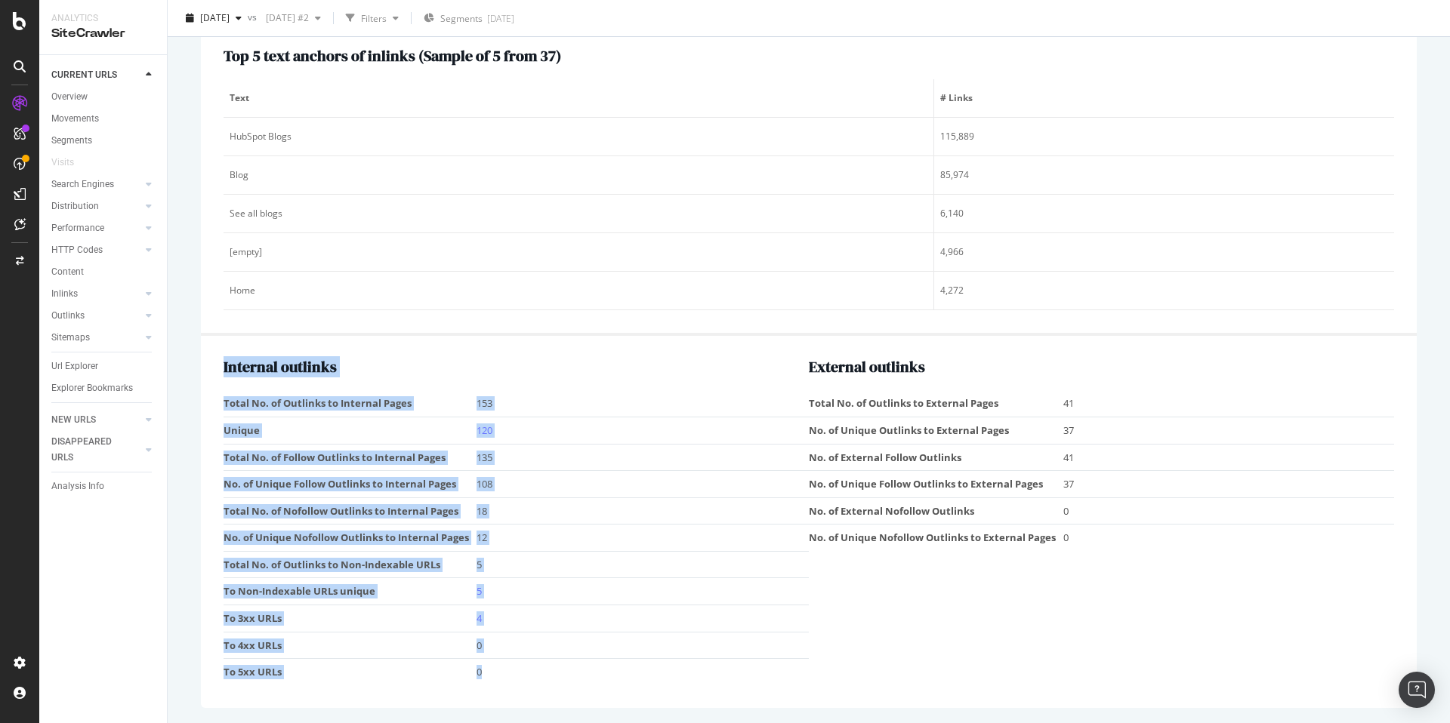
drag, startPoint x: 491, startPoint y: 679, endPoint x: 232, endPoint y: 399, distance: 382.0
click at [219, 402] on div "Internal outlinks Total No. of Outlinks to Internal Pages 153 Unique 120 Total …" at bounding box center [809, 521] width 1216 height 371
copy div "Internal outlinks Total No. of Outlinks to Internal Pages 153 Unique 120 Total …"
click at [487, 432] on link "120" at bounding box center [484, 431] width 16 height 14
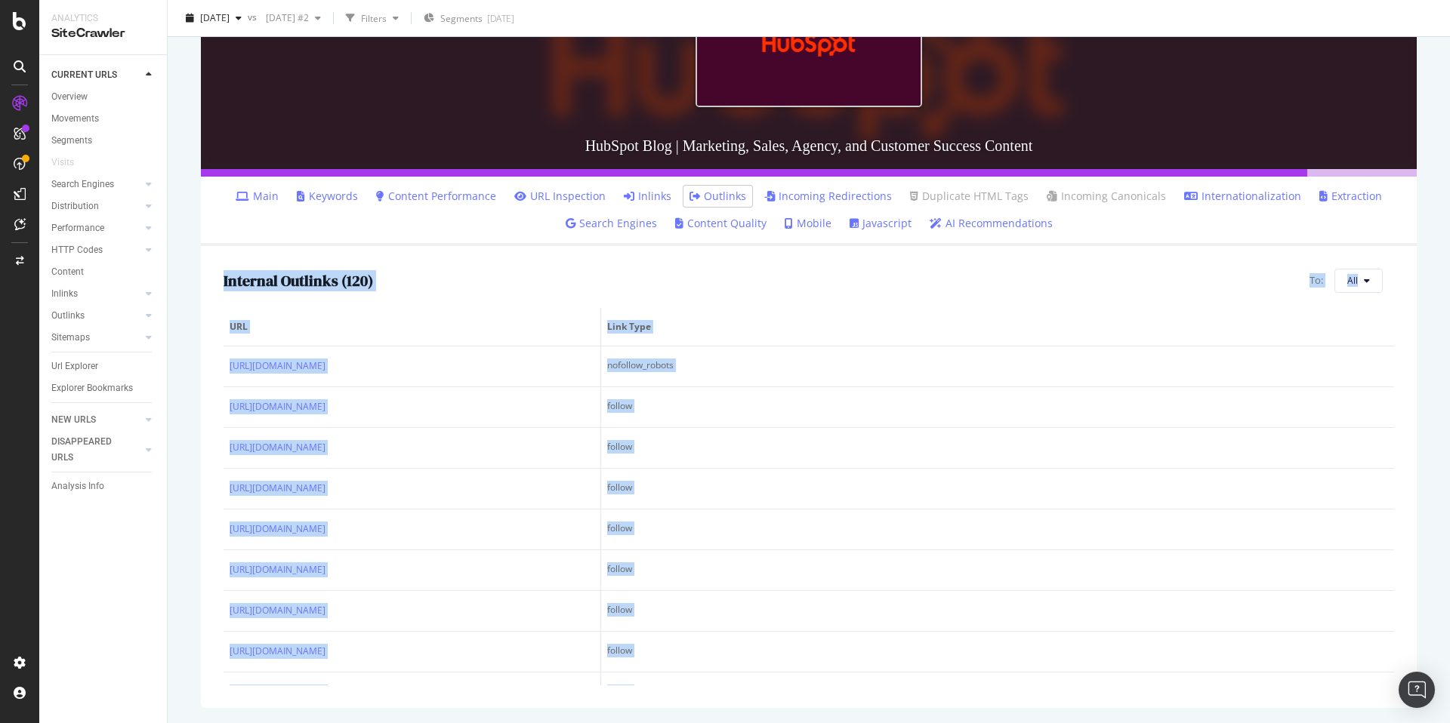
drag, startPoint x: 667, startPoint y: 664, endPoint x: 218, endPoint y: 266, distance: 600.1
click at [218, 266] on div "Internal Outlinks ( 120 ) To: All URL Link Type https://app.hubspot.com/home no…" at bounding box center [809, 477] width 1216 height 462
copy div "Internal Outlinks ( 120 ) To: All URL Link Type https://app.hubspot.com/home no…"
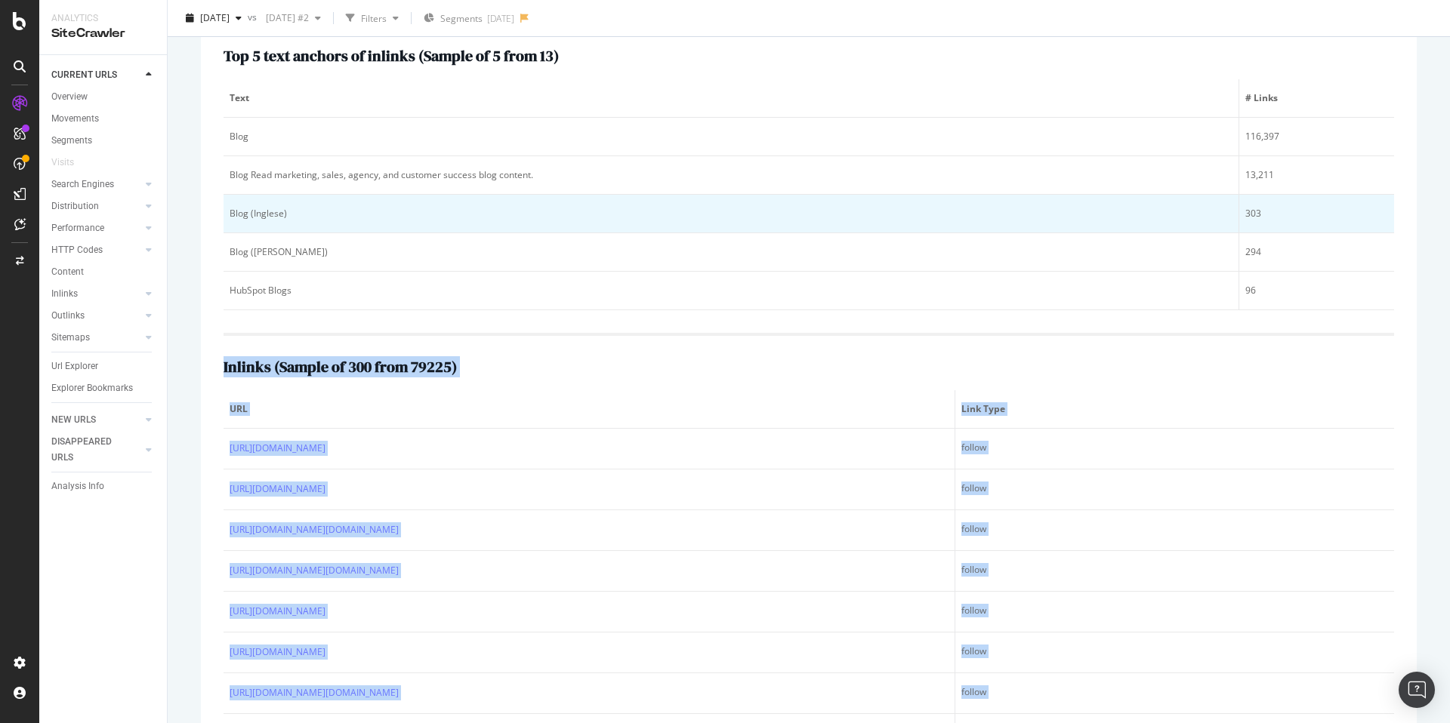
scroll to position [451, 0]
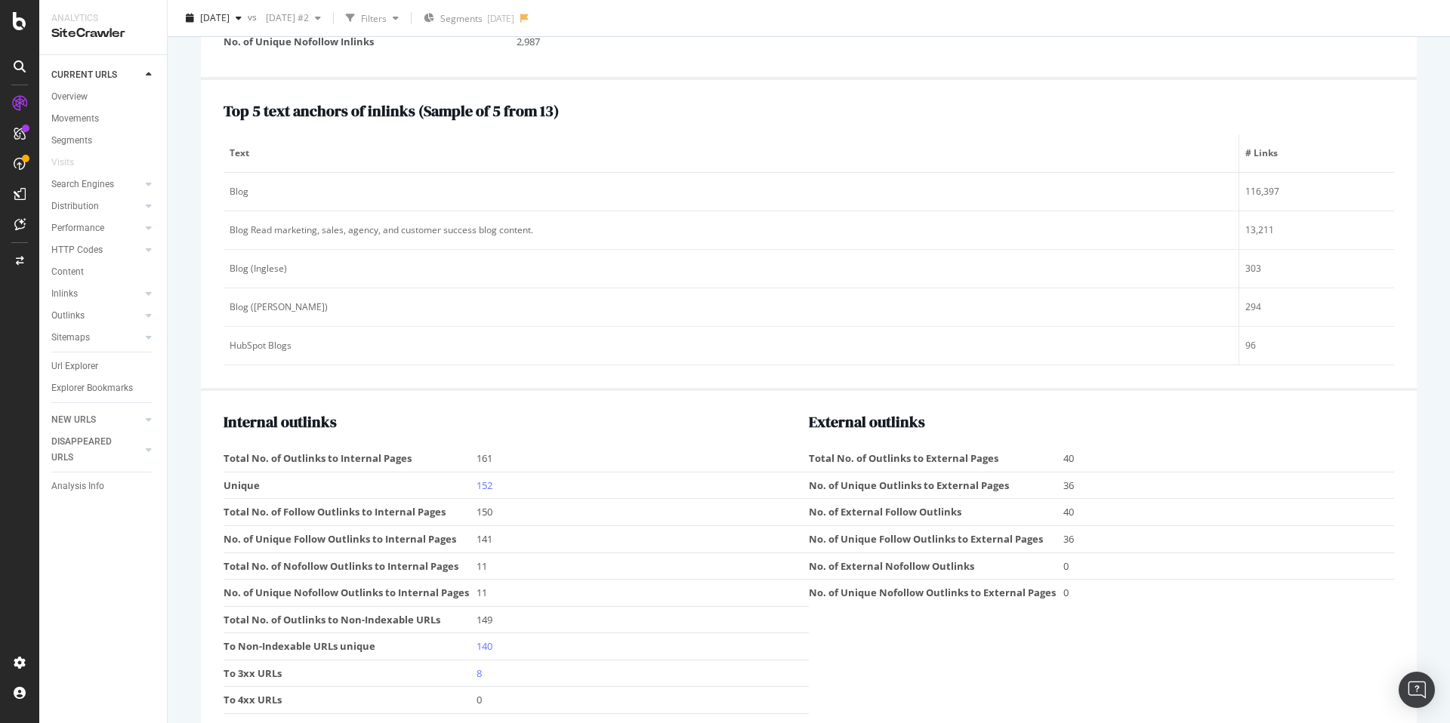
scroll to position [2075, 0]
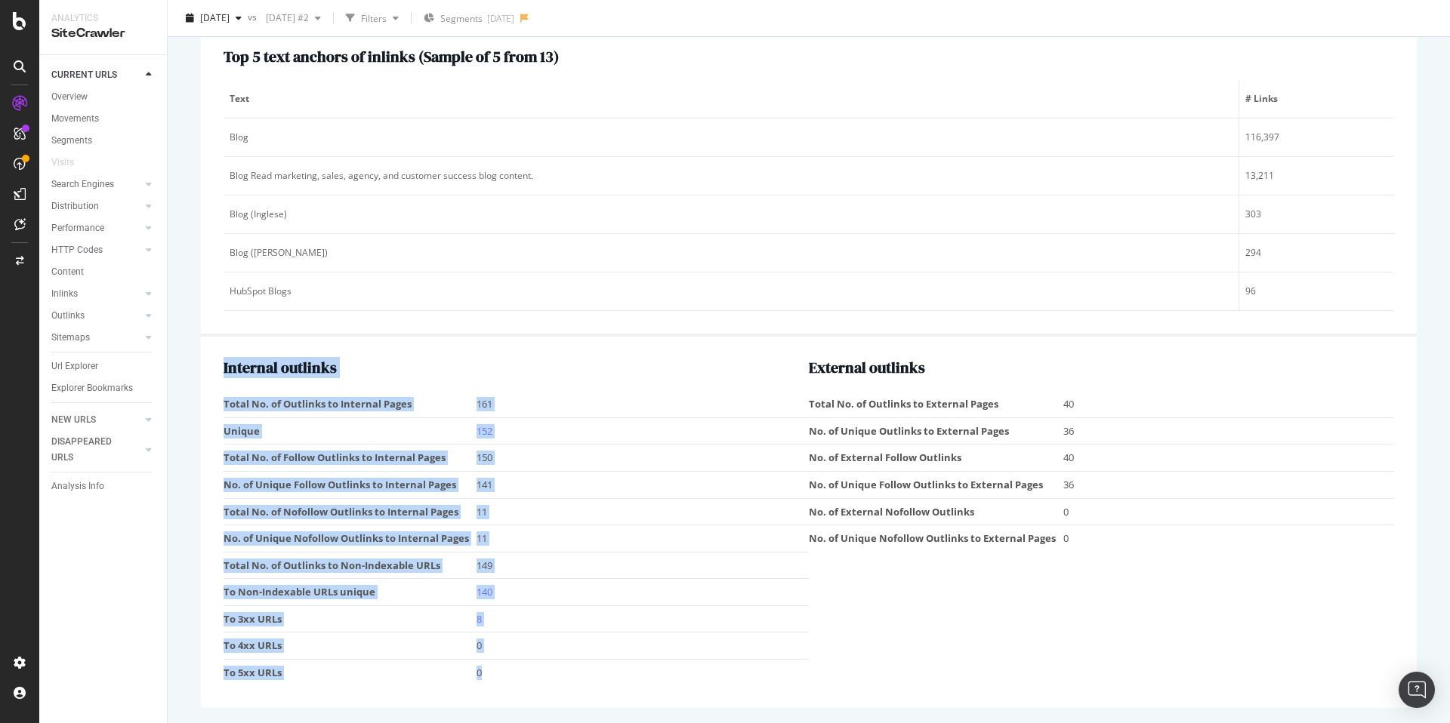
drag, startPoint x: 497, startPoint y: 675, endPoint x: 215, endPoint y: 368, distance: 416.3
click at [215, 368] on div "Internal outlinks Total No. of Outlinks to Internal Pages 161 Unique 152 Total …" at bounding box center [809, 522] width 1216 height 371
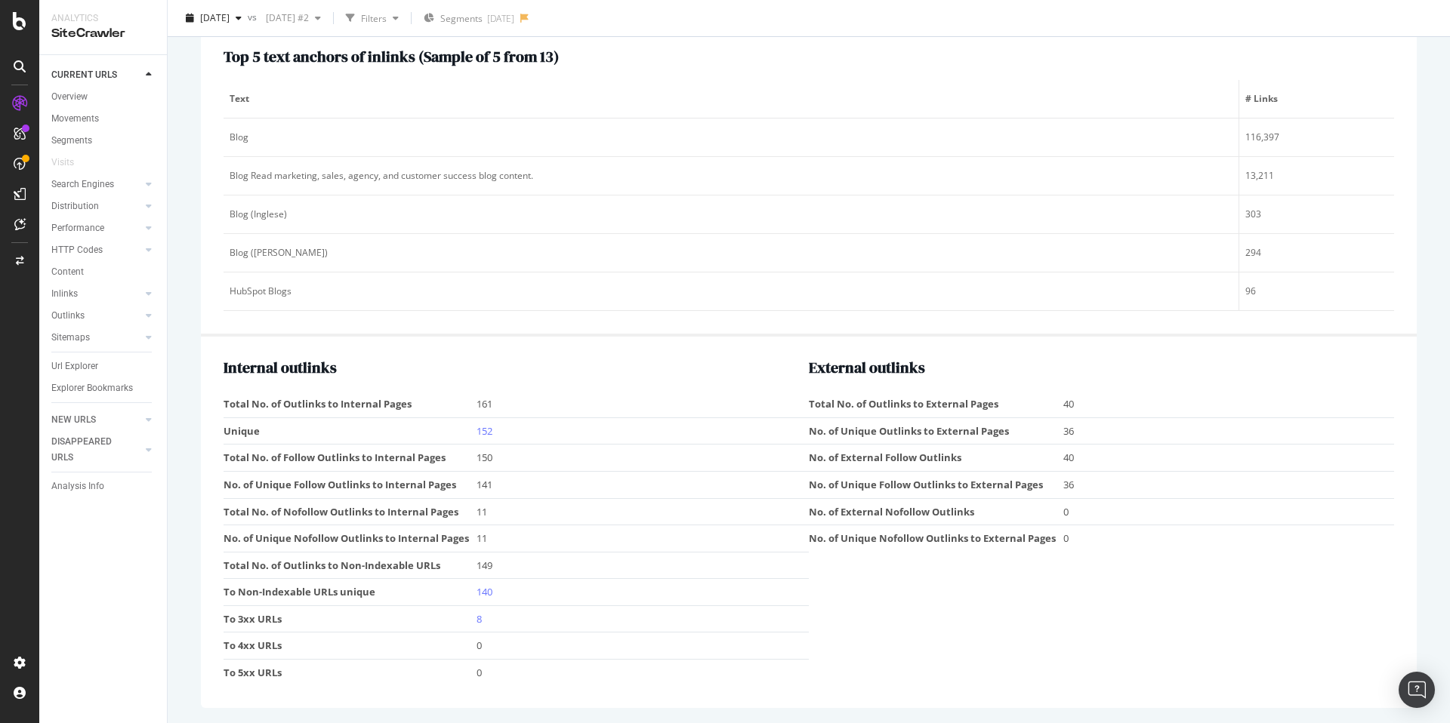
drag, startPoint x: 479, startPoint y: 612, endPoint x: 489, endPoint y: 621, distance: 13.9
click at [479, 612] on link "8" at bounding box center [478, 619] width 5 height 14
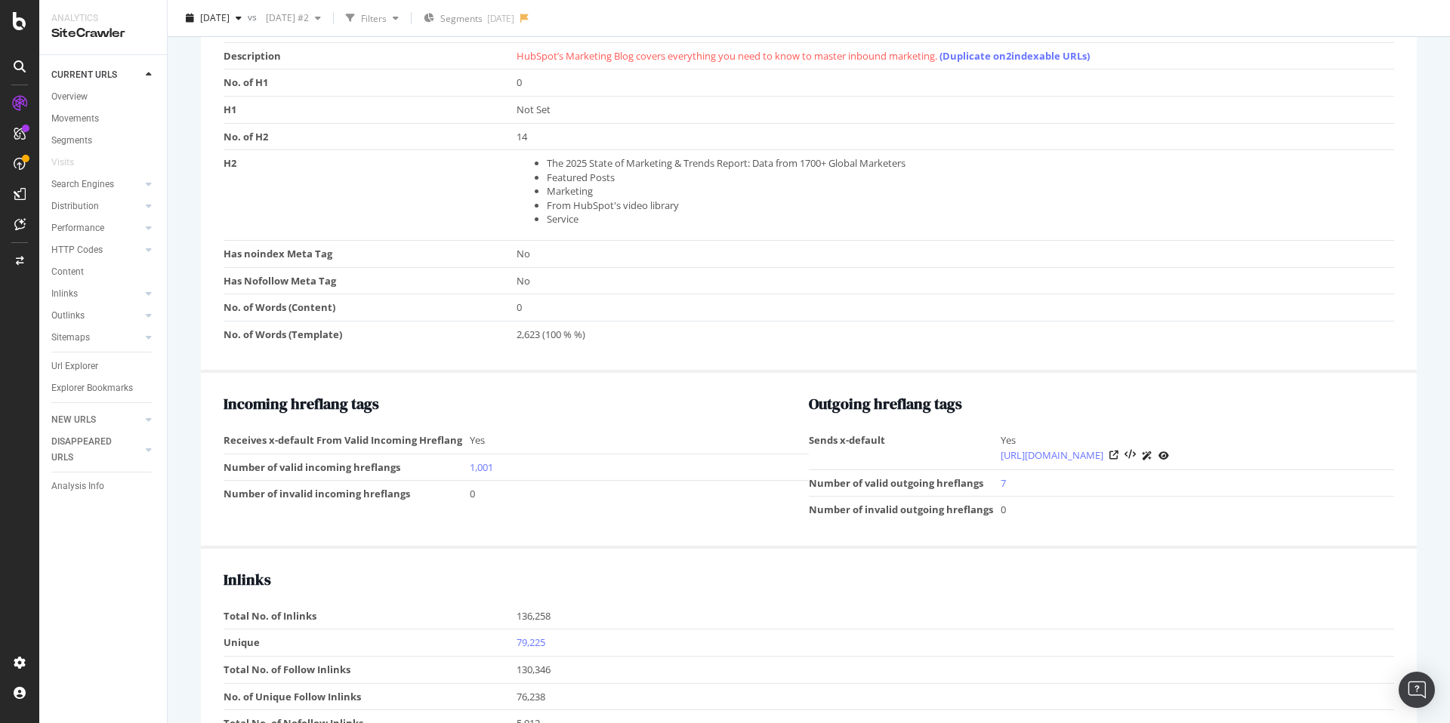
scroll to position [2075, 0]
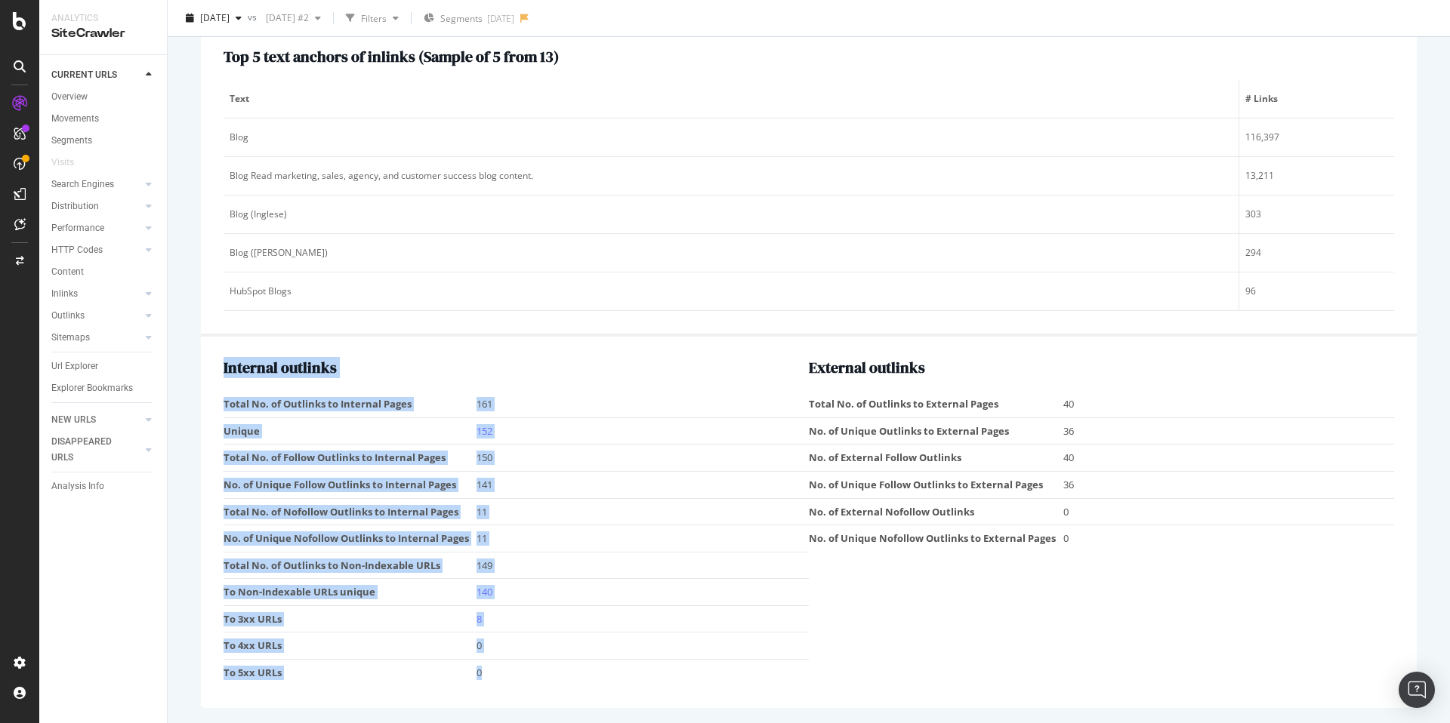
drag, startPoint x: 426, startPoint y: 660, endPoint x: 214, endPoint y: 403, distance: 332.5
click at [214, 403] on div "Internal outlinks Total No. of Outlinks to Internal Pages 161 Unique 152 Total …" at bounding box center [809, 522] width 1216 height 371
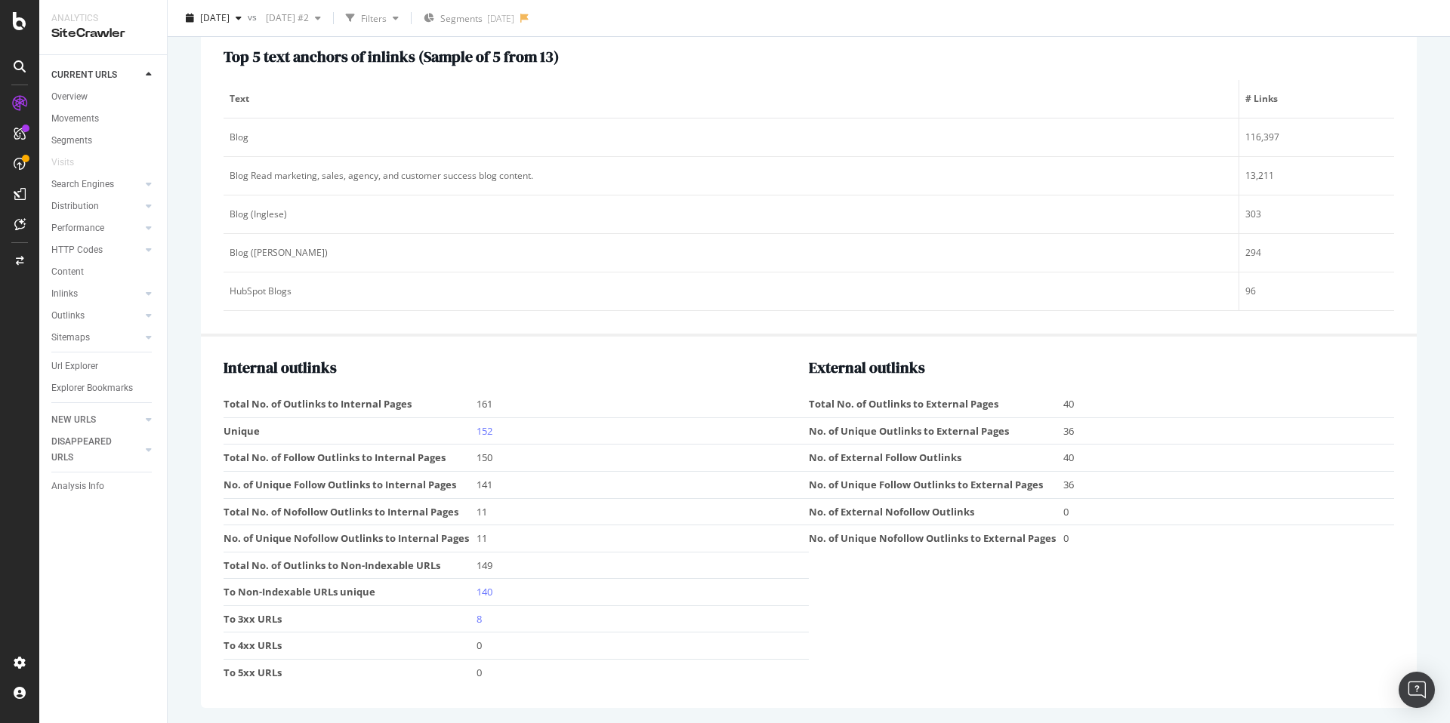
click at [565, 313] on div "Top 5 text anchors of inlinks ( Sample of 5 from 13 ) Text # Links Blog 116,397…" at bounding box center [809, 181] width 1216 height 311
click at [485, 431] on link "152" at bounding box center [484, 431] width 16 height 14
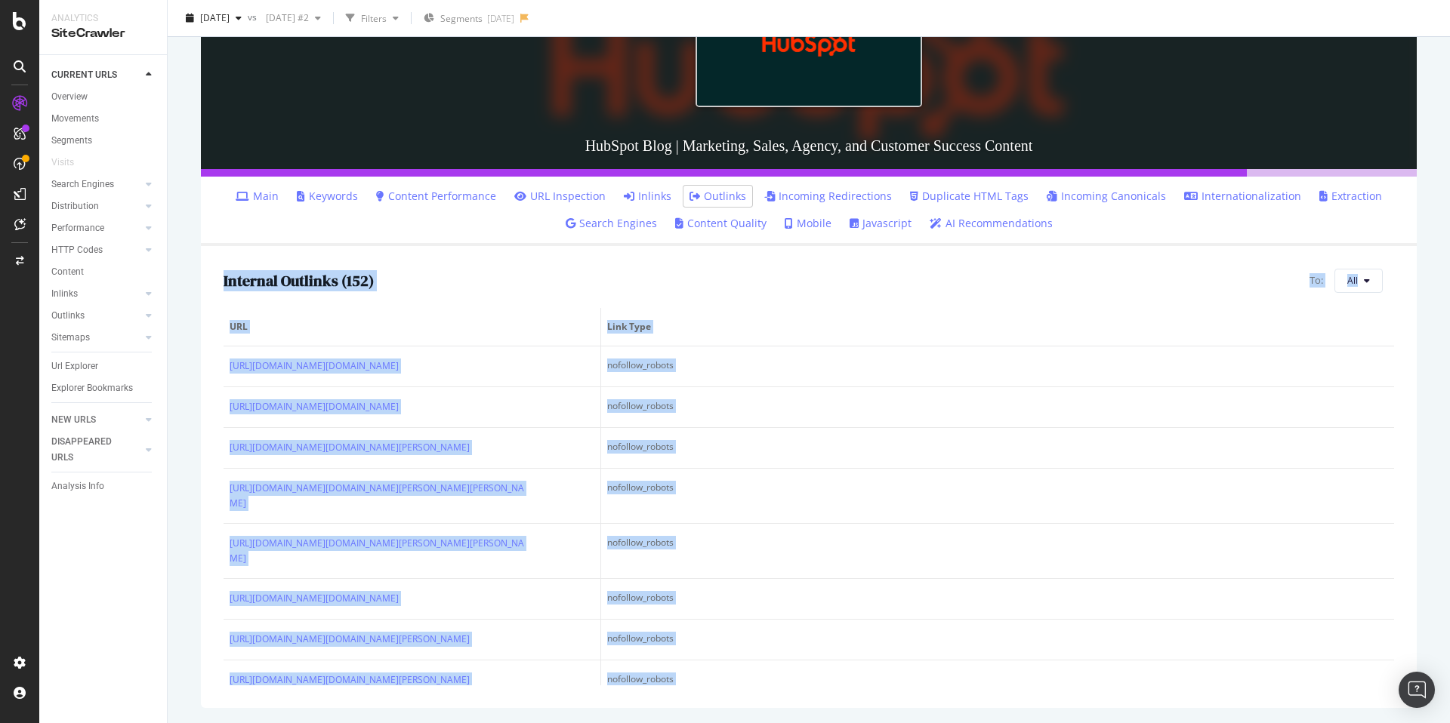
drag, startPoint x: 655, startPoint y: 670, endPoint x: 213, endPoint y: 282, distance: 587.9
click at [213, 282] on div "Internal Outlinks ( 152 ) To: All URL Link Type [URL][DOMAIN_NAME][DOMAIN_NAME]…" at bounding box center [809, 477] width 1216 height 462
copy div "Internal Outlinks ( 152 ) To: All URL Link Type [URL][DOMAIN_NAME][DOMAIN_NAME]…"
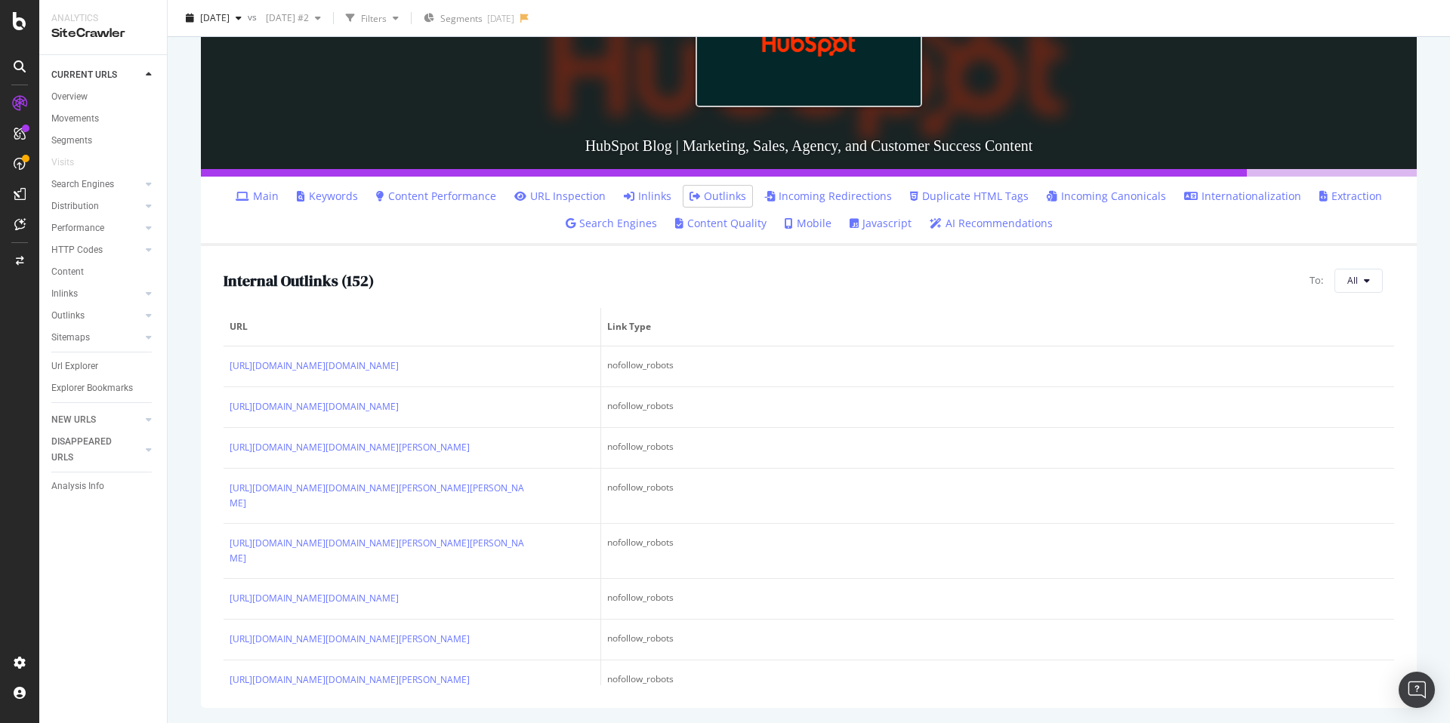
click at [492, 325] on span "URL" at bounding box center [410, 327] width 361 height 14
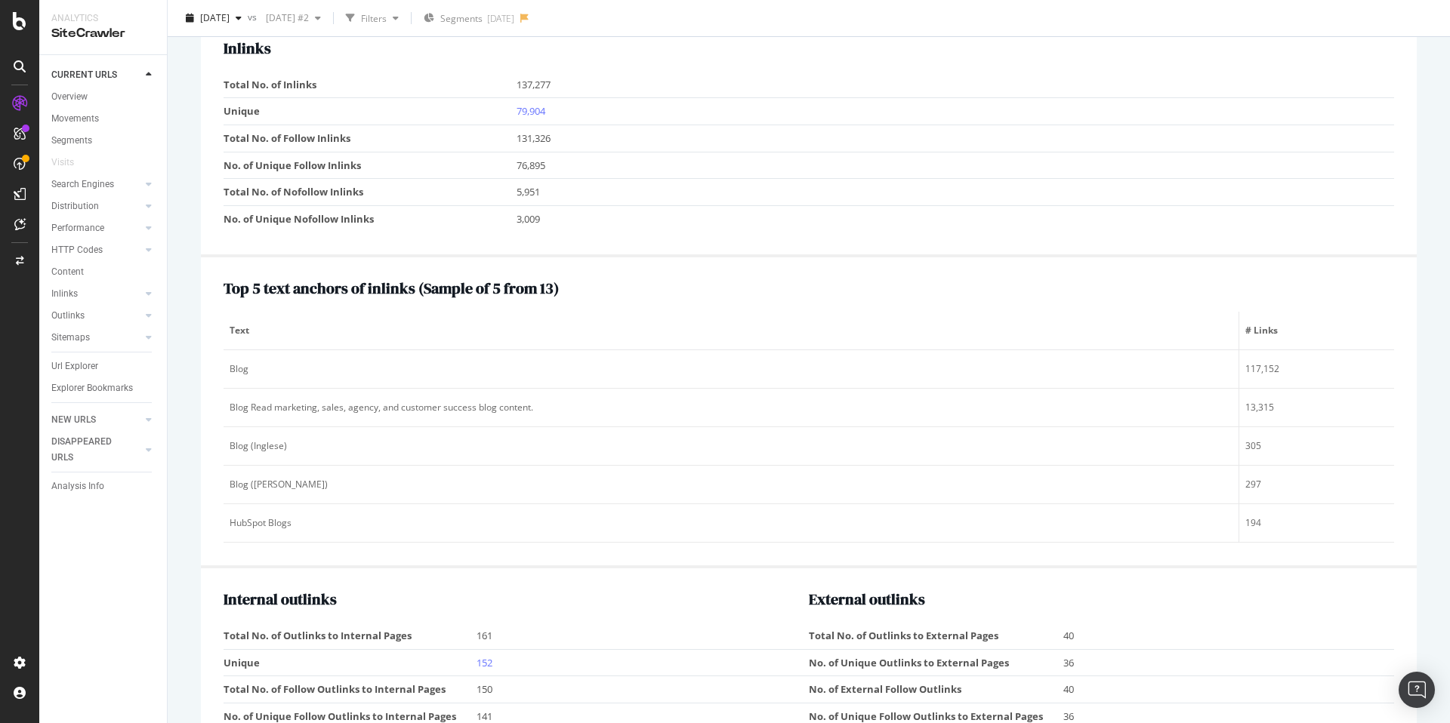
scroll to position [2075, 0]
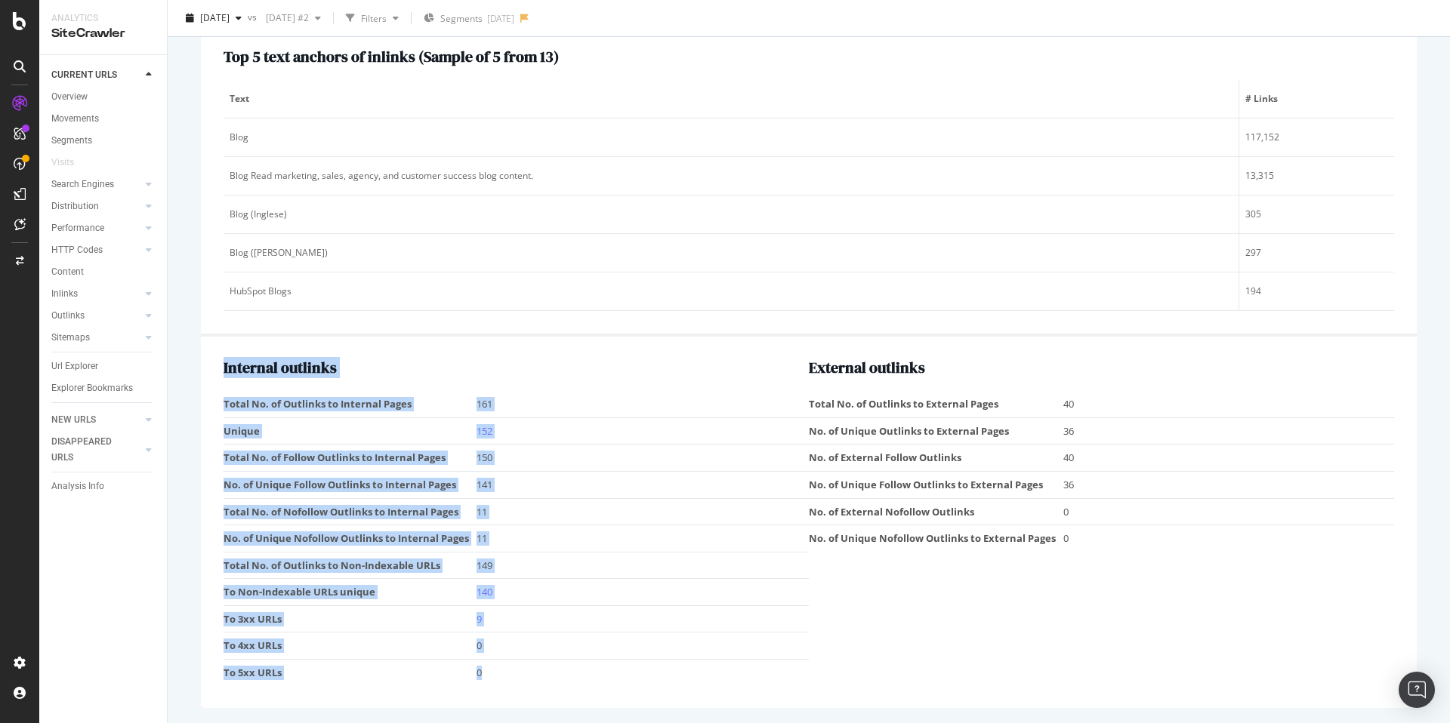
drag, startPoint x: 468, startPoint y: 667, endPoint x: 220, endPoint y: 410, distance: 357.2
click at [220, 410] on div "Internal outlinks Total No. of Outlinks to Internal Pages 161 Unique 152 Total …" at bounding box center [809, 522] width 1216 height 371
copy div "Internal outlinks Total No. of Outlinks to Internal Pages 161 Unique 152 Total …"
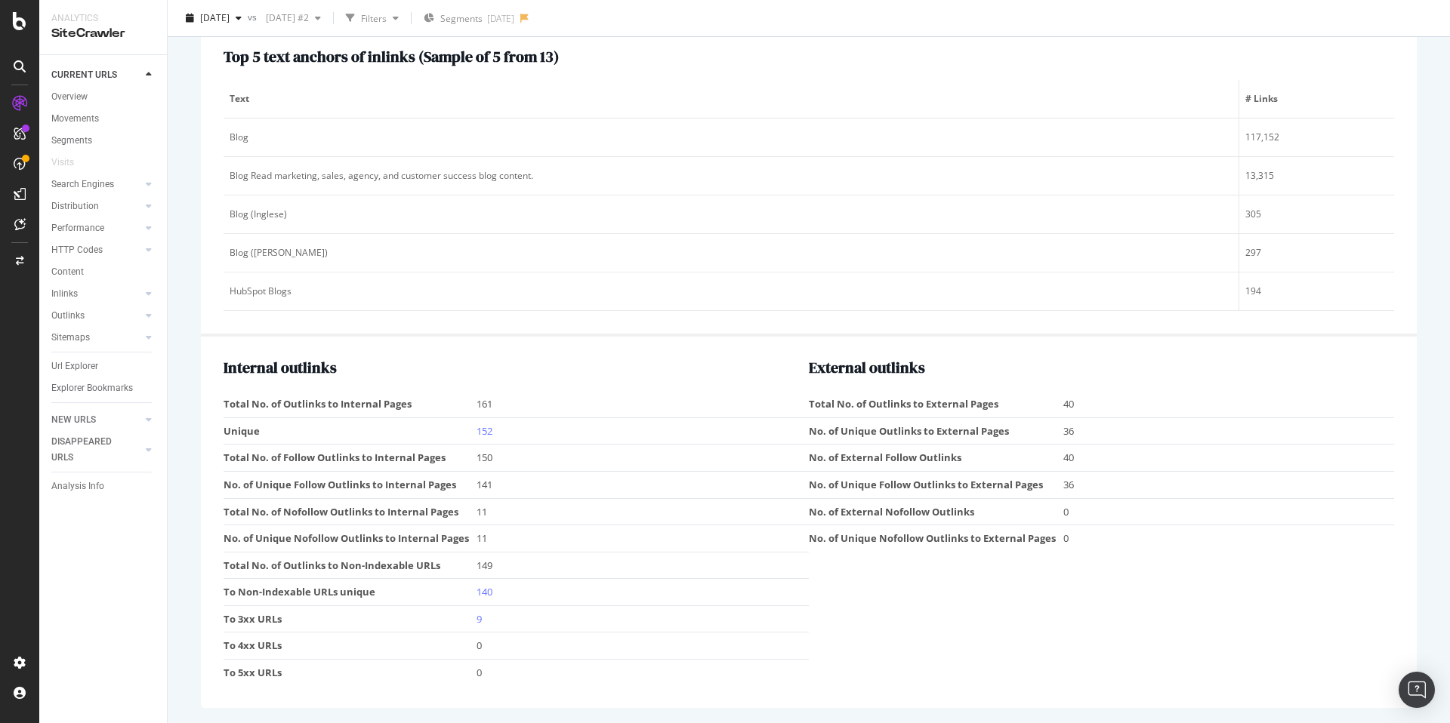
click at [626, 434] on td "152" at bounding box center [642, 431] width 332 height 27
click at [489, 433] on link "152" at bounding box center [484, 431] width 16 height 14
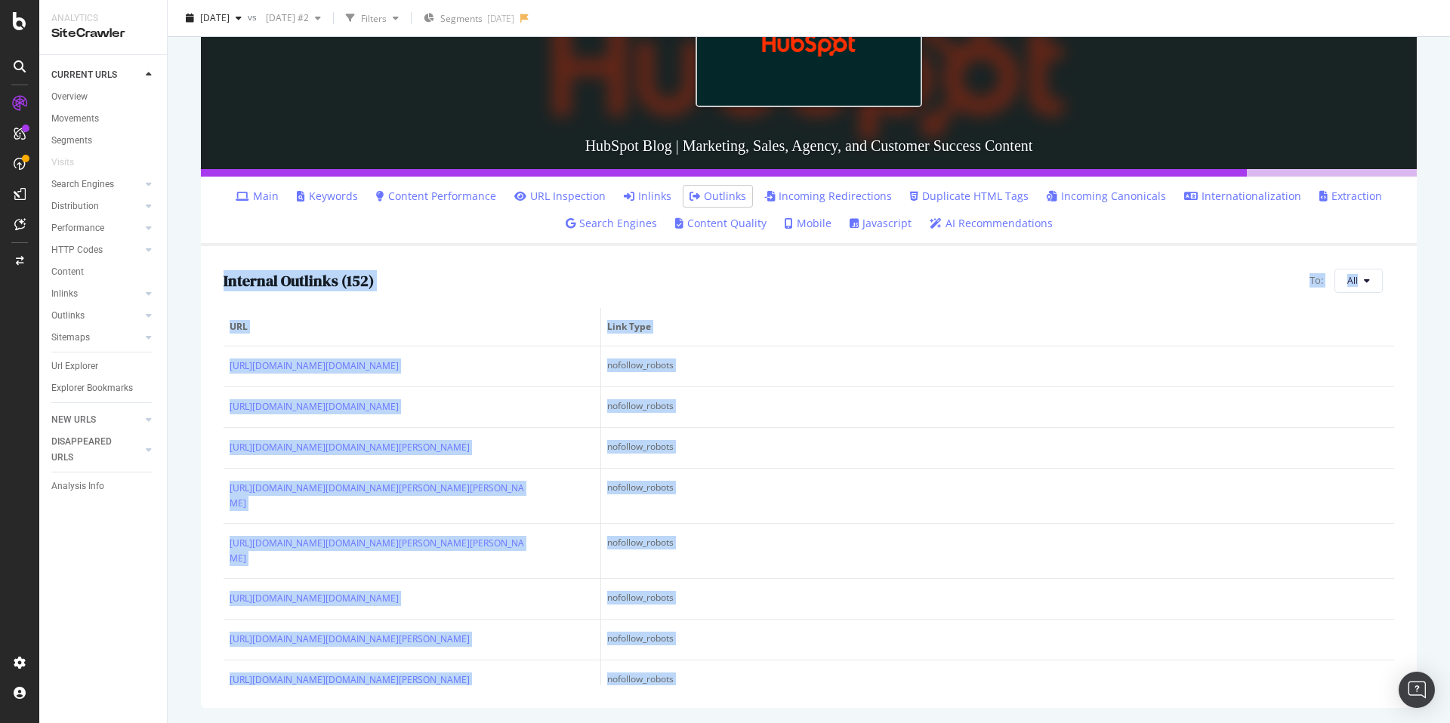
drag, startPoint x: 596, startPoint y: 658, endPoint x: 220, endPoint y: 283, distance: 530.1
click at [220, 283] on div "Internal Outlinks ( 152 ) To: All URL Link Type [URL][DOMAIN_NAME][DOMAIN_NAME]…" at bounding box center [809, 477] width 1216 height 462
copy div "Internal Outlinks ( 152 ) To: All URL Link Type [URL][DOMAIN_NAME][DOMAIN_NAME]…"
click at [689, 325] on span "Link Type" at bounding box center [995, 327] width 777 height 14
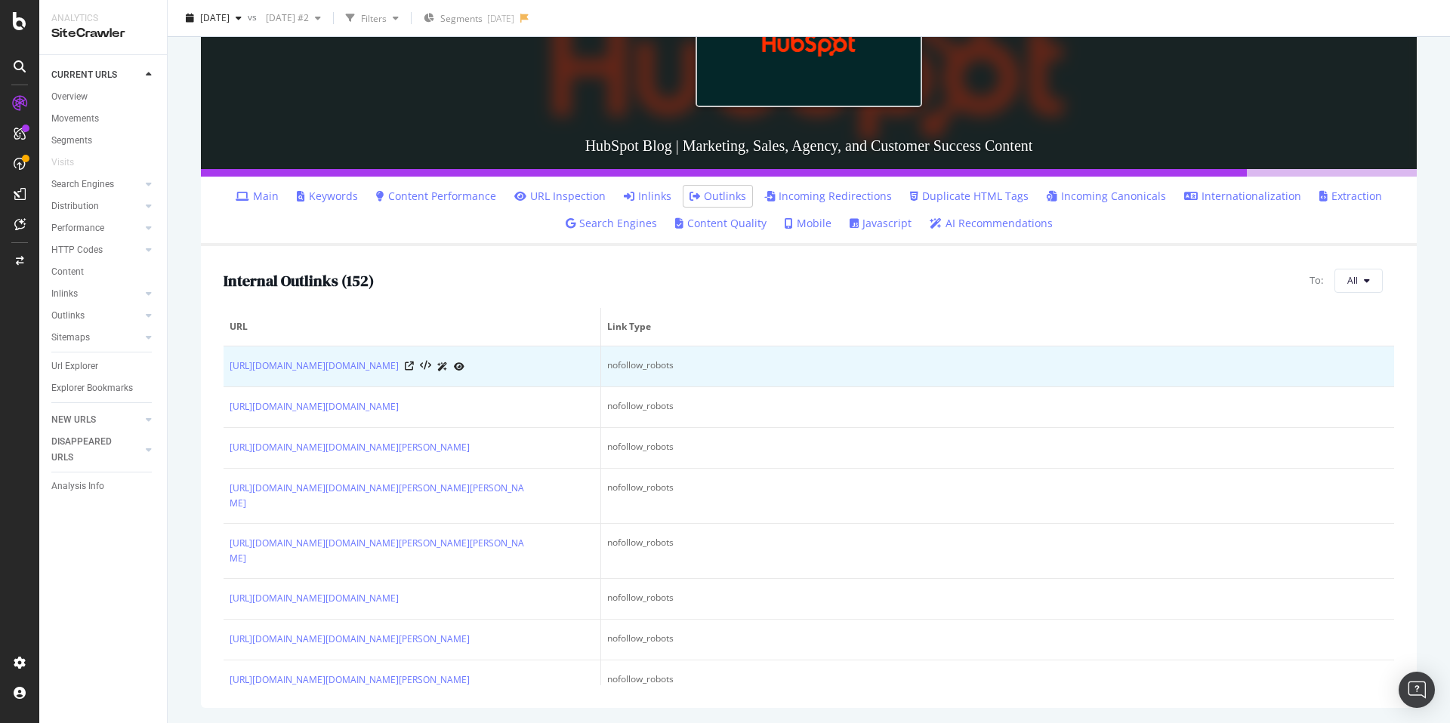
click at [659, 369] on td "nofollow_robots" at bounding box center [997, 367] width 793 height 41
